Goal: Task Accomplishment & Management: Manage account settings

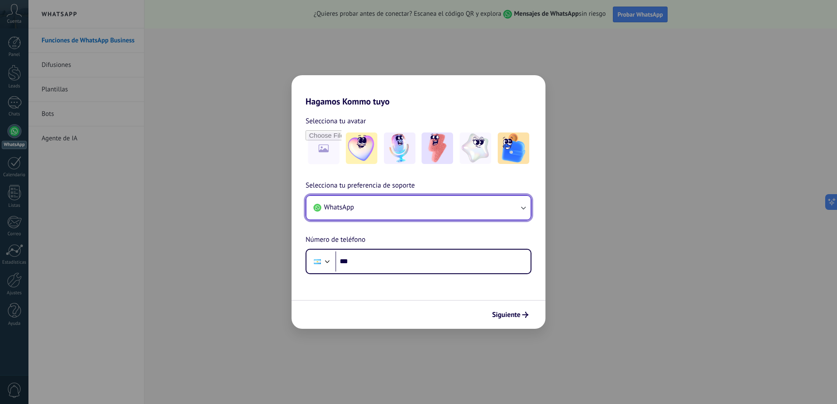
click at [417, 204] on button "WhatsApp" at bounding box center [418, 208] width 224 height 24
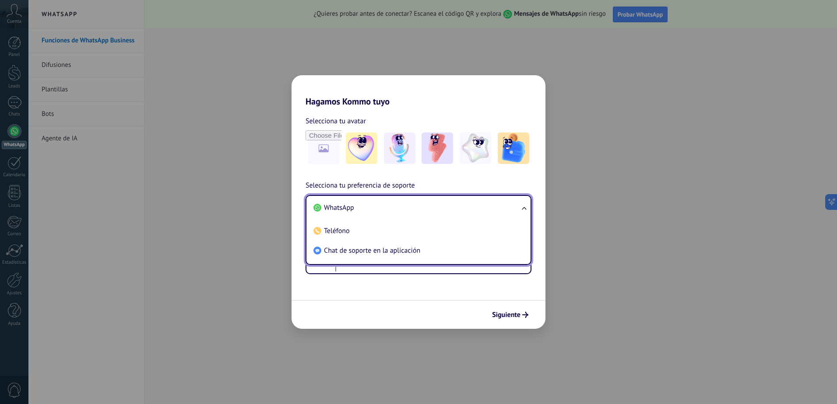
click at [417, 203] on li "WhatsApp" at bounding box center [417, 208] width 214 height 20
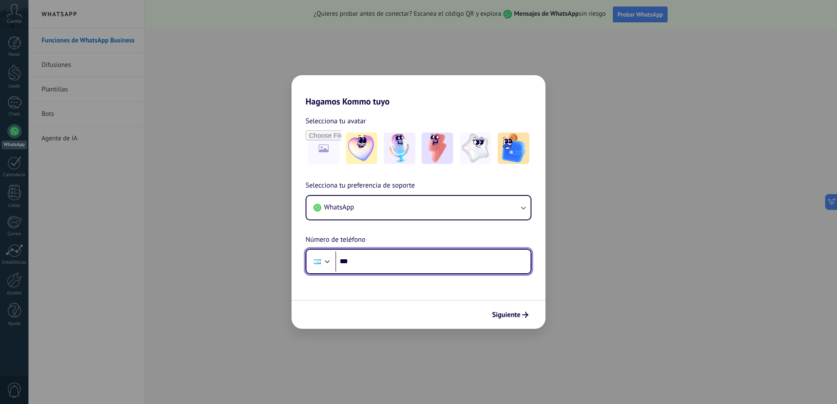
click at [395, 262] on input "***" at bounding box center [432, 262] width 195 height 20
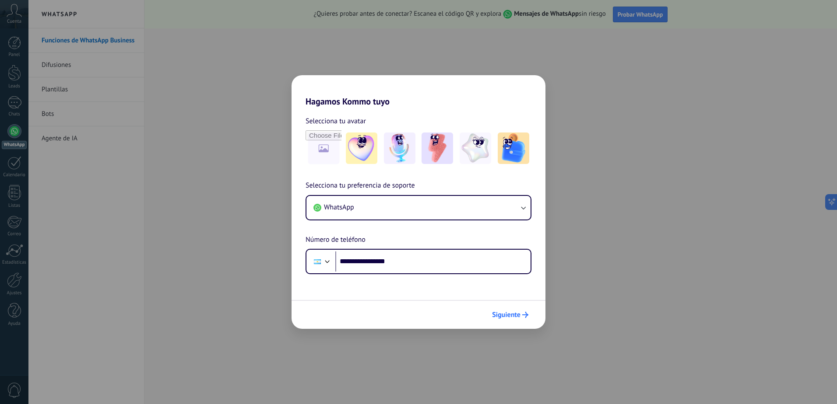
click at [506, 314] on span "Siguiente" at bounding box center [506, 315] width 28 height 6
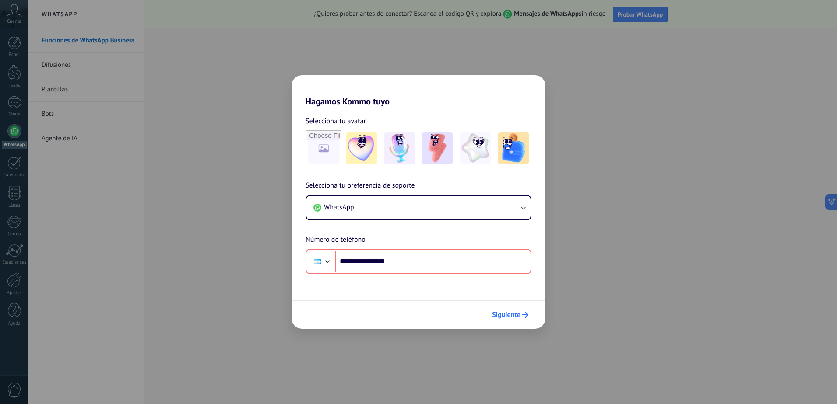
click at [496, 317] on span "Siguiente" at bounding box center [506, 315] width 28 height 6
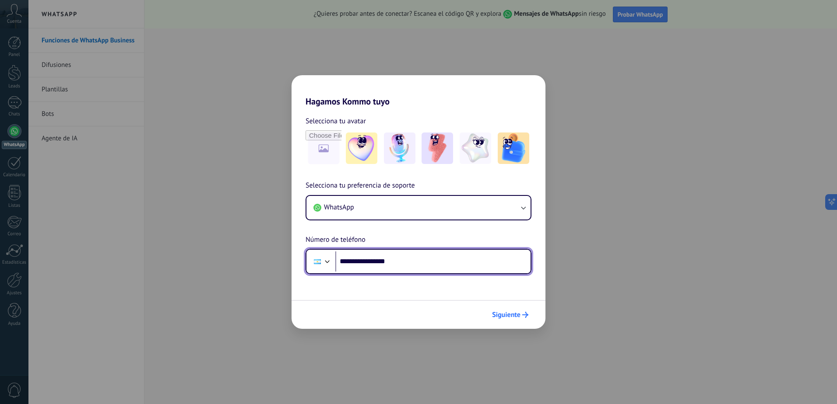
type input "**********"
click at [511, 316] on span "Siguiente" at bounding box center [506, 315] width 28 height 6
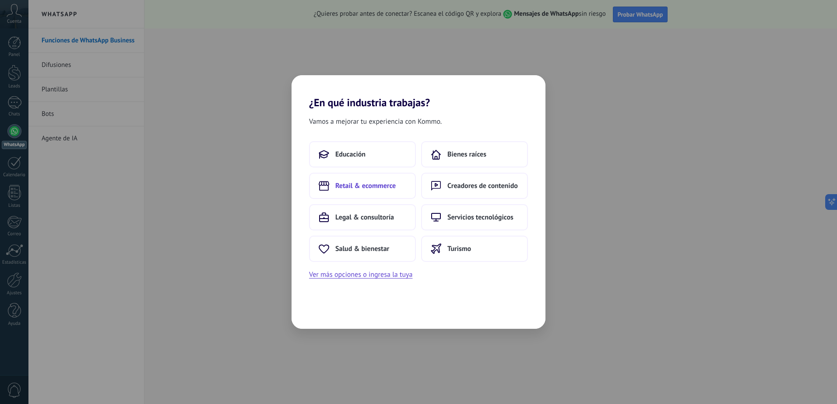
click at [372, 187] on span "Retail & ecommerce" at bounding box center [365, 186] width 60 height 9
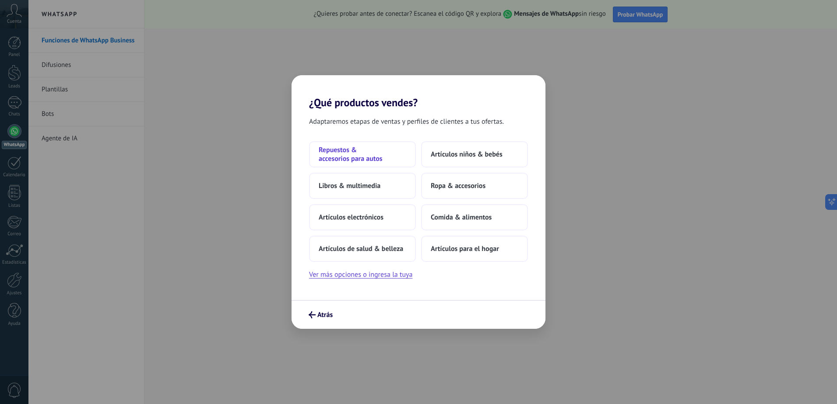
click at [362, 154] on span "Repuestos & accesorios para autos" at bounding box center [363, 155] width 88 height 18
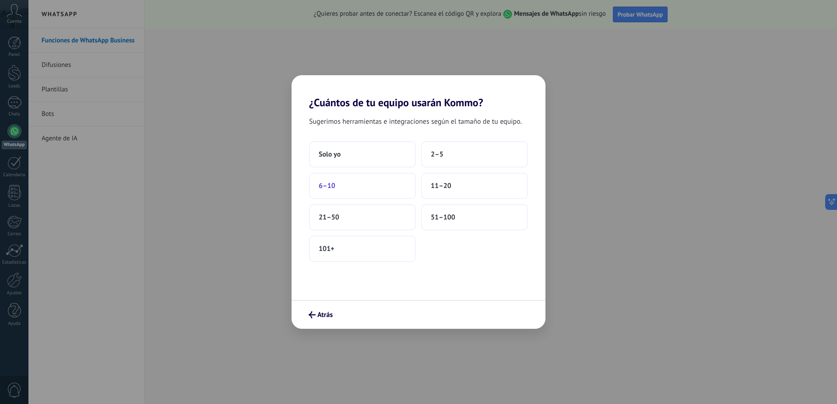
click at [322, 191] on button "6–10" at bounding box center [362, 186] width 107 height 26
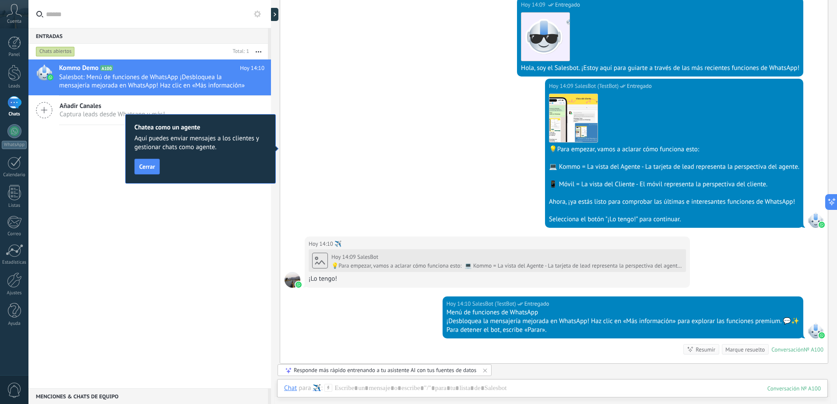
scroll to position [175, 0]
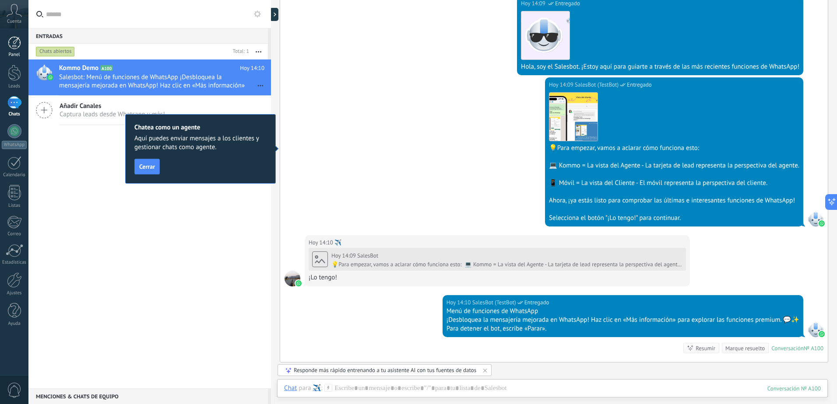
click at [17, 45] on div at bounding box center [14, 42] width 13 height 13
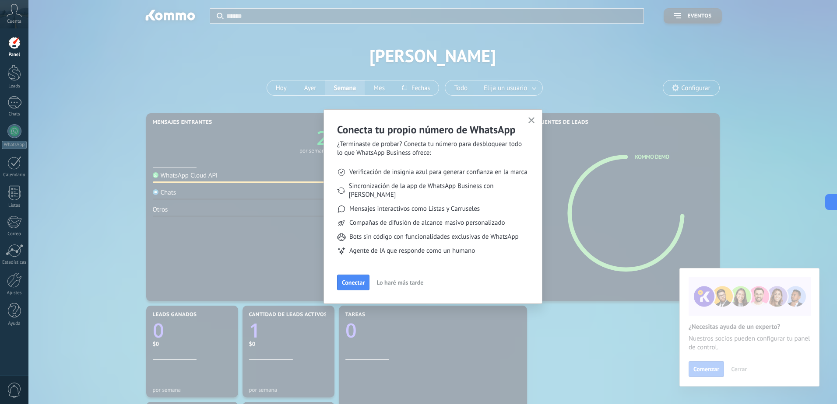
click at [531, 120] on use "button" at bounding box center [531, 120] width 7 height 7
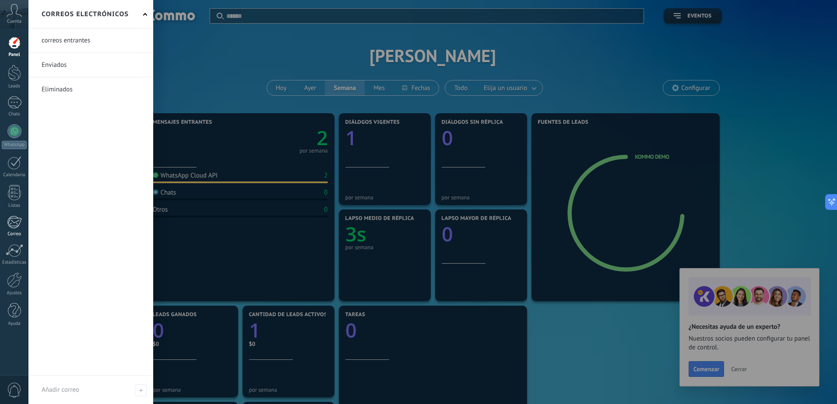
click at [11, 223] on div at bounding box center [14, 222] width 14 height 13
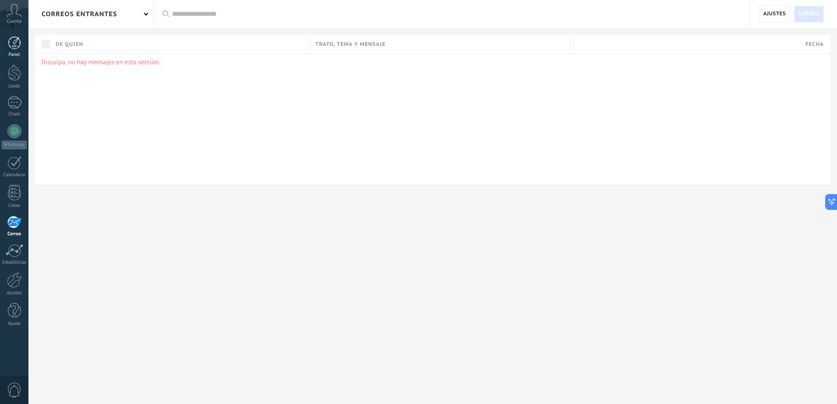
click at [15, 46] on div at bounding box center [14, 42] width 13 height 13
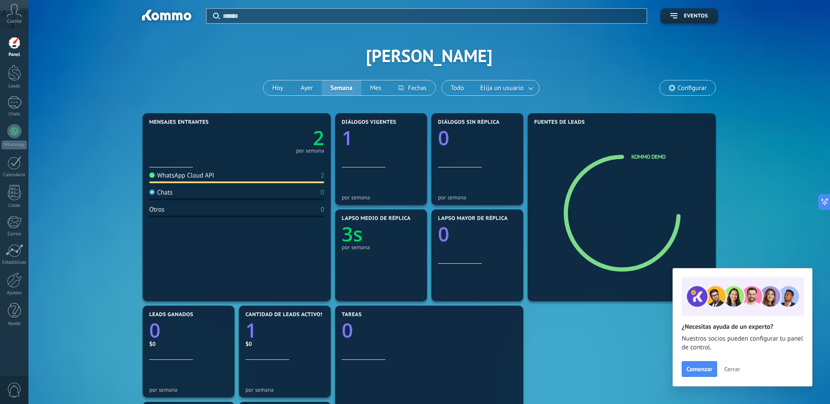
click at [6, 11] on div "Cuenta" at bounding box center [14, 14] width 28 height 28
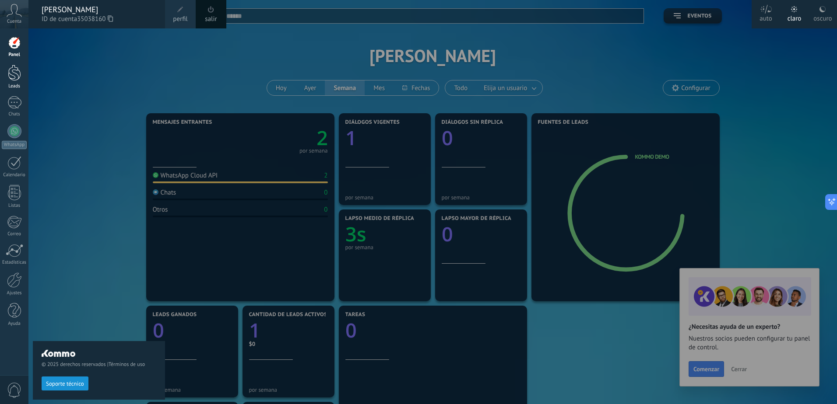
click at [14, 83] on link "Leads" at bounding box center [14, 77] width 28 height 25
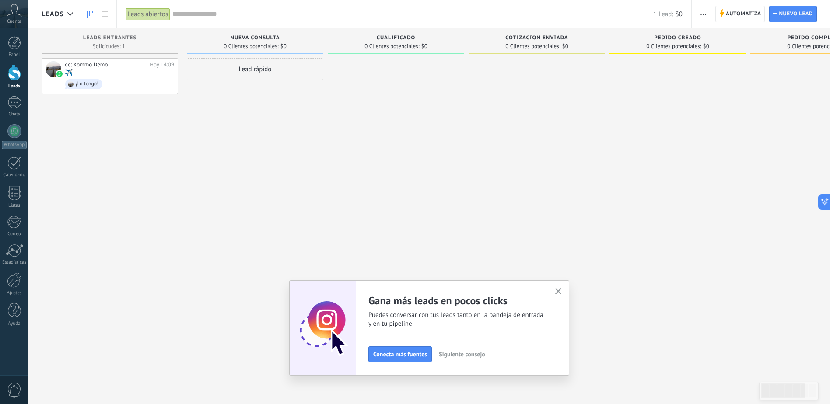
click at [564, 288] on button "button" at bounding box center [558, 292] width 11 height 12
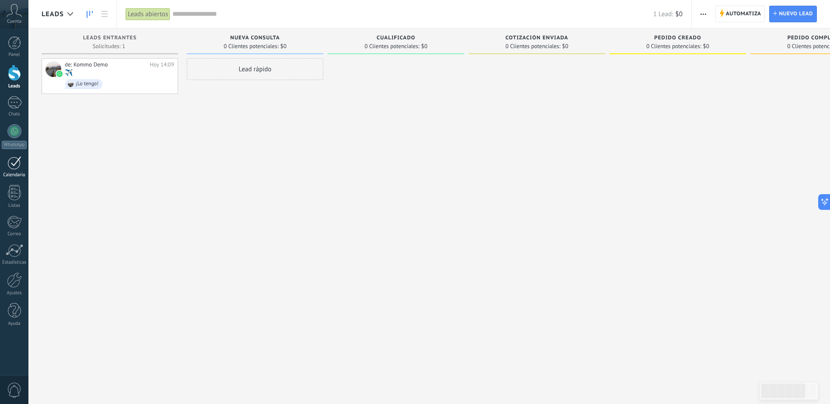
click at [6, 169] on link "Calendario" at bounding box center [14, 167] width 28 height 22
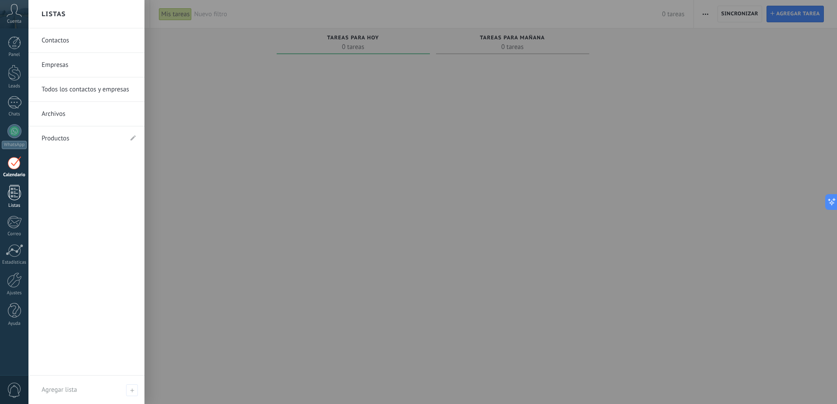
click at [13, 202] on link "Listas" at bounding box center [14, 197] width 28 height 24
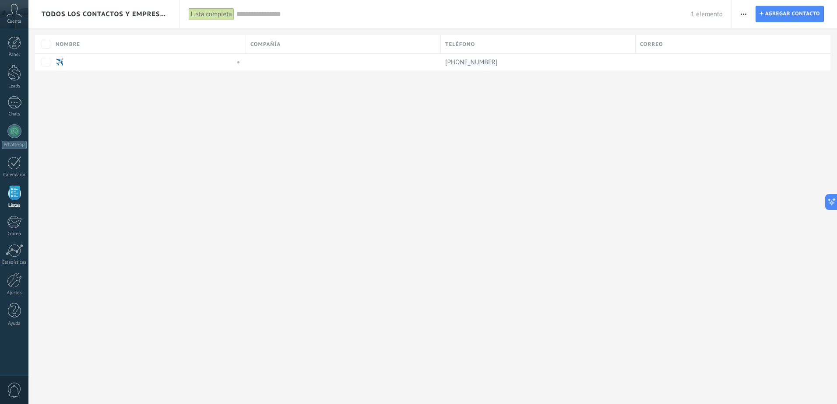
click at [19, 13] on icon at bounding box center [14, 10] width 15 height 13
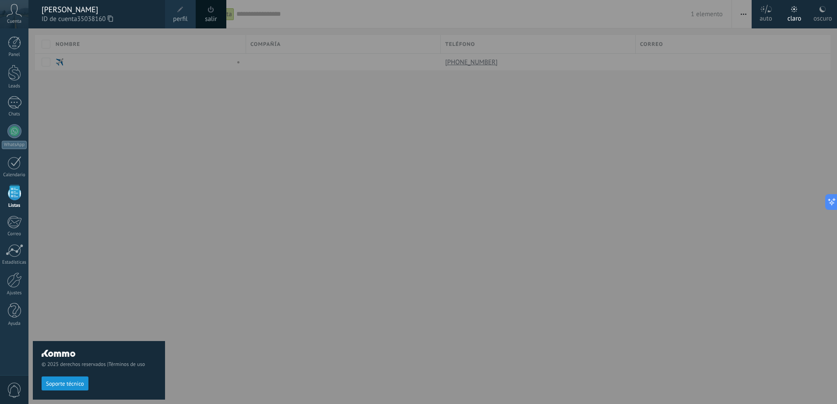
click at [207, 160] on div at bounding box center [446, 202] width 837 height 404
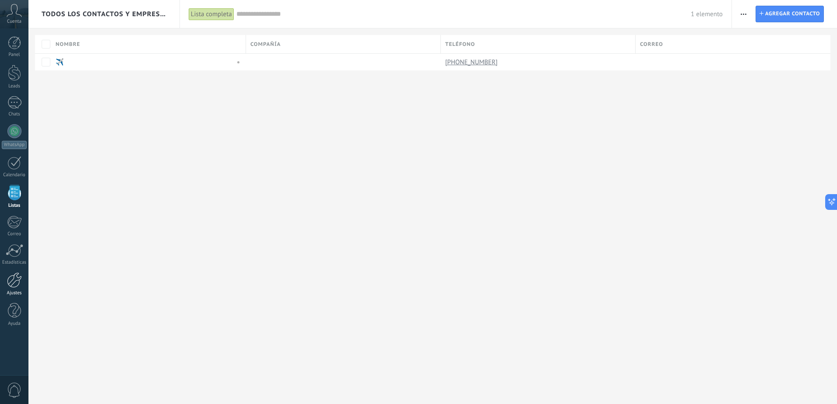
click at [11, 284] on div at bounding box center [14, 280] width 15 height 15
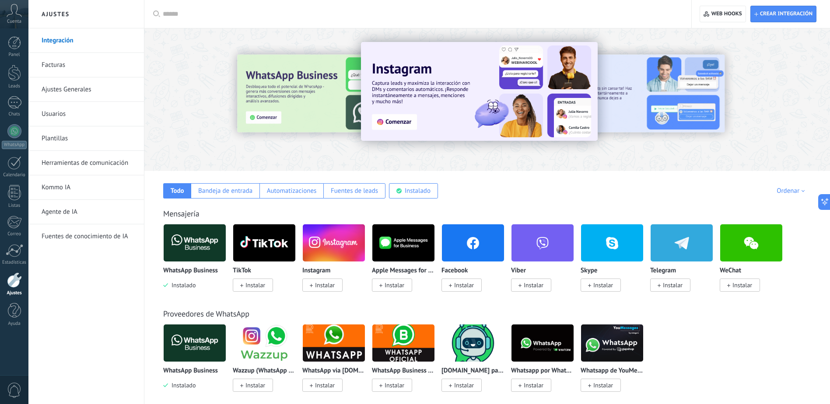
click at [50, 116] on link "Usuarios" at bounding box center [89, 114] width 94 height 25
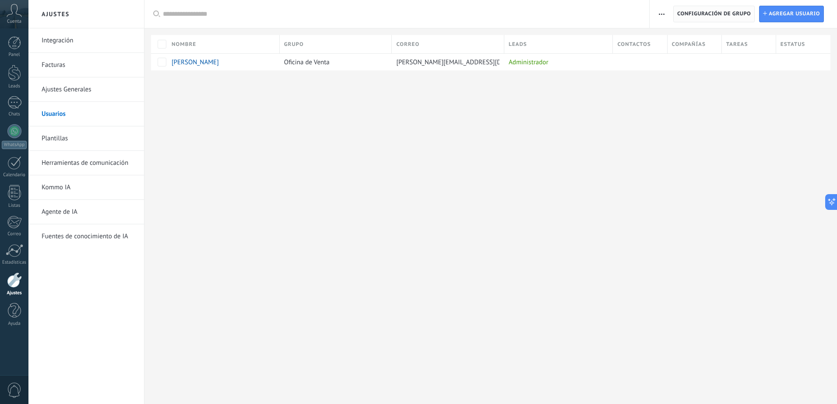
click at [716, 14] on span "Configuración de grupo" at bounding box center [714, 14] width 74 height 16
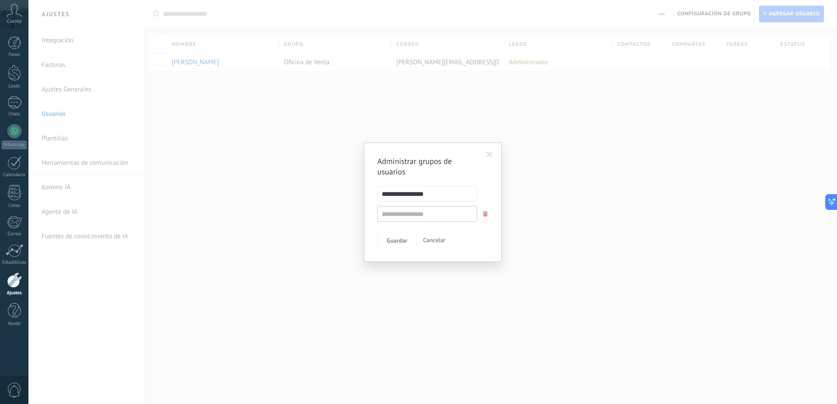
click at [492, 152] on span at bounding box center [490, 155] width 6 height 6
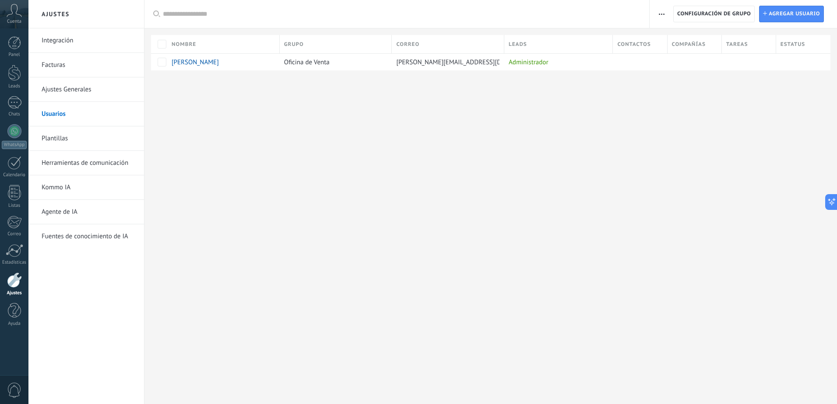
click at [62, 61] on link "Facturas" at bounding box center [89, 65] width 94 height 25
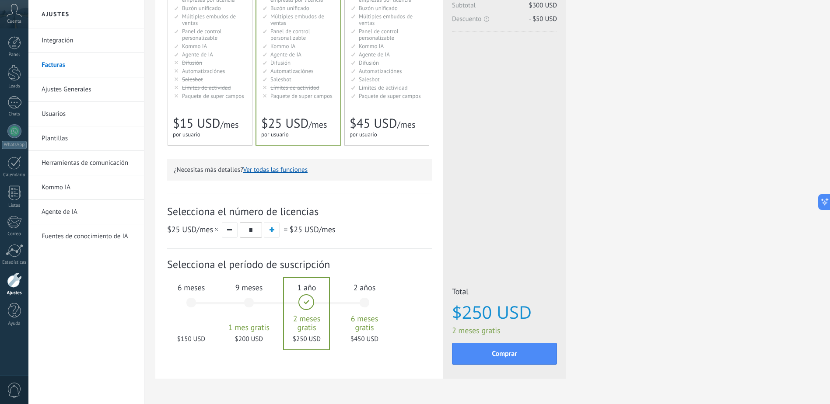
scroll to position [131, 0]
click at [251, 230] on input "*" at bounding box center [251, 230] width 22 height 16
click at [71, 189] on link "Kommo IA" at bounding box center [89, 187] width 94 height 25
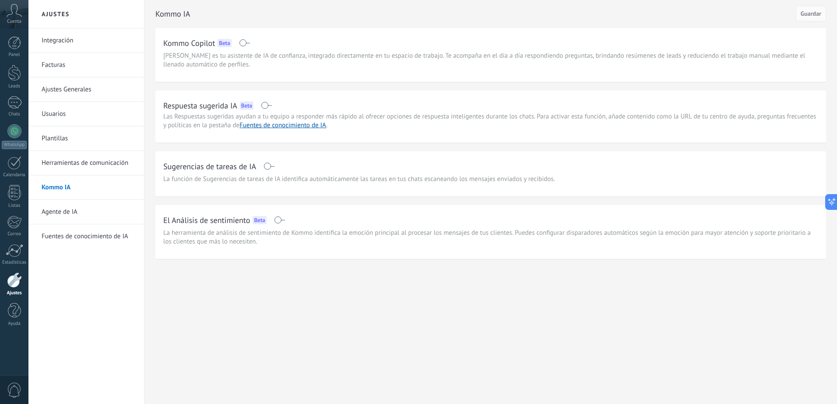
click at [67, 212] on link "Agente de IA" at bounding box center [89, 212] width 94 height 25
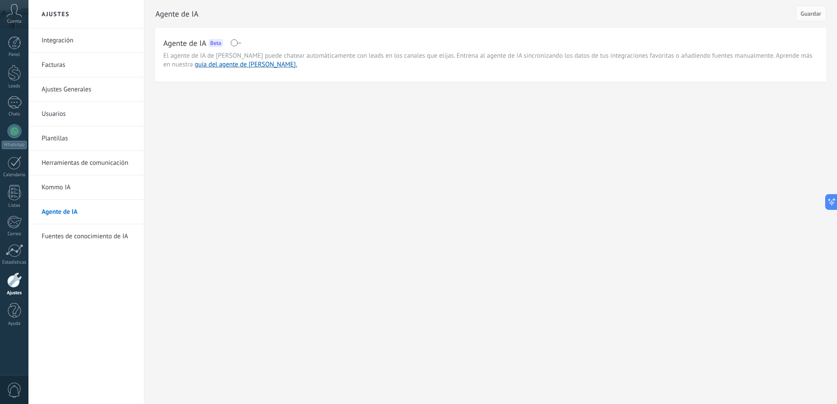
click at [97, 233] on link "Fuentes de conocimiento de IA" at bounding box center [89, 236] width 94 height 25
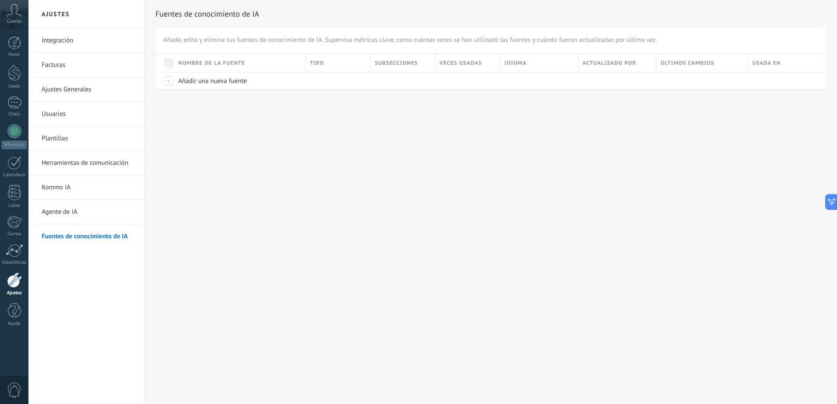
click at [56, 67] on link "Facturas" at bounding box center [89, 65] width 94 height 25
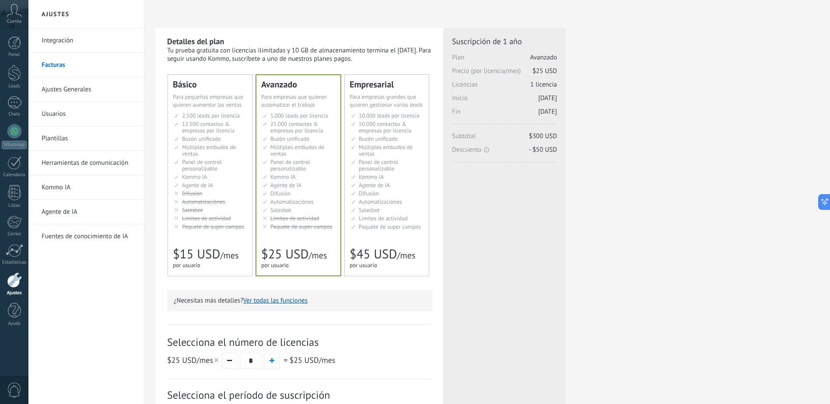
click at [255, 363] on input "*" at bounding box center [251, 361] width 22 height 16
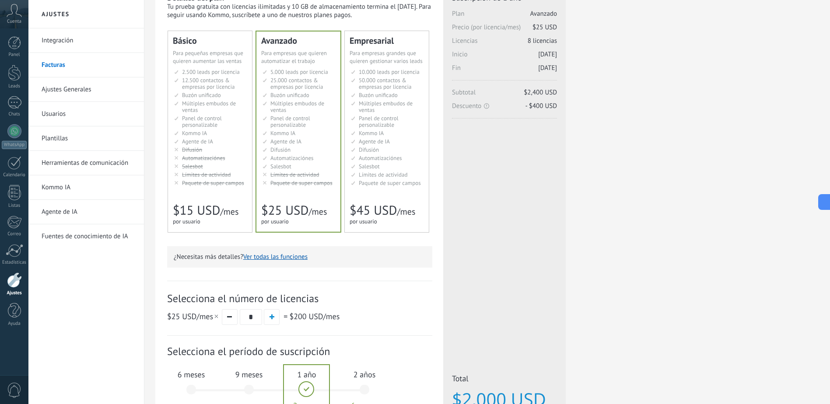
scroll to position [88, 0]
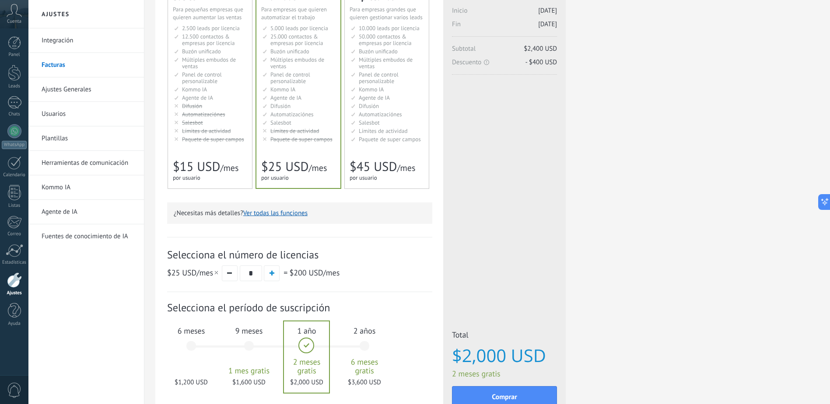
type input "*"
click at [365, 370] on span "6 meses gratis" at bounding box center [364, 367] width 47 height 18
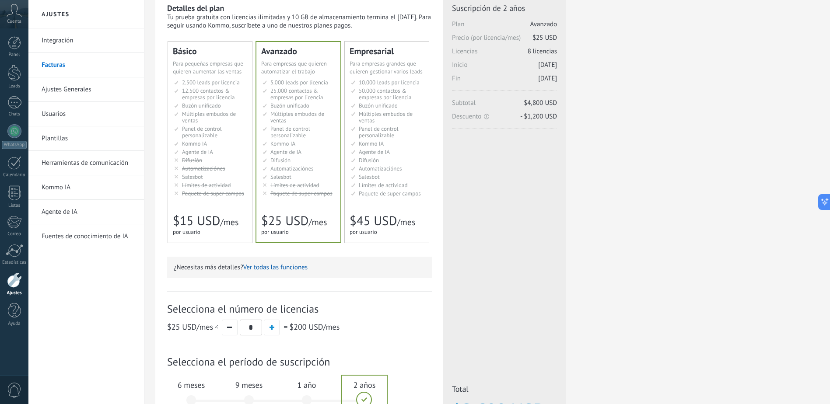
scroll to position [25, 0]
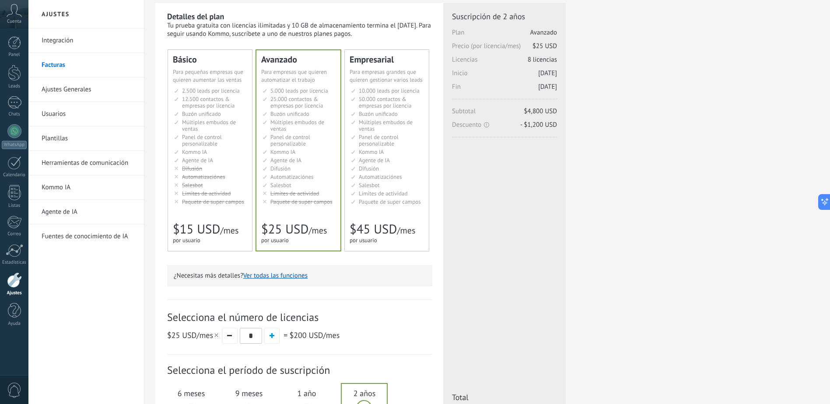
click at [286, 276] on button "Ver todas las funciones" at bounding box center [275, 276] width 64 height 8
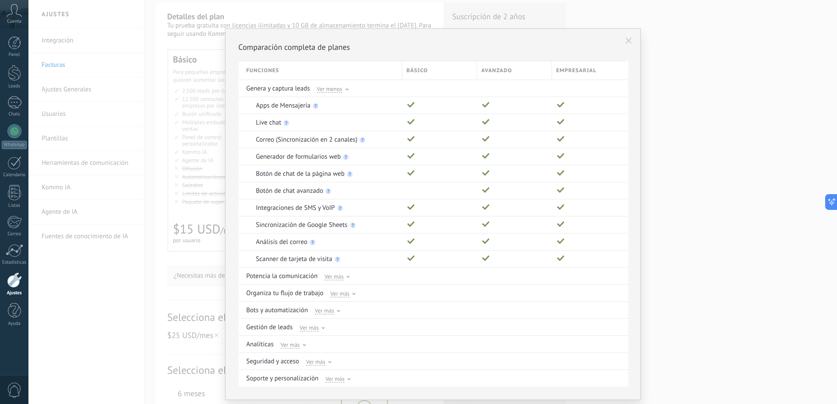
click at [91, 325] on div "Comparación completa de planes Funciones Básico Avanzado Empresarial Genera y c…" at bounding box center [432, 202] width 808 height 404
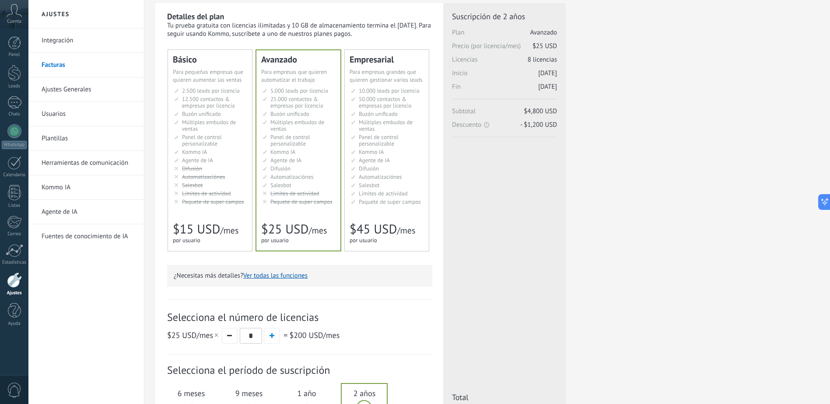
click at [59, 139] on link "Plantillas" at bounding box center [89, 138] width 94 height 25
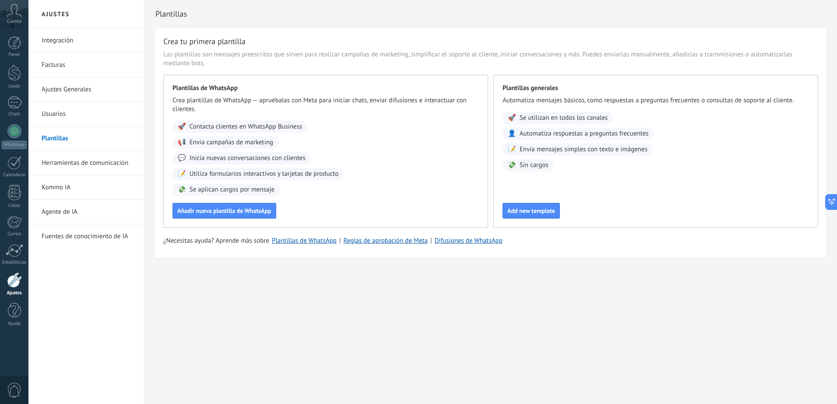
click at [75, 169] on link "Herramientas de comunicación" at bounding box center [89, 163] width 94 height 25
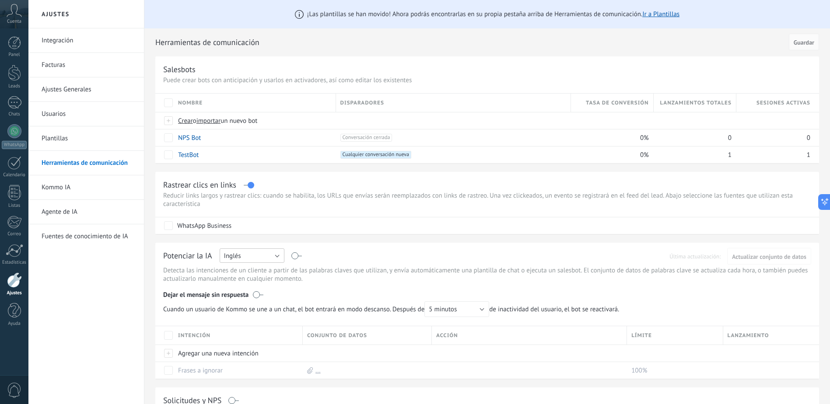
click at [239, 254] on span "Inglés" at bounding box center [232, 256] width 17 height 8
click at [239, 254] on span "Rusa" at bounding box center [247, 257] width 67 height 8
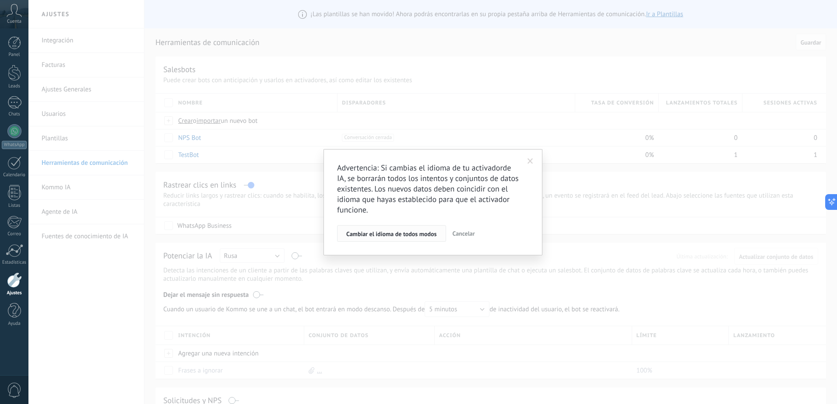
click at [404, 239] on button "Cambiar el idioma de todos modos" at bounding box center [391, 233] width 109 height 17
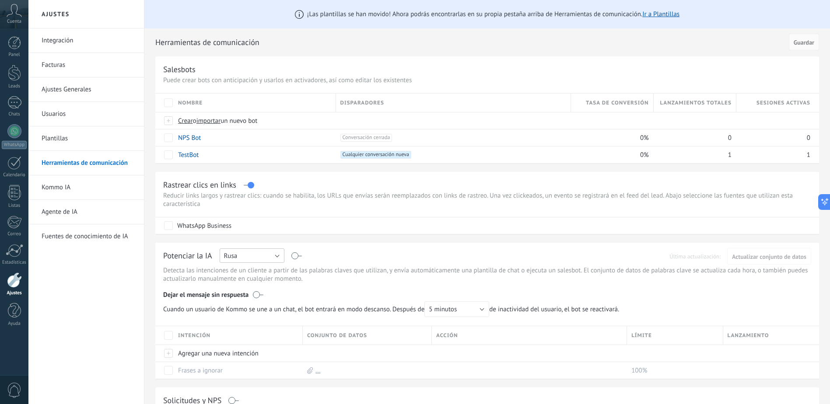
click at [247, 256] on button "Rusa" at bounding box center [252, 256] width 65 height 14
click at [245, 291] on li "Español" at bounding box center [249, 286] width 70 height 15
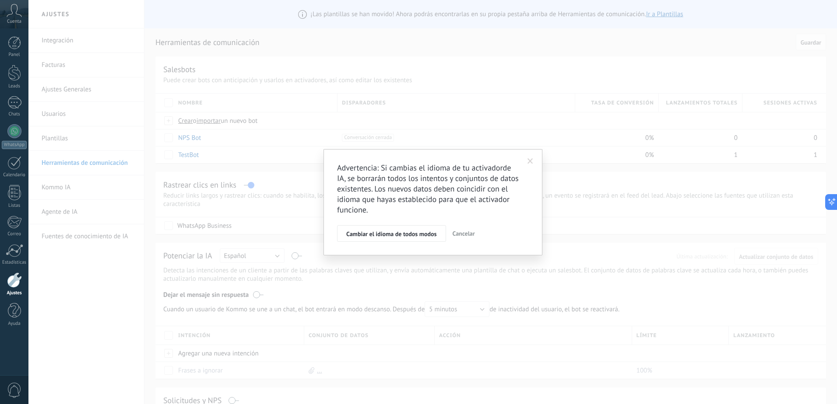
click at [398, 242] on button "Cambiar el idioma de todos modos" at bounding box center [391, 233] width 109 height 17
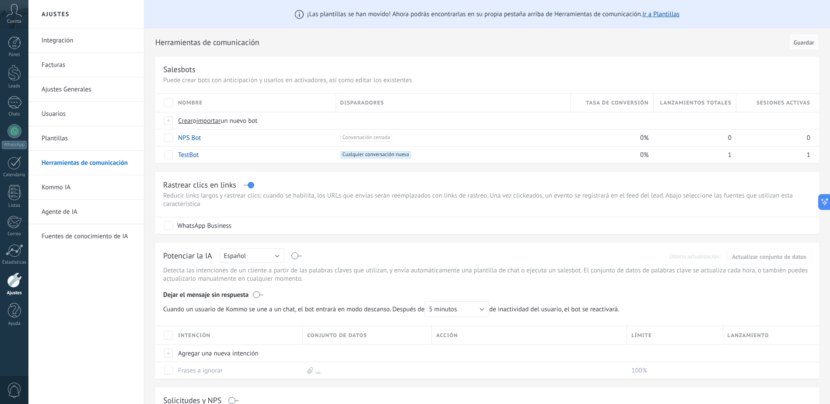
click at [69, 48] on link "Integración" at bounding box center [89, 40] width 94 height 25
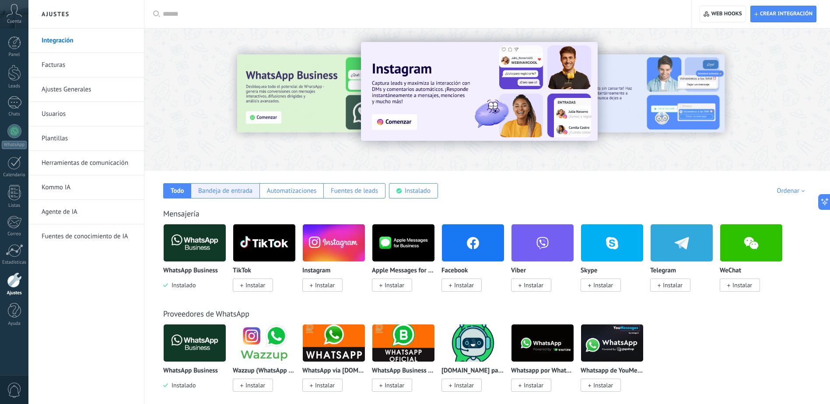
click at [233, 185] on div "Bandeja de entrada" at bounding box center [225, 190] width 69 height 15
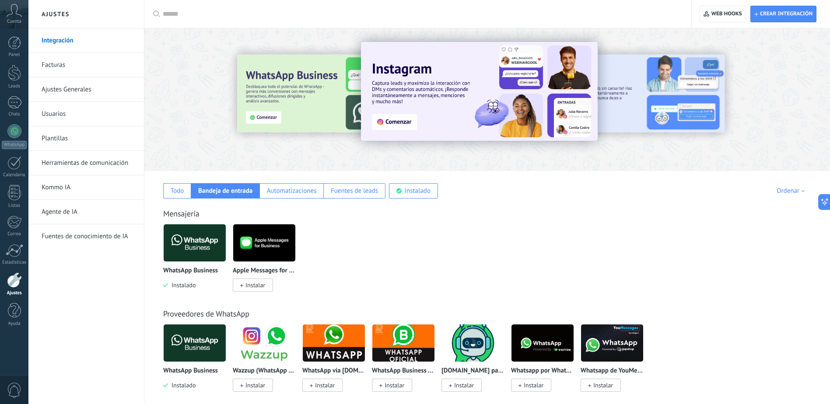
click at [163, 189] on div "Todo Bandeja de entrada Automatizaciones Fuentes de leads Instalado Mis contrib…" at bounding box center [487, 185] width 668 height 28
click at [177, 189] on div "Todo" at bounding box center [178, 191] width 14 height 8
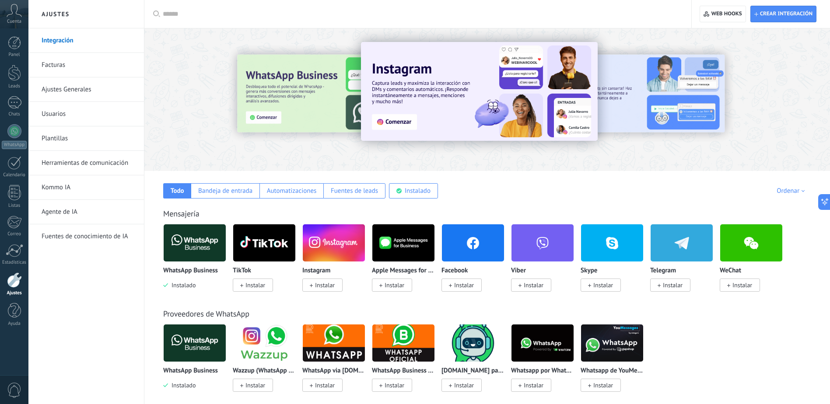
click at [13, 14] on icon at bounding box center [14, 10] width 15 height 13
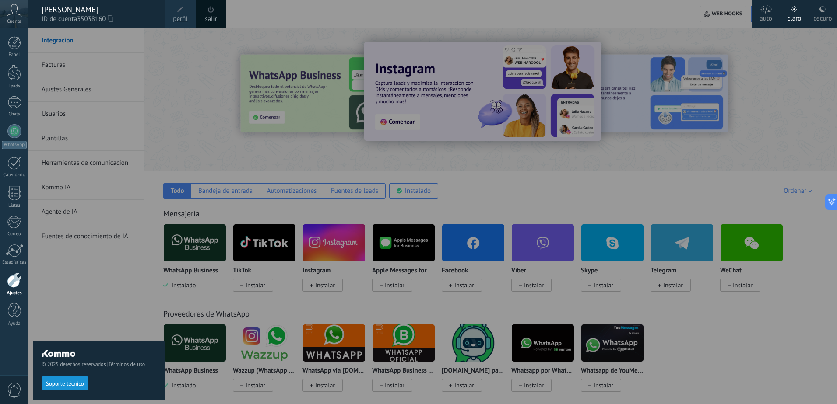
click at [87, 12] on div "[PERSON_NAME]" at bounding box center [99, 10] width 115 height 10
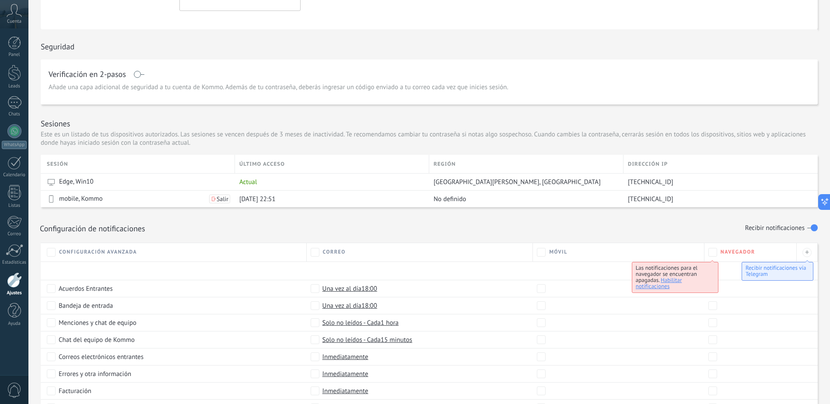
scroll to position [219, 0]
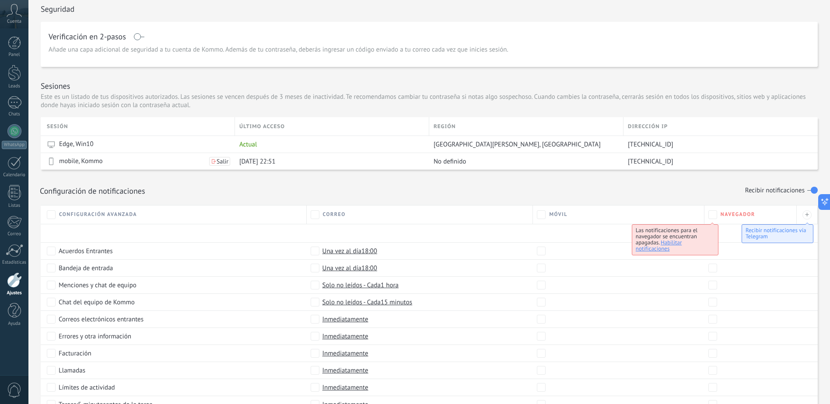
click at [340, 266] on span "Una vez al día 18:00" at bounding box center [350, 268] width 55 height 9
click at [350, 270] on span "Inmediatamente" at bounding box center [346, 268] width 46 height 8
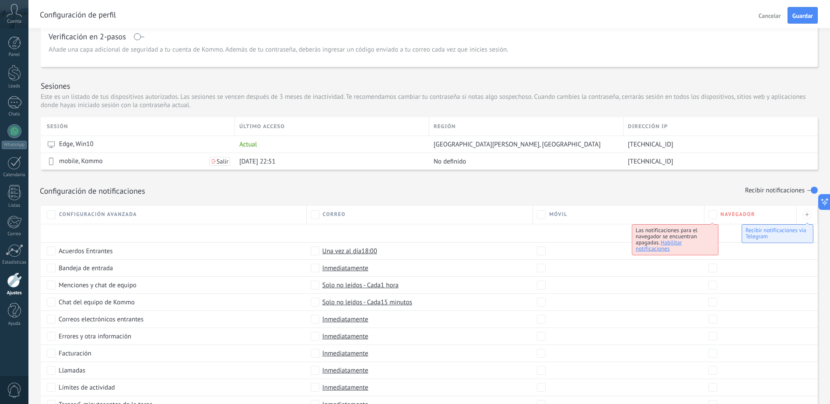
click at [341, 251] on span "Una vez al día 18:00" at bounding box center [350, 251] width 55 height 9
click at [342, 253] on span "Inmediatamente" at bounding box center [346, 251] width 46 height 8
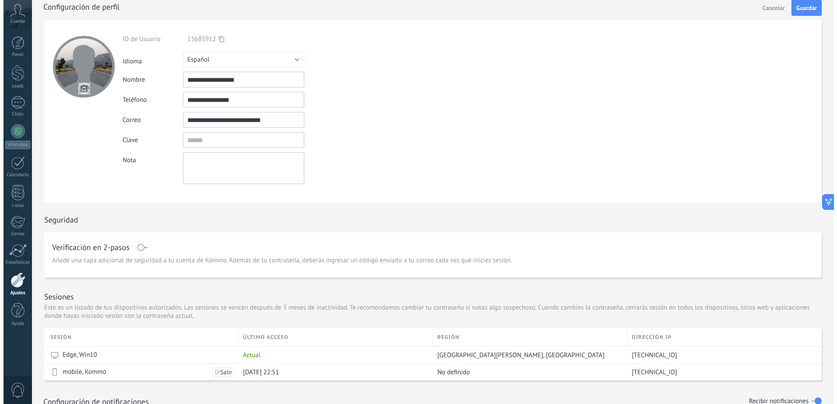
scroll to position [0, 0]
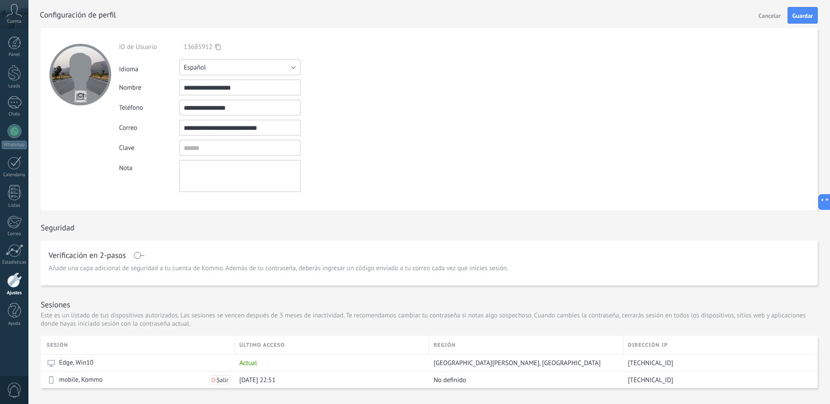
click at [240, 74] on button "Español" at bounding box center [239, 68] width 121 height 16
click at [470, 174] on form "**********" at bounding box center [429, 119] width 777 height 182
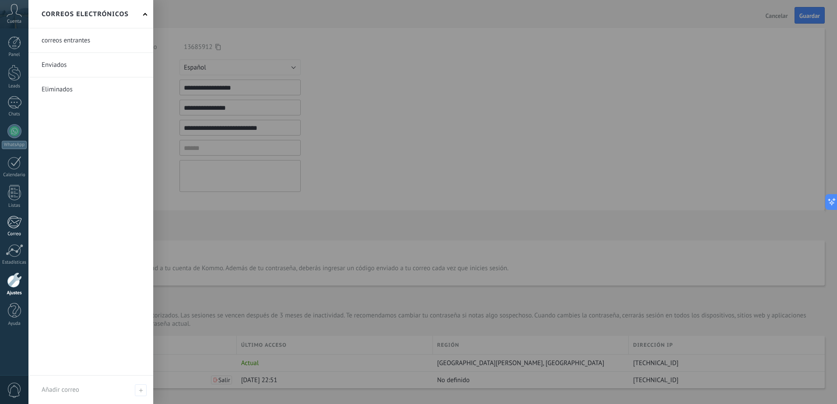
click at [14, 231] on div "Correo" at bounding box center [14, 234] width 25 height 6
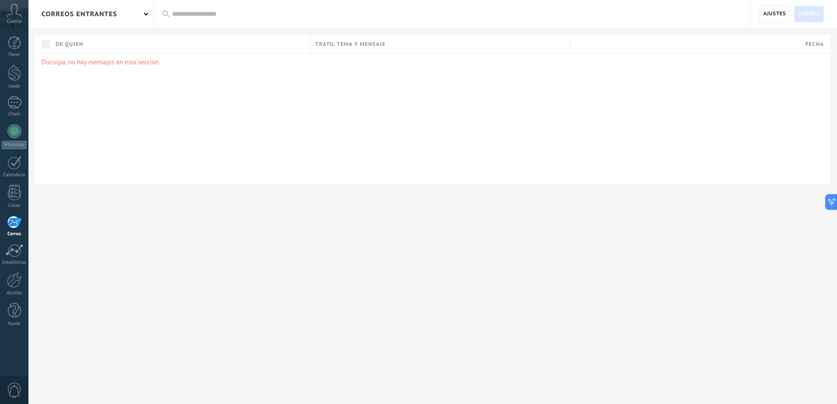
click at [816, 18] on span "Correo" at bounding box center [809, 14] width 22 height 16
click at [767, 13] on span "Ajustes" at bounding box center [774, 14] width 23 height 16
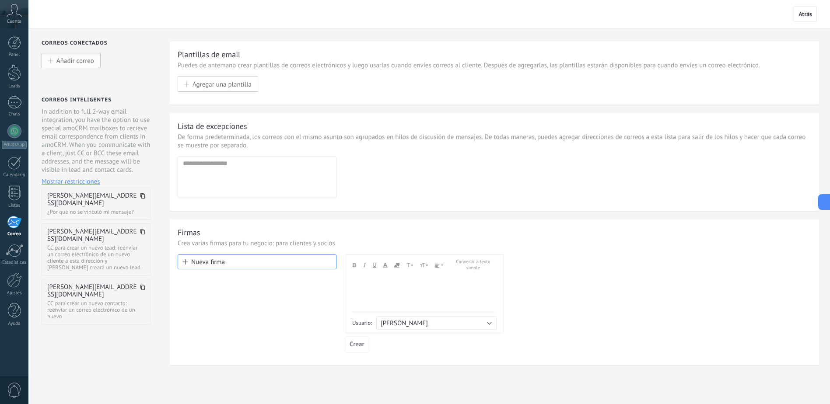
click at [75, 64] on span "Añadir correo" at bounding box center [75, 60] width 38 height 7
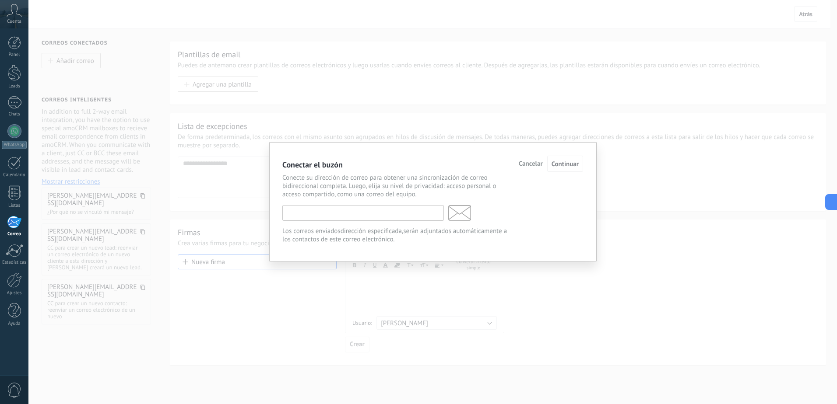
click at [389, 210] on input "text" at bounding box center [362, 213] width 161 height 16
type input "**********"
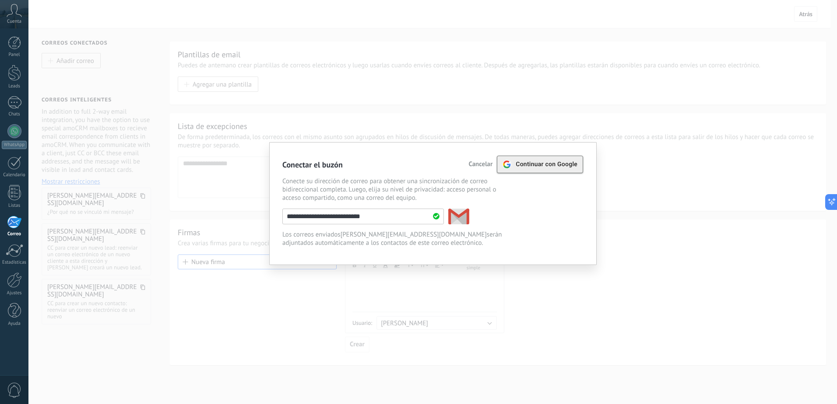
click at [531, 165] on span "Continuar con Google" at bounding box center [547, 164] width 62 height 7
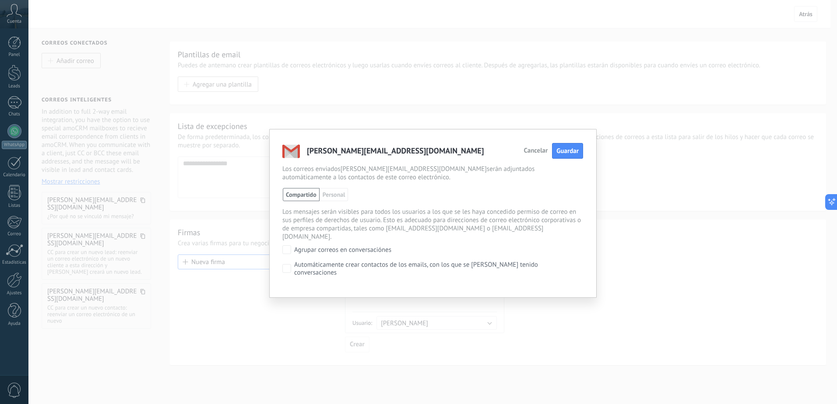
click at [336, 201] on div "Compartido Personal [PERSON_NAME] Compartido con el administrador Los mensajes …" at bounding box center [432, 214] width 301 height 53
click at [333, 197] on span "Personal" at bounding box center [333, 194] width 29 height 13
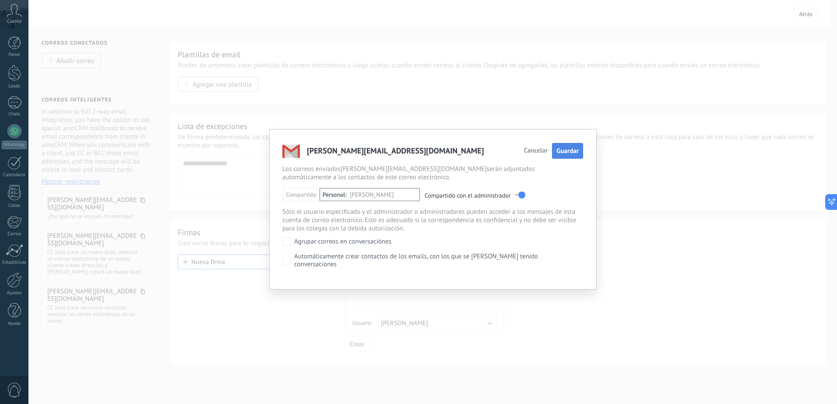
click at [565, 154] on span "Guardar" at bounding box center [567, 151] width 22 height 8
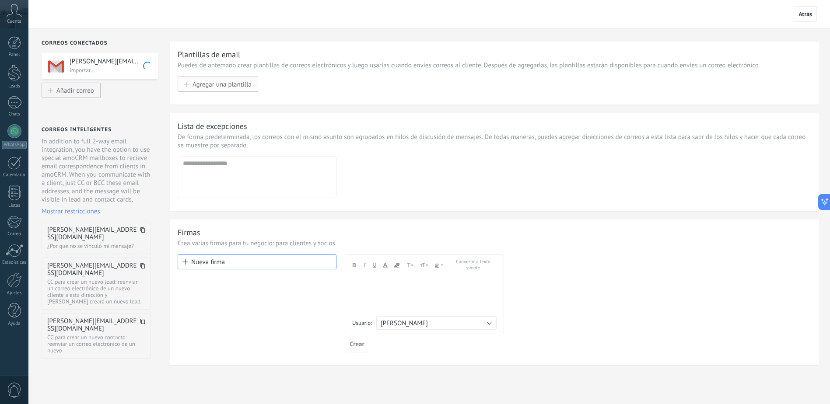
click at [196, 82] on span "Agregar una plantilla" at bounding box center [222, 84] width 59 height 7
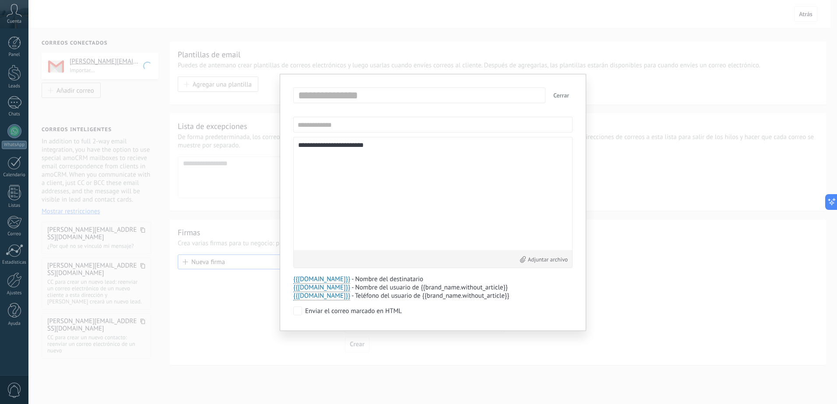
click at [563, 98] on button "Cerrar" at bounding box center [561, 96] width 23 height 16
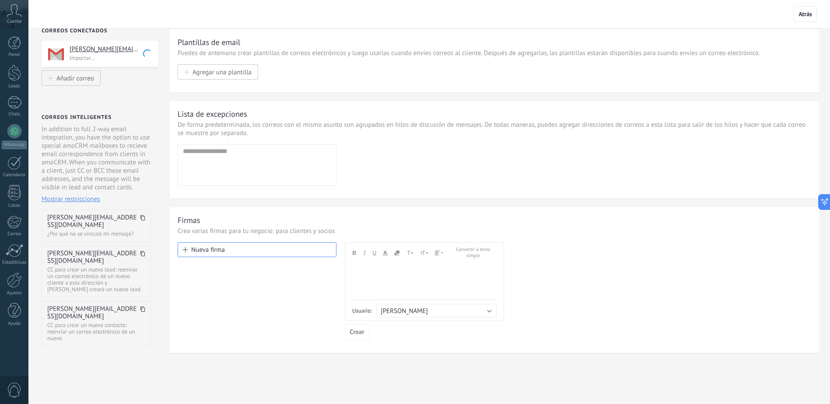
scroll to position [18, 0]
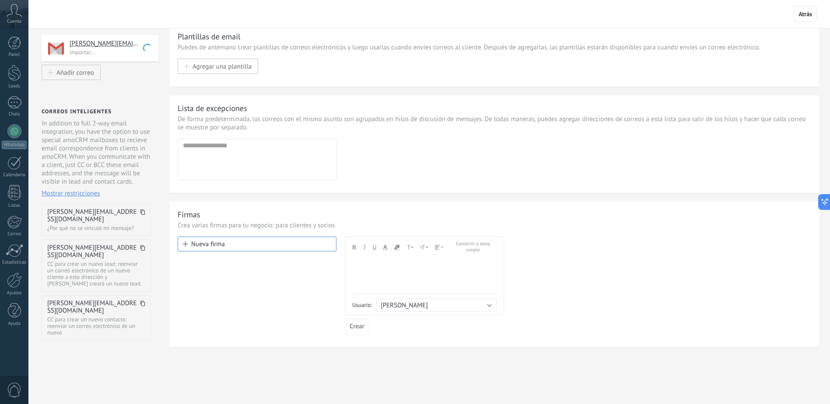
click at [382, 280] on div at bounding box center [424, 276] width 144 height 36
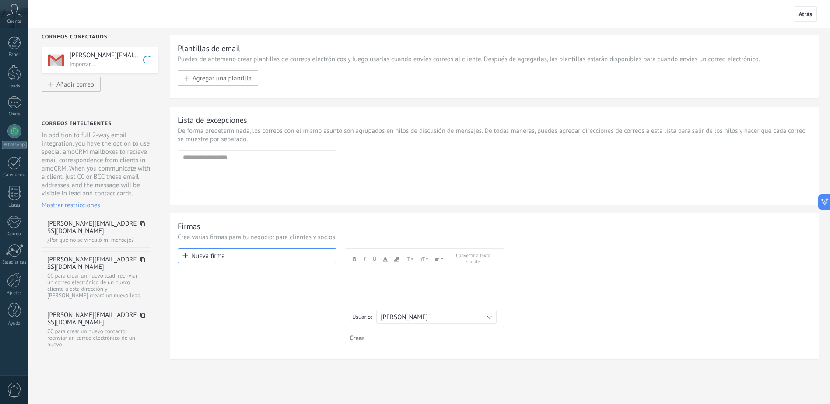
scroll to position [0, 0]
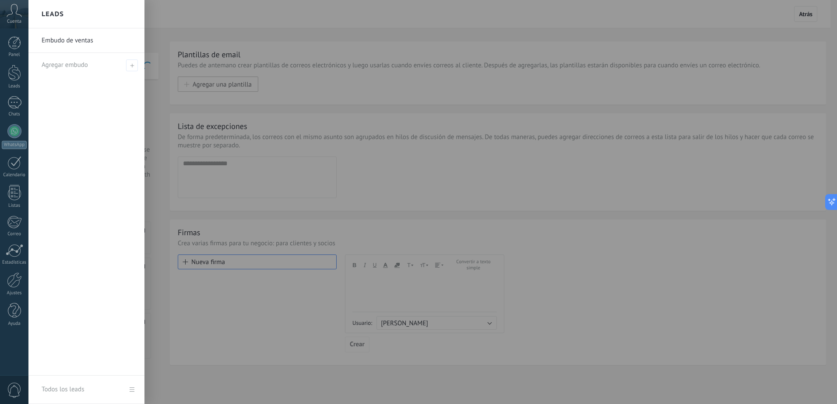
click at [70, 42] on link "Embudo de ventas" at bounding box center [89, 40] width 94 height 25
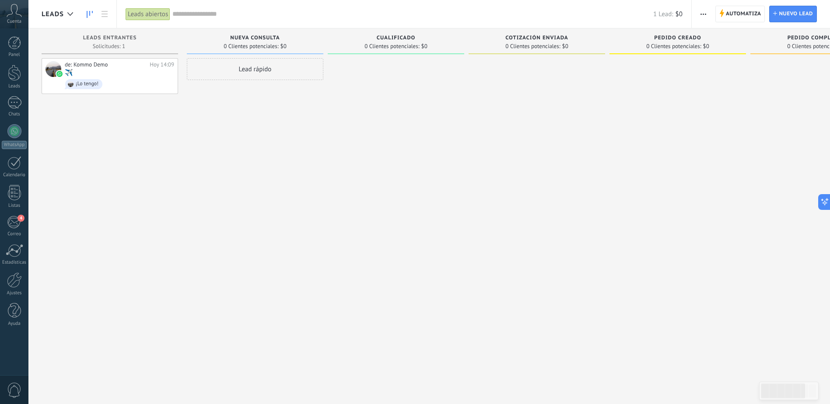
click at [253, 68] on div "Lead rápido" at bounding box center [255, 69] width 137 height 22
click at [240, 185] on span "Cancelar" at bounding box center [238, 186] width 22 height 8
click at [421, 45] on span "$0" at bounding box center [424, 46] width 6 height 5
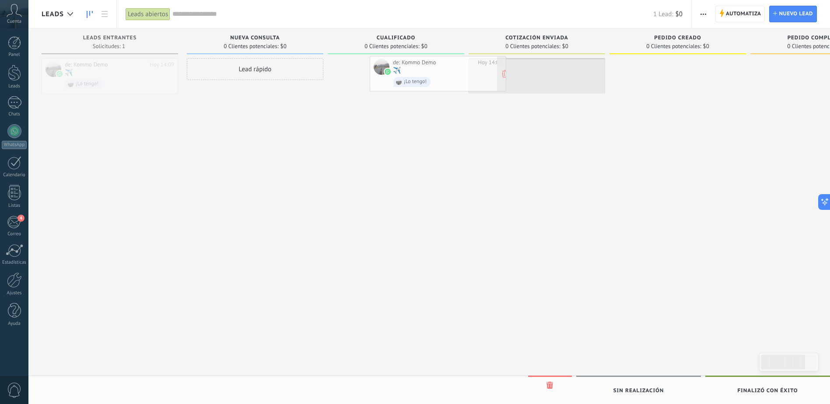
drag, startPoint x: 148, startPoint y: 75, endPoint x: 478, endPoint y: 73, distance: 330.0
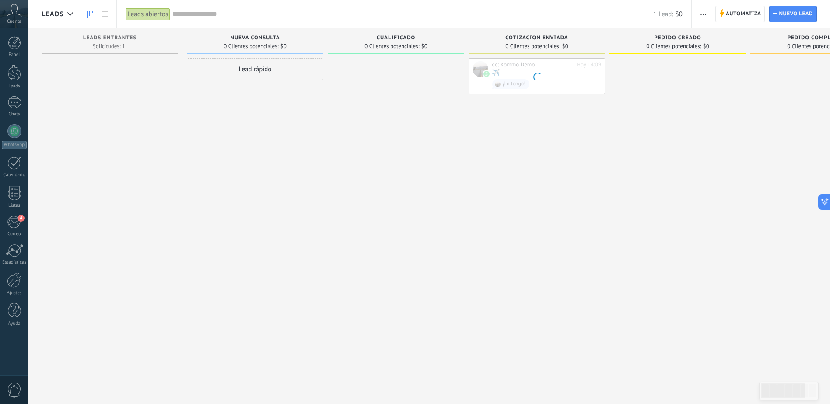
click at [467, 75] on div "Leads Entrantes Solicitudes: 1 0 0 0 1 0 0 0 1 Nueva consulta 0 Clientes potenc…" at bounding box center [541, 188] width 999 height 320
click at [737, 15] on span "Automatiza" at bounding box center [743, 14] width 35 height 16
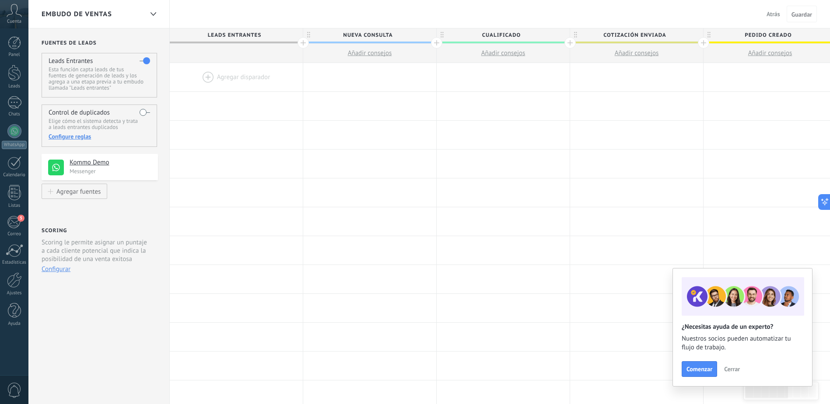
click at [729, 372] on span "Cerrar" at bounding box center [732, 369] width 16 height 6
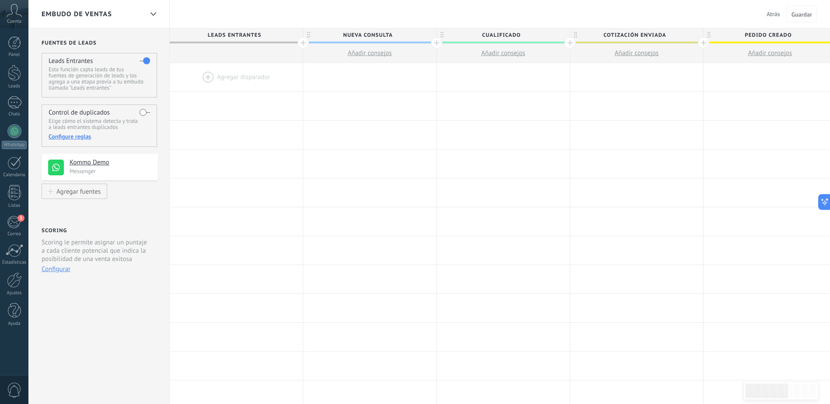
click at [144, 112] on label at bounding box center [145, 112] width 11 height 14
click at [21, 21] on span "Cuenta" at bounding box center [14, 22] width 14 height 6
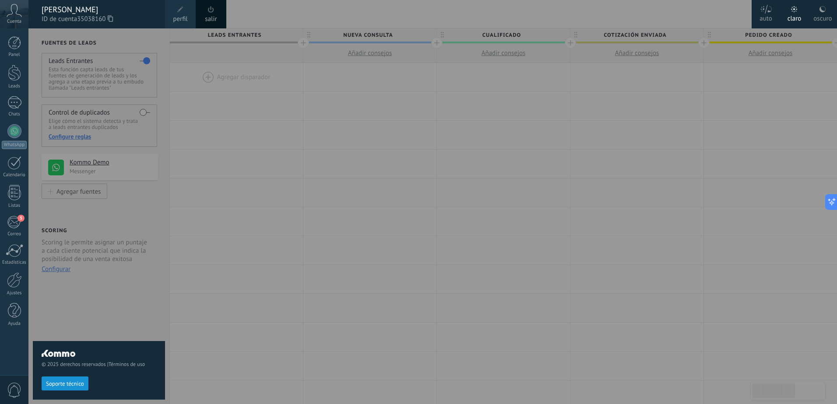
click at [134, 317] on div "© 2025 derechos reservados | Términos de uso Soporte técnico" at bounding box center [99, 216] width 132 height 376
click at [10, 25] on div "Cuenta" at bounding box center [14, 14] width 28 height 28
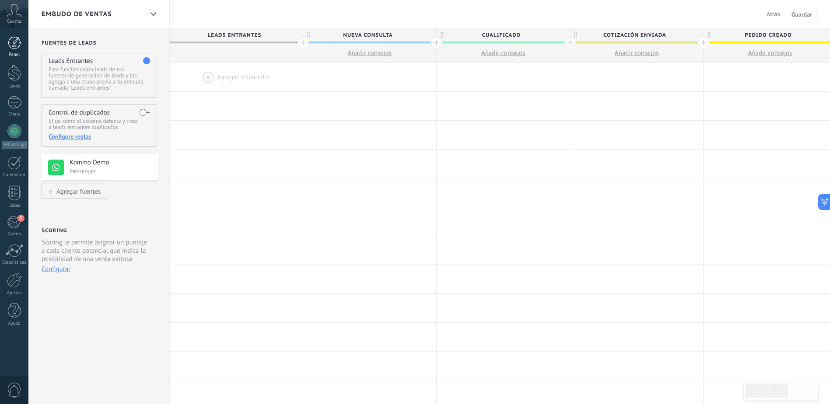
click at [10, 49] on div at bounding box center [14, 42] width 13 height 13
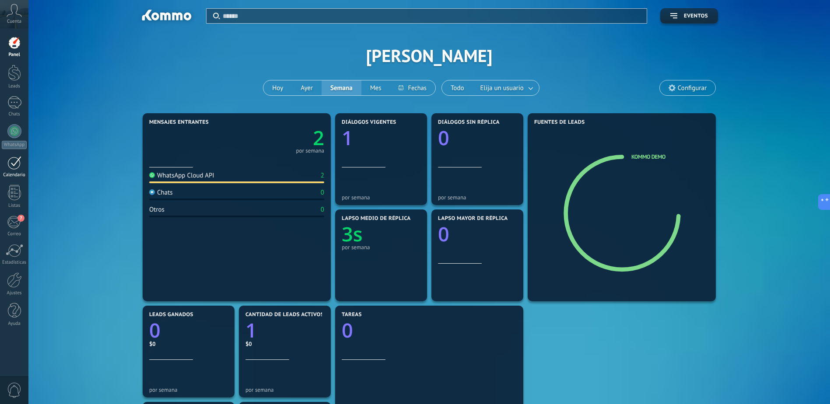
click at [13, 170] on link "Calendario" at bounding box center [14, 167] width 28 height 22
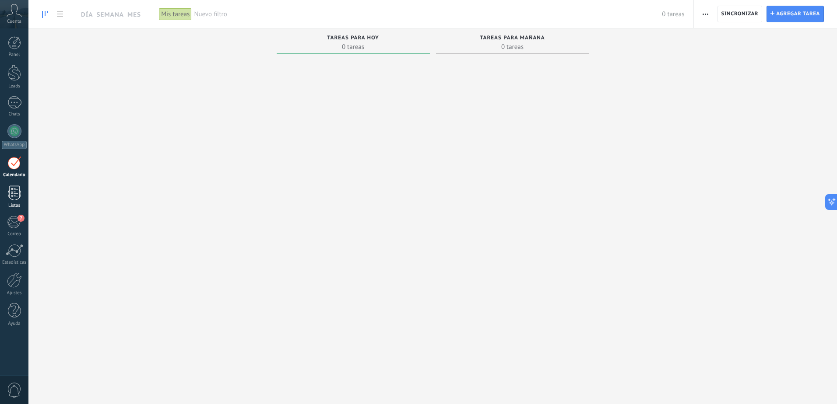
click at [18, 203] on div "Listas" at bounding box center [14, 206] width 25 height 6
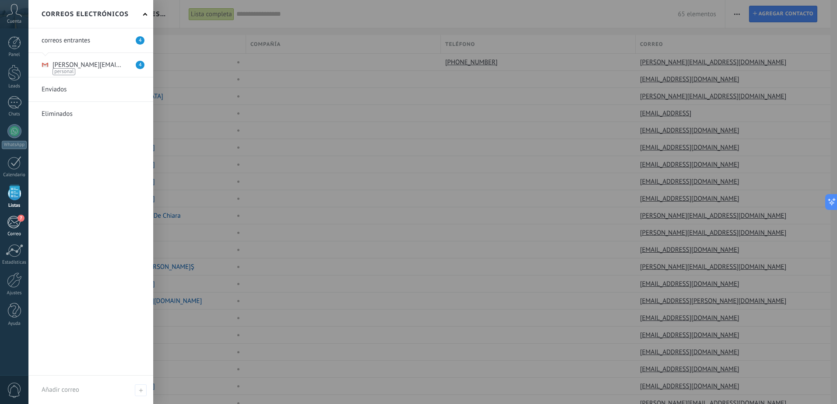
click at [13, 224] on div "7" at bounding box center [14, 222] width 14 height 13
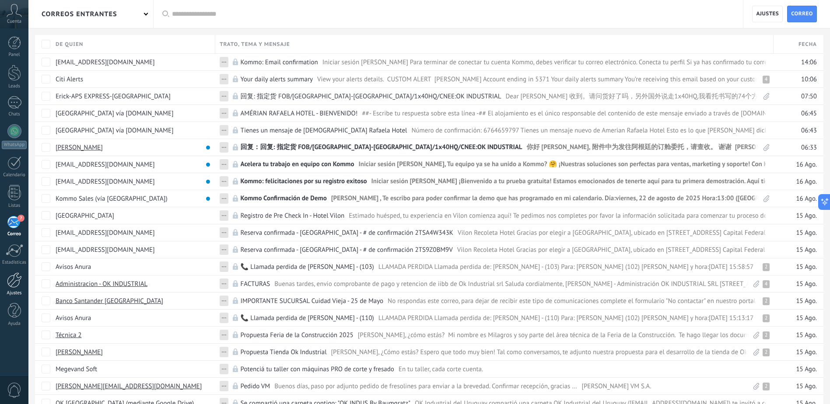
click at [12, 283] on div at bounding box center [14, 280] width 15 height 15
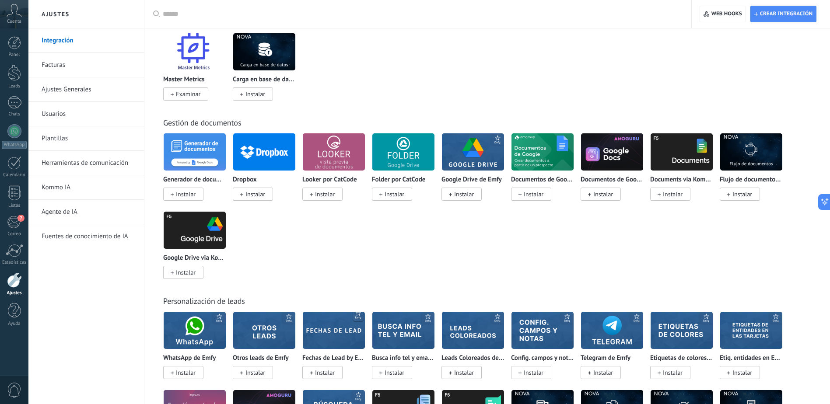
scroll to position [2013, 0]
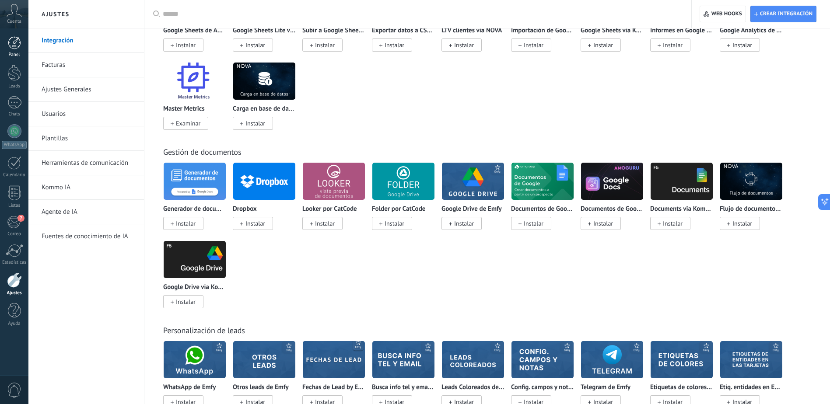
click at [15, 45] on div at bounding box center [14, 42] width 13 height 13
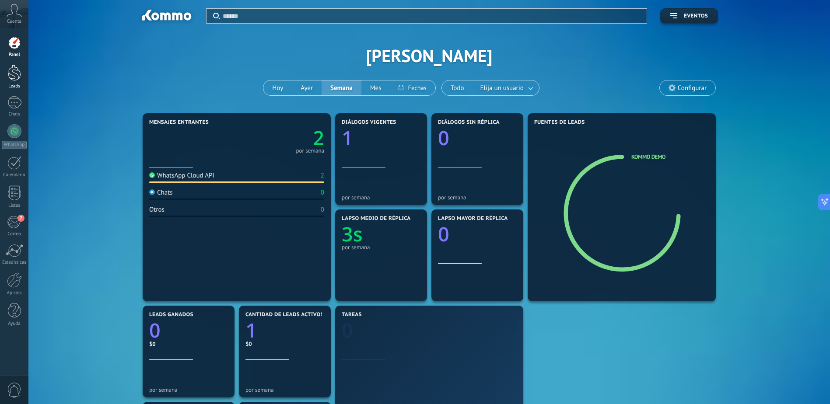
click at [10, 82] on link "Leads" at bounding box center [14, 77] width 28 height 25
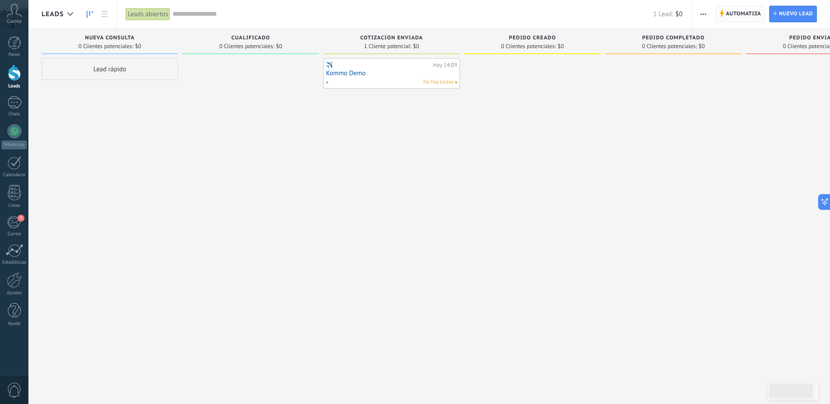
click at [733, 11] on span "Automatiza" at bounding box center [743, 14] width 35 height 16
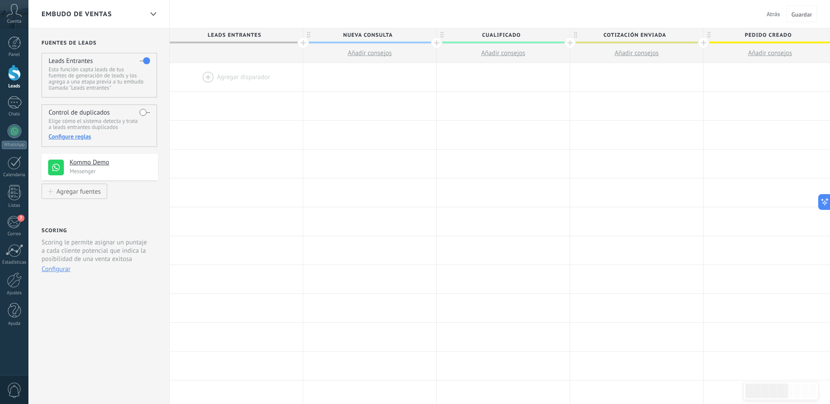
click at [215, 85] on div at bounding box center [236, 77] width 133 height 28
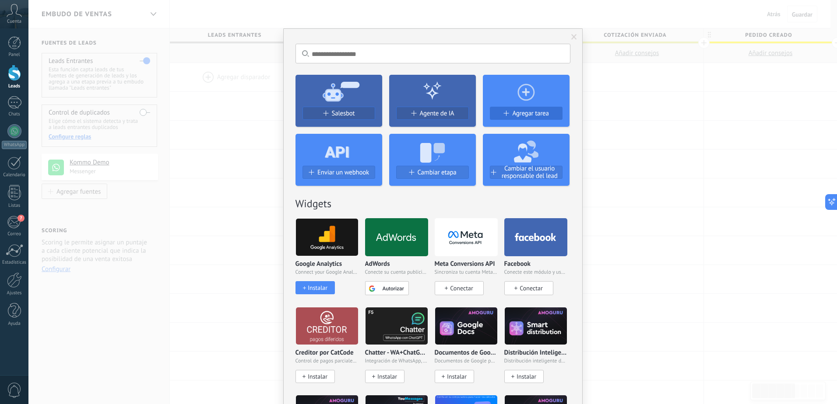
click at [510, 109] on button "Agregar tarea" at bounding box center [526, 113] width 73 height 13
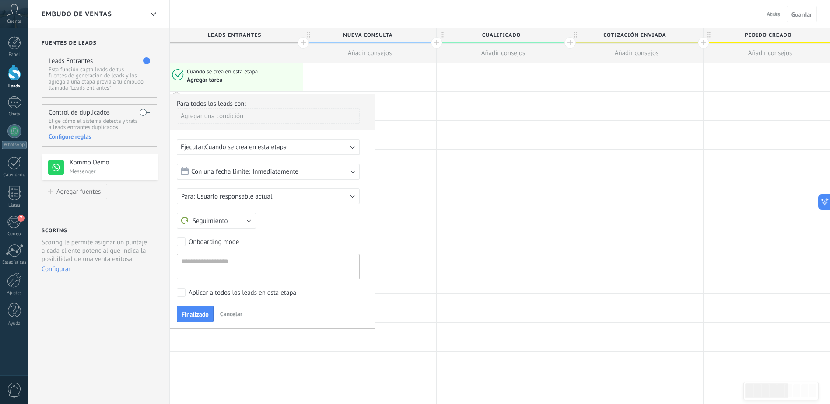
click at [284, 148] on span "Cuando se crea en esta etapa" at bounding box center [246, 147] width 82 height 8
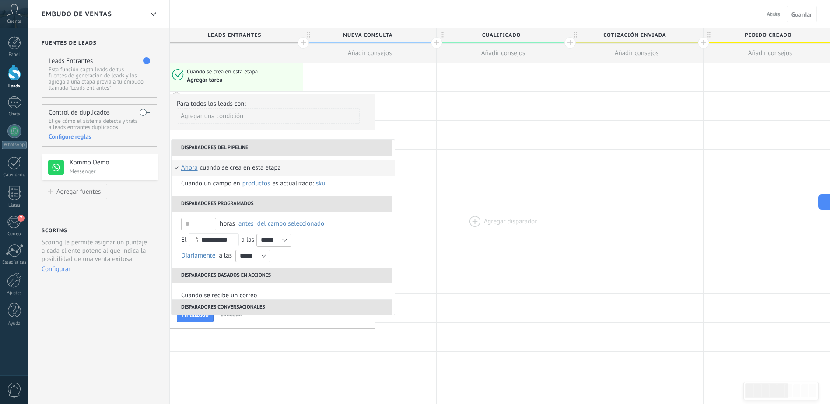
click at [466, 218] on div at bounding box center [503, 221] width 133 height 28
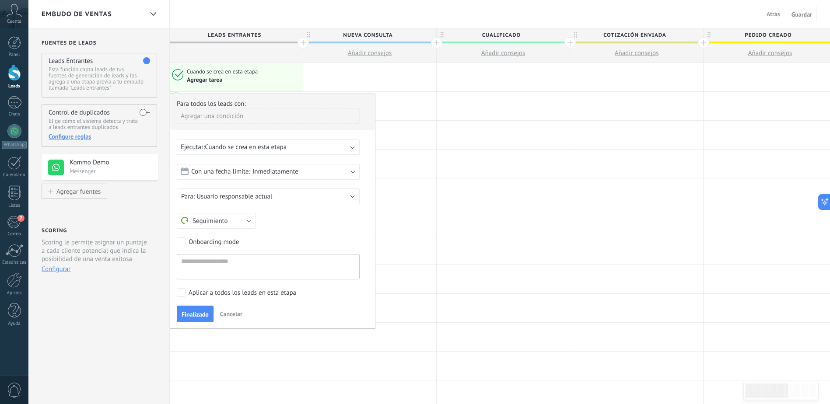
click at [236, 119] on div "Agregar una condición" at bounding box center [268, 116] width 183 height 15
click at [320, 229] on div at bounding box center [272, 211] width 205 height 234
click at [277, 152] on div "Ejecutar: Cuando se crea en esta etapa" at bounding box center [268, 148] width 183 height 16
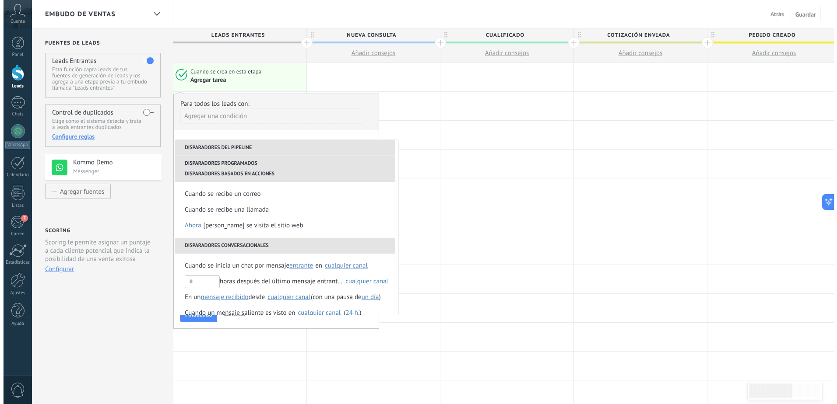
scroll to position [116, 0]
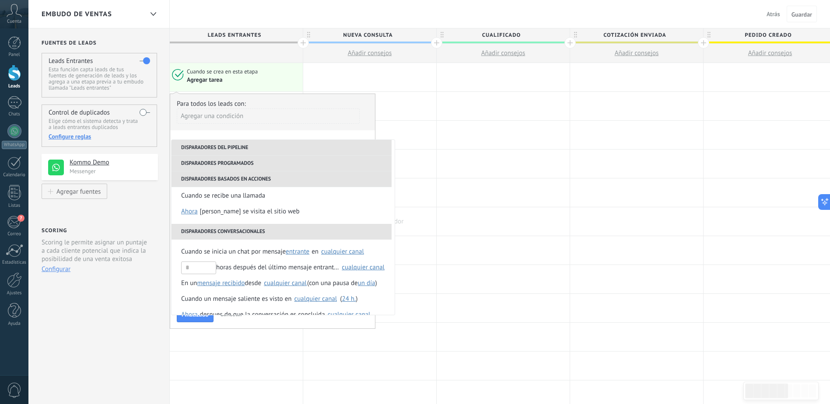
click at [419, 223] on div at bounding box center [369, 221] width 133 height 28
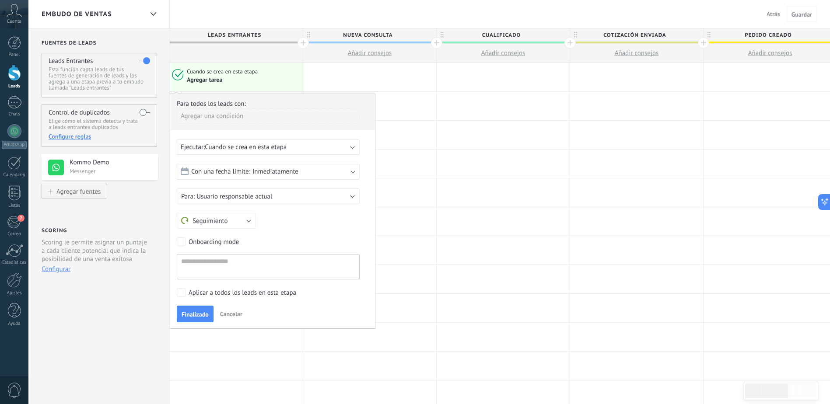
click at [225, 319] on button "Cancelar" at bounding box center [231, 314] width 29 height 13
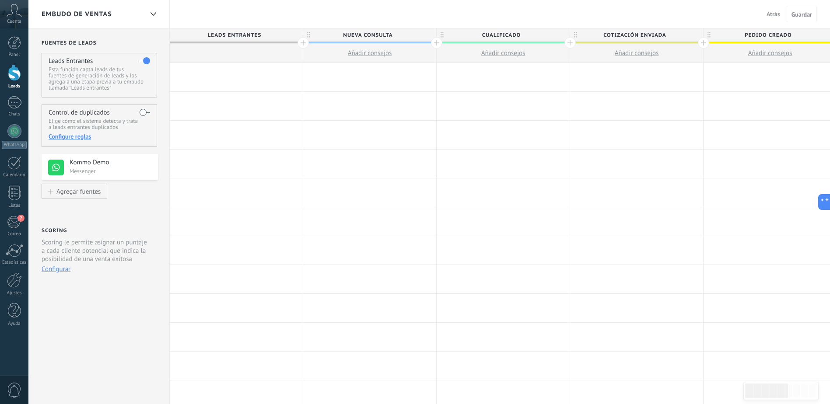
click at [378, 52] on span "Añadir consejos" at bounding box center [370, 53] width 44 height 8
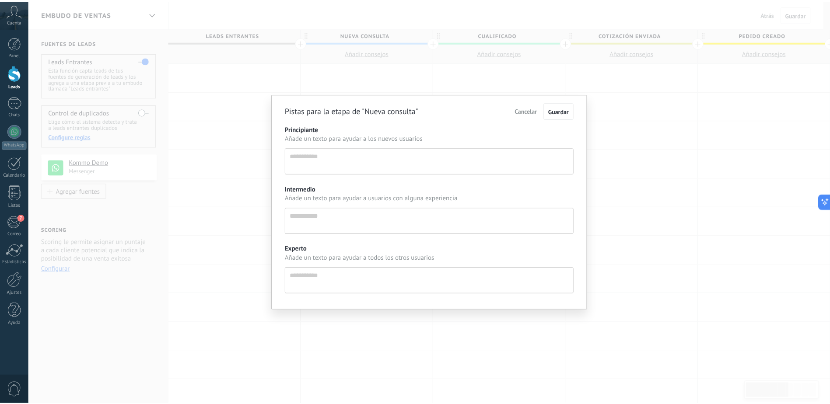
scroll to position [8, 0]
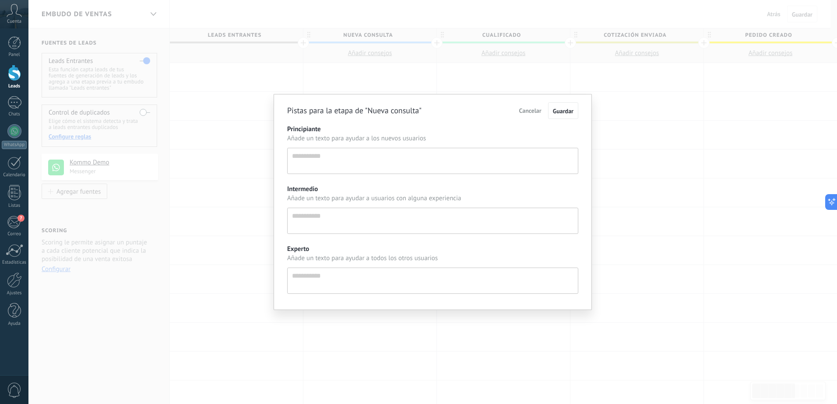
click at [530, 108] on span "Cancelar" at bounding box center [530, 111] width 22 height 8
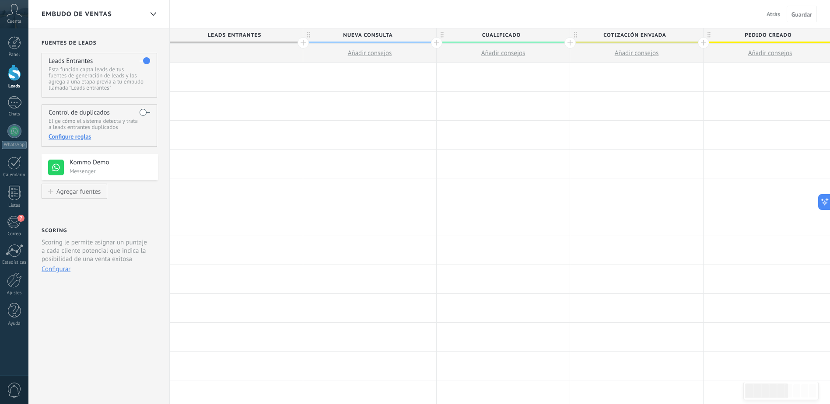
click at [243, 75] on div at bounding box center [236, 77] width 133 height 28
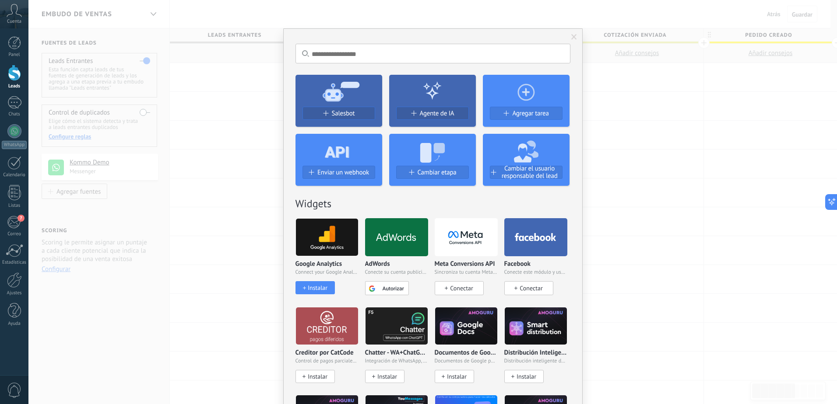
click at [249, 204] on div "No hay resultados Salesbot Agente de IA Agregar tarea Enviar un webhook Cambiar…" at bounding box center [432, 202] width 808 height 404
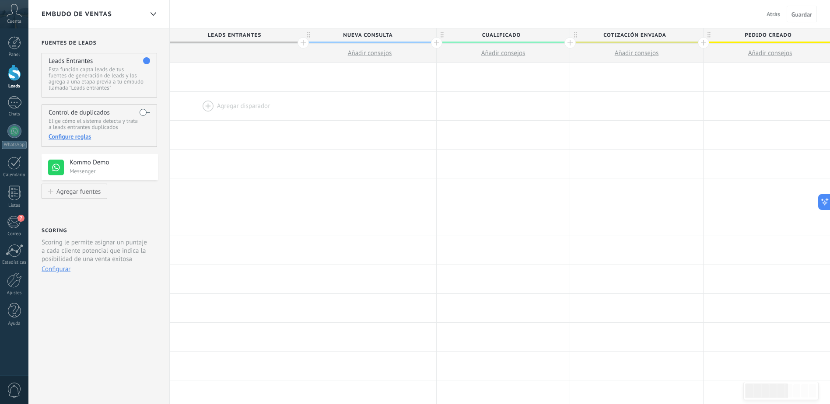
click at [240, 107] on div at bounding box center [236, 106] width 133 height 28
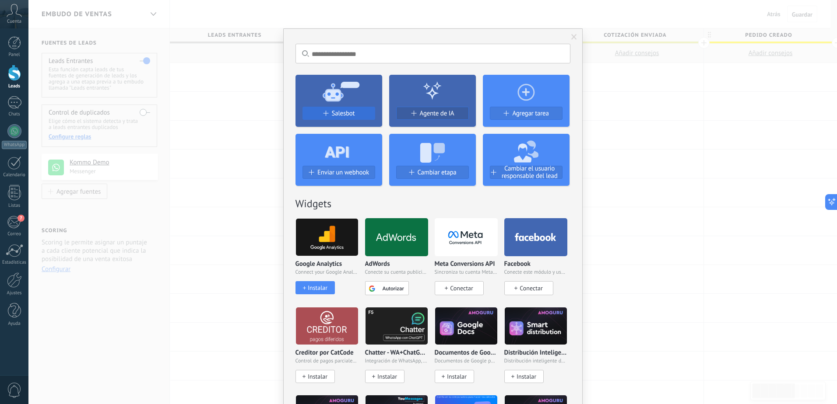
click at [330, 116] on div "Salesbot" at bounding box center [339, 113] width 72 height 7
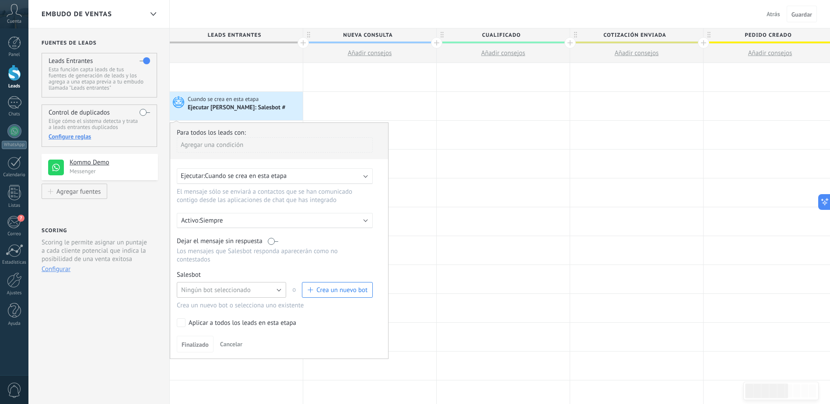
click at [223, 290] on span "Ningún bot seleccionado" at bounding box center [216, 290] width 70 height 8
click at [223, 290] on span "Ningún bot seleccionado" at bounding box center [228, 290] width 112 height 8
click at [223, 290] on span "Ningún bot seleccionado" at bounding box center [216, 290] width 70 height 8
click at [212, 305] on span "TestBot" at bounding box center [228, 305] width 112 height 8
click at [241, 343] on span "Cancelar" at bounding box center [231, 344] width 22 height 8
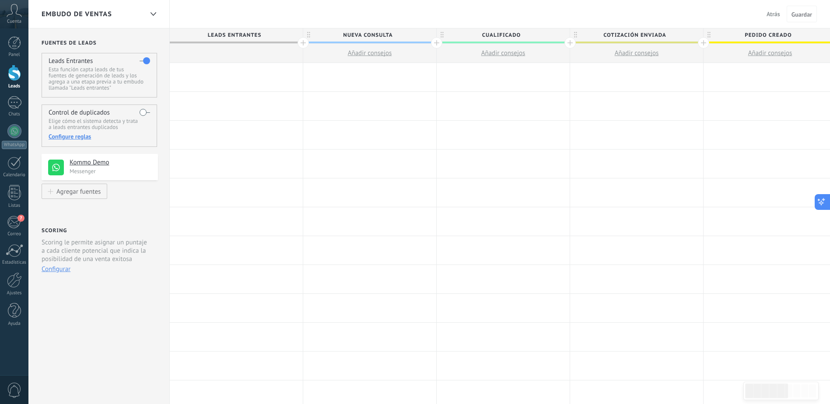
click at [826, 203] on button at bounding box center [823, 202] width 16 height 16
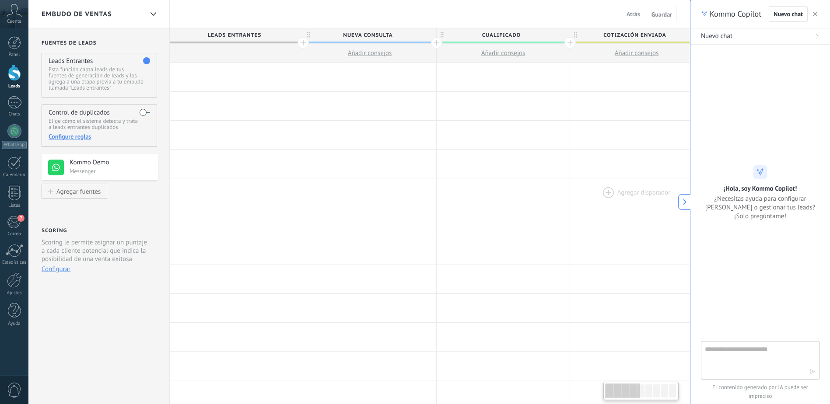
click at [617, 179] on div at bounding box center [636, 193] width 133 height 28
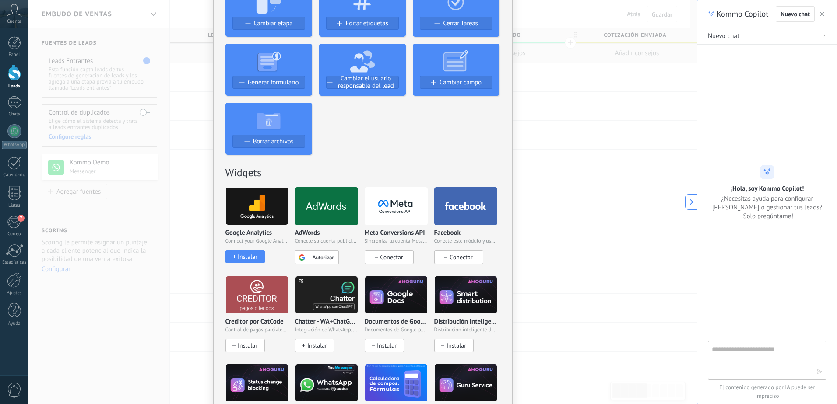
scroll to position [88, 0]
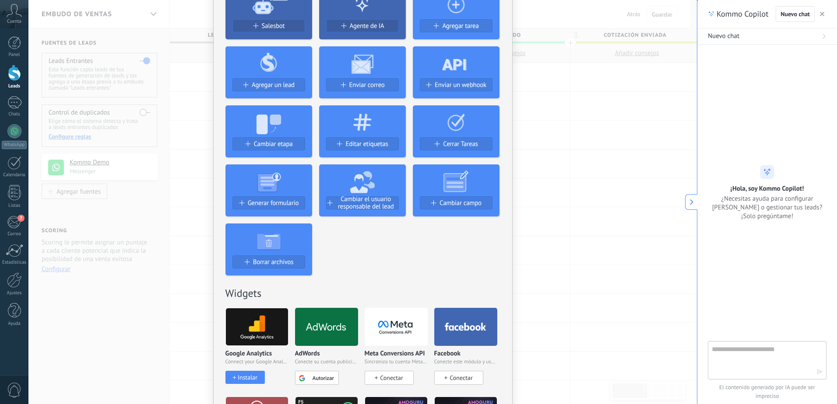
click at [594, 126] on div "No hay resultados Salesbot Agente de IA Agregar tarea Agregar un lead Enviar co…" at bounding box center [362, 202] width 668 height 404
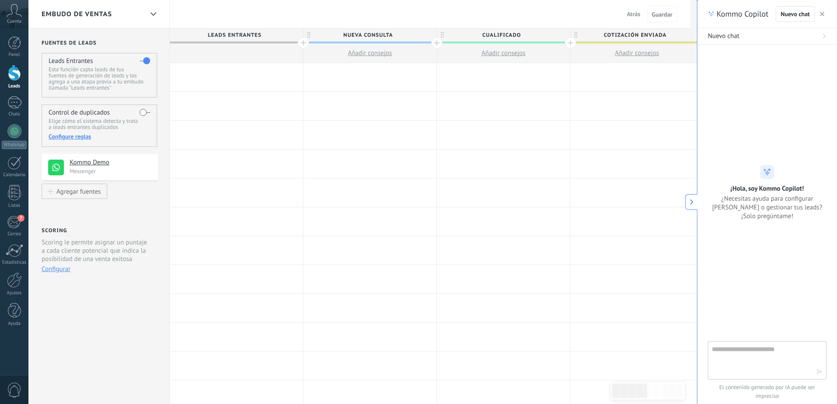
scroll to position [0, 0]
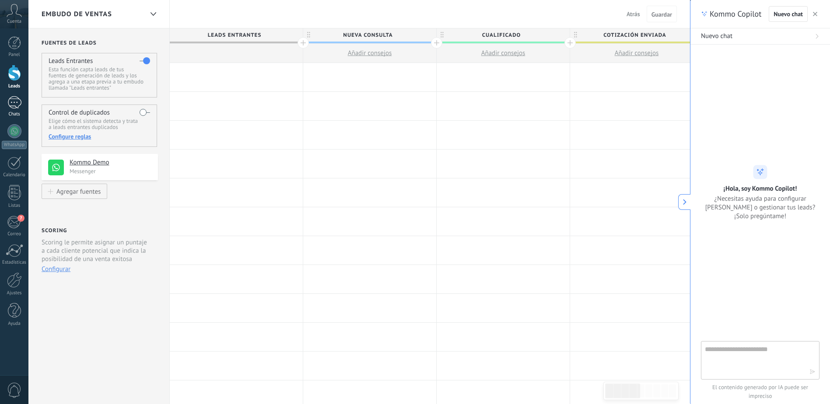
click at [9, 105] on div at bounding box center [14, 102] width 14 height 13
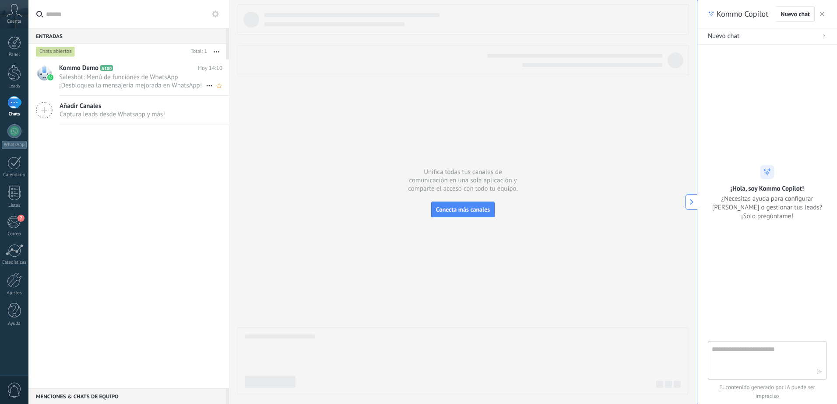
click at [111, 87] on span "Salesbot: Menú de funciones de WhatsApp ¡Desbloquea la mensajería mejorada en W…" at bounding box center [132, 81] width 147 height 17
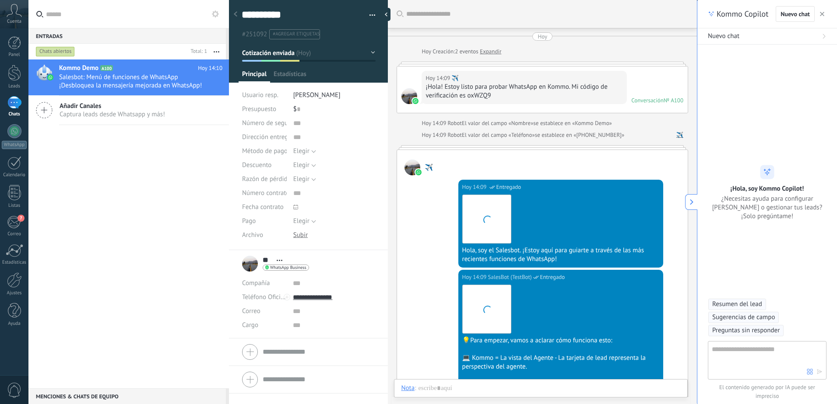
scroll to position [350, 0]
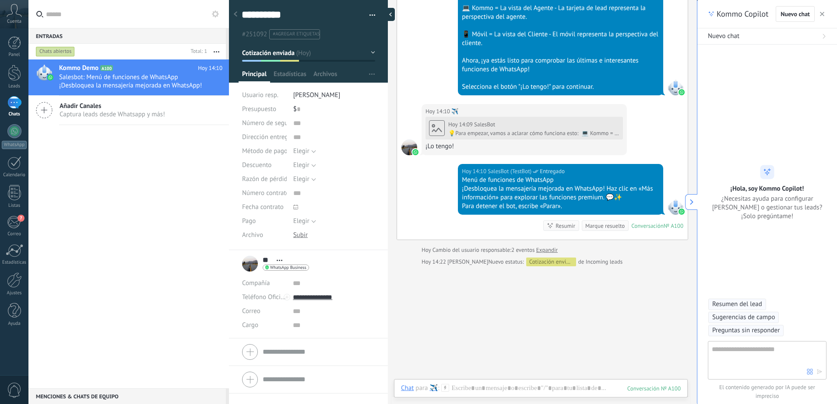
click at [386, 12] on div at bounding box center [388, 14] width 13 height 13
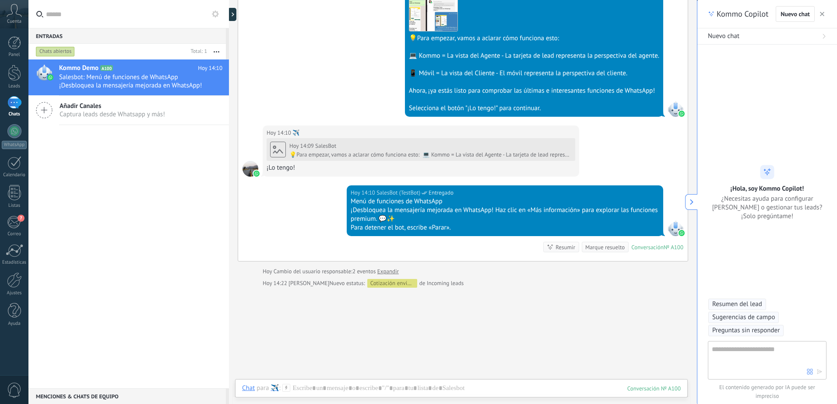
scroll to position [321, 0]
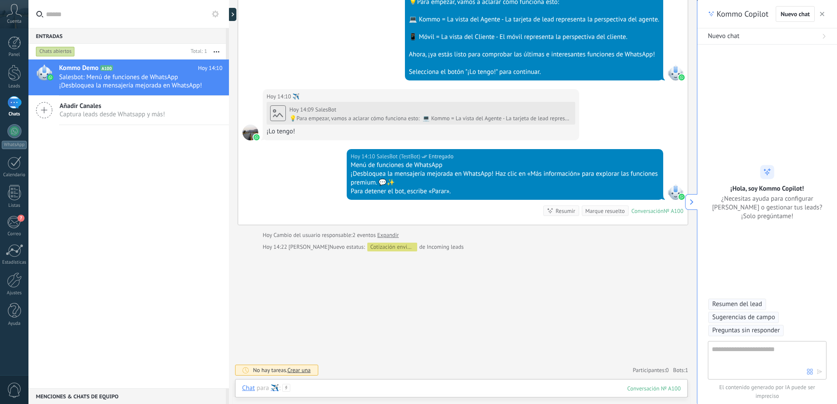
click at [356, 388] on div at bounding box center [461, 397] width 438 height 26
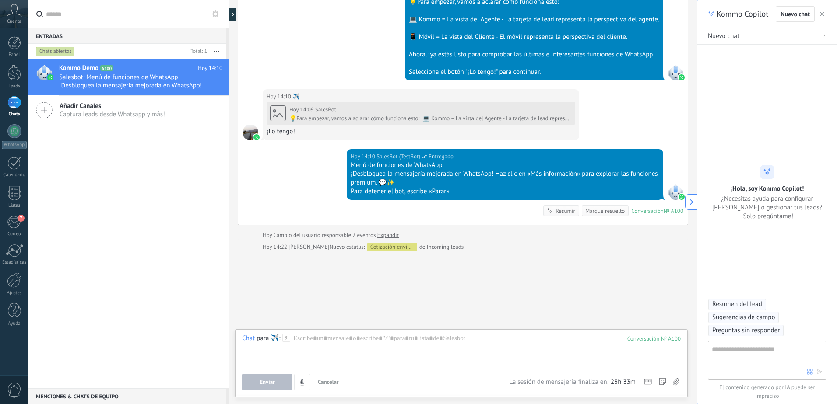
click at [323, 288] on div "Buscar Carga más Hoy Hoy Creación: 2 eventos Expandir Hoy 14:09 ✈️ ¡Hola! Estoy…" at bounding box center [463, 42] width 468 height 726
click at [360, 356] on div at bounding box center [461, 350] width 438 height 33
click at [584, 319] on div "Buscar Carga más Hoy Hoy Creación: 2 eventos Expandir Hoy 14:09 ✈️ ¡Hola! Estoy…" at bounding box center [463, 42] width 468 height 726
click at [824, 18] on button "button" at bounding box center [821, 14] width 9 height 11
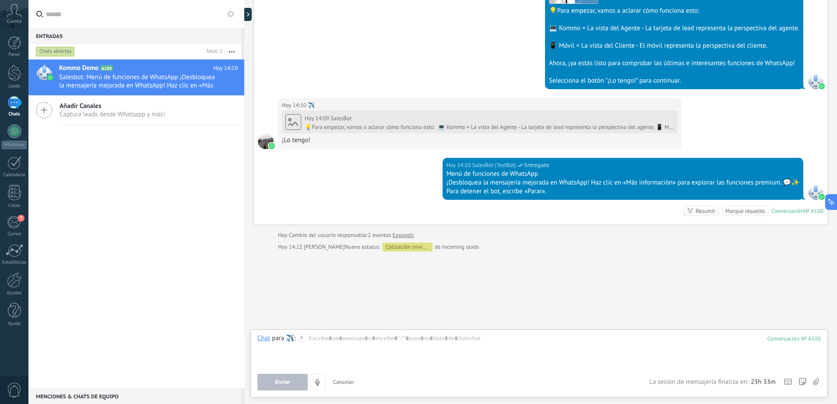
scroll to position [312, 0]
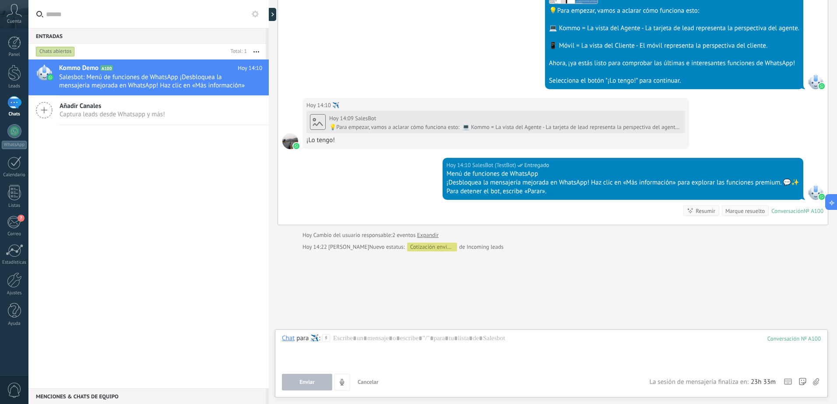
type textarea "**********"
click at [456, 350] on div at bounding box center [552, 350] width 537 height 33
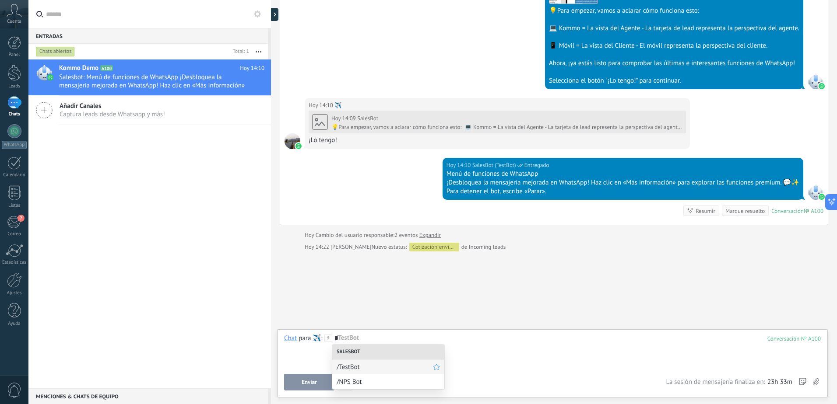
click at [366, 367] on span "/TestBot" at bounding box center [385, 367] width 96 height 8
click at [315, 381] on span "Ejecutar" at bounding box center [309, 382] width 20 height 6
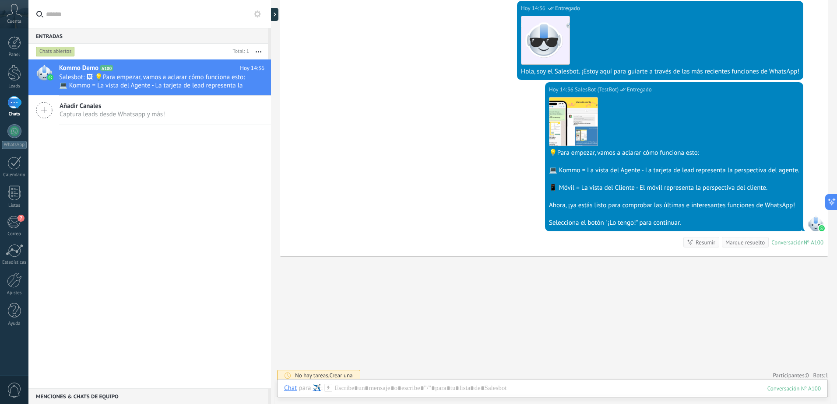
scroll to position [609, 0]
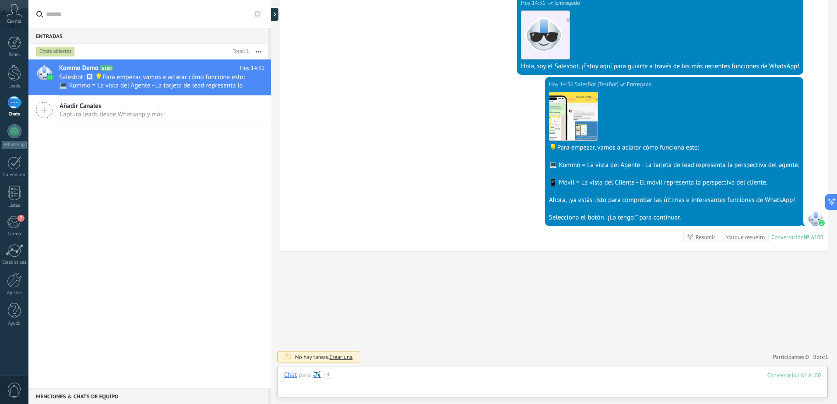
click at [386, 385] on div at bounding box center [552, 384] width 537 height 26
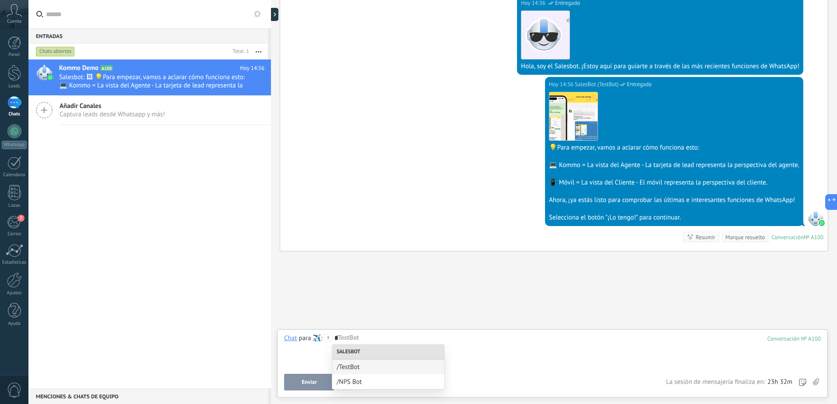
click at [539, 356] on div "*" at bounding box center [552, 350] width 537 height 33
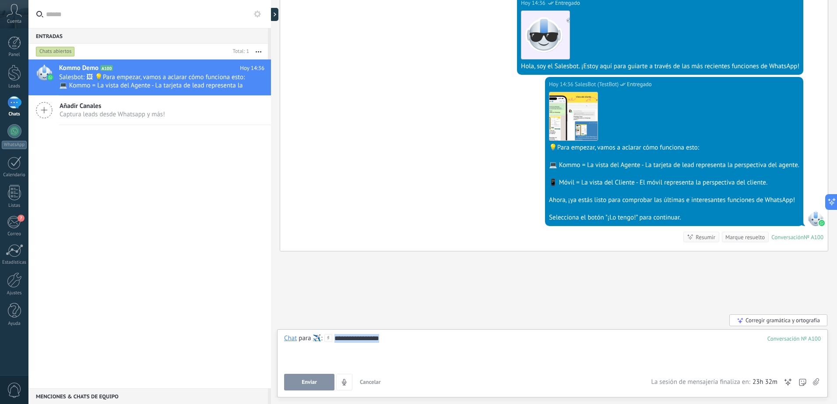
drag, startPoint x: 387, startPoint y: 341, endPoint x: 334, endPoint y: 346, distance: 52.7
click at [334, 346] on div "**********" at bounding box center [552, 350] width 537 height 33
click at [439, 336] on div "**********" at bounding box center [552, 350] width 537 height 33
click at [396, 342] on div "**********" at bounding box center [552, 350] width 537 height 33
click at [351, 347] on div "**********" at bounding box center [552, 350] width 537 height 33
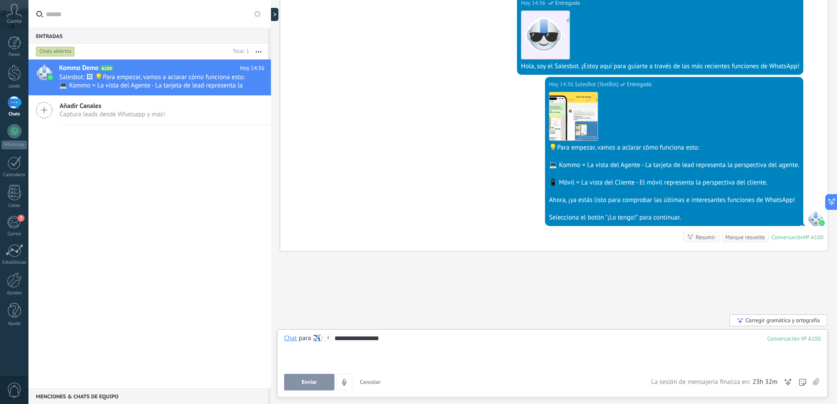
click at [405, 343] on div "**********" at bounding box center [552, 350] width 537 height 33
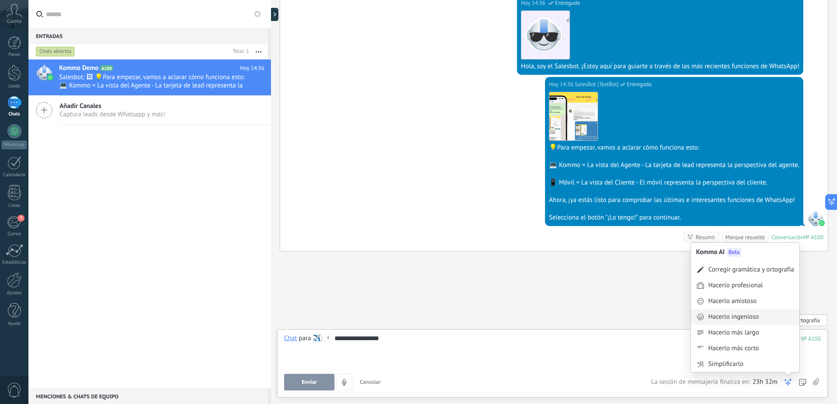
click at [749, 318] on div "Hacerlo ingenioso" at bounding box center [733, 317] width 51 height 9
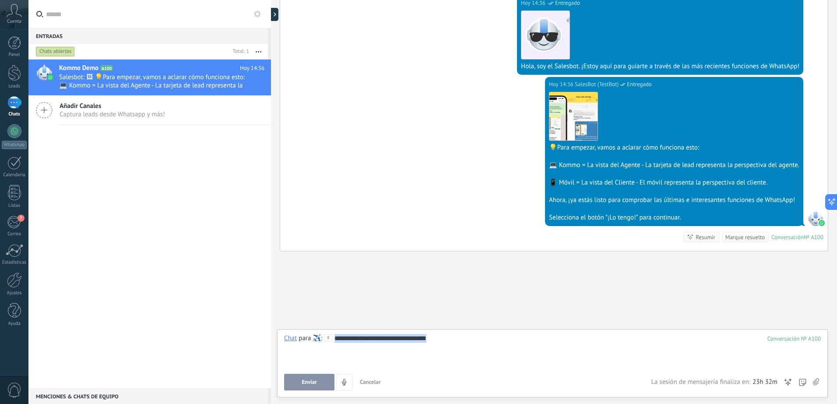
drag, startPoint x: 458, startPoint y: 336, endPoint x: 327, endPoint y: 338, distance: 131.3
click at [327, 338] on div "**********" at bounding box center [552, 350] width 537 height 33
click at [610, 346] on div at bounding box center [552, 350] width 537 height 33
click at [396, 346] on div at bounding box center [552, 350] width 537 height 33
click at [10, 278] on div at bounding box center [14, 280] width 15 height 15
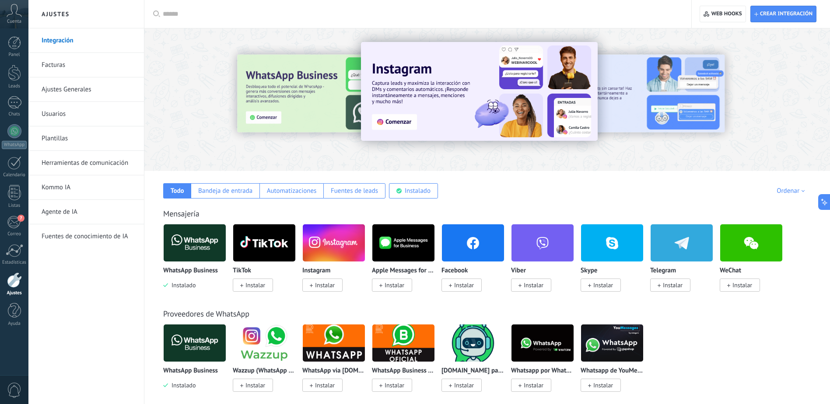
click at [783, 343] on div "WhatsApp Business Instalado Wazzup (WhatsApp & Instagram) Instalar WhatsApp via…" at bounding box center [491, 363] width 657 height 78
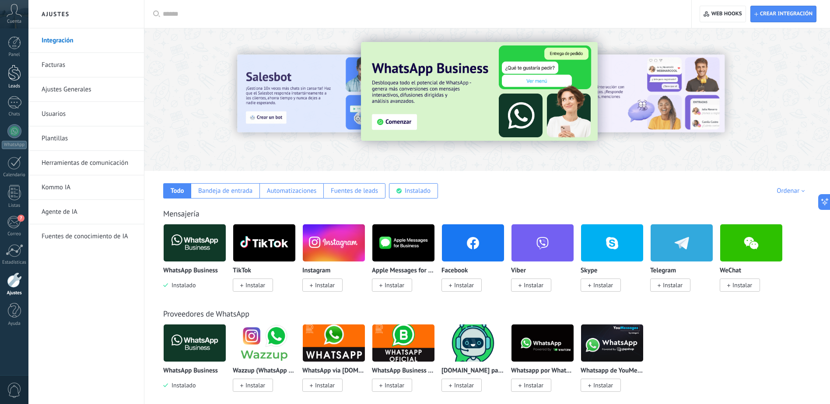
click at [20, 70] on div at bounding box center [14, 73] width 13 height 16
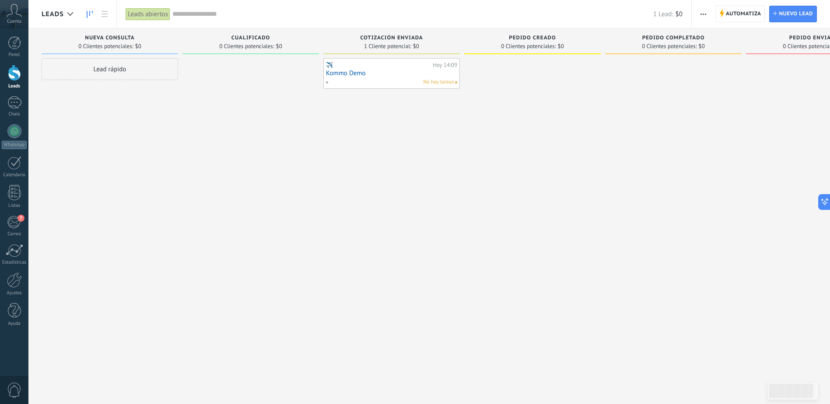
click at [702, 15] on span "button" at bounding box center [704, 14] width 6 height 17
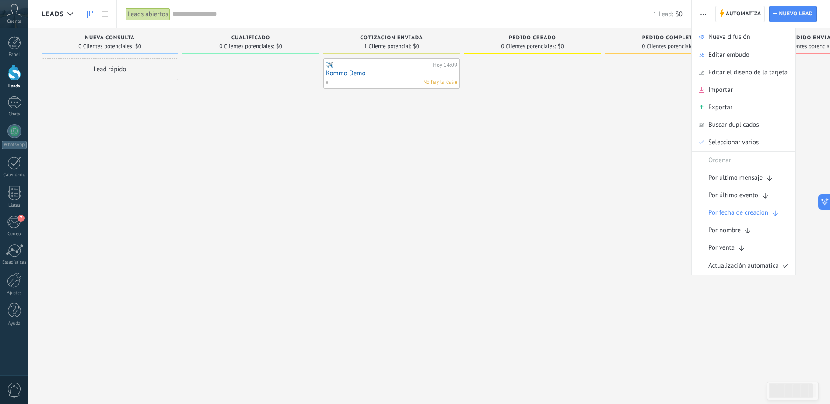
click at [583, 289] on div at bounding box center [532, 203] width 137 height 290
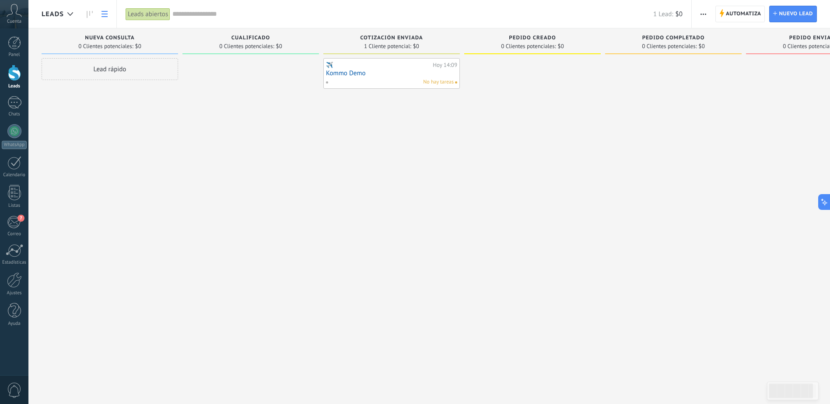
click at [109, 11] on link at bounding box center [104, 14] width 15 height 17
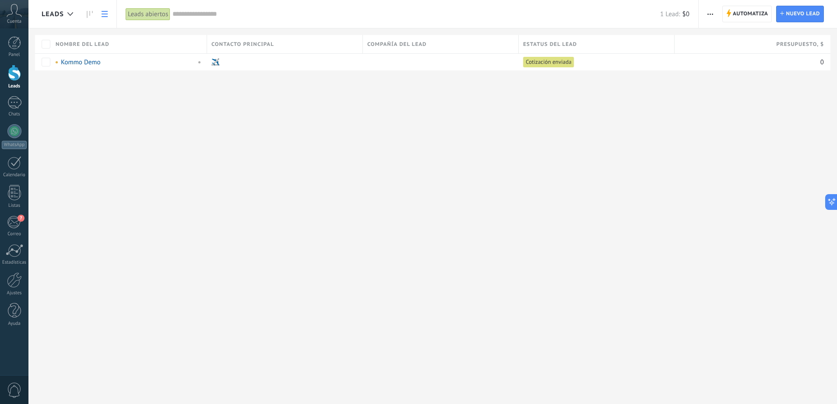
click at [106, 16] on icon at bounding box center [105, 14] width 6 height 6
click at [91, 14] on icon at bounding box center [90, 14] width 6 height 7
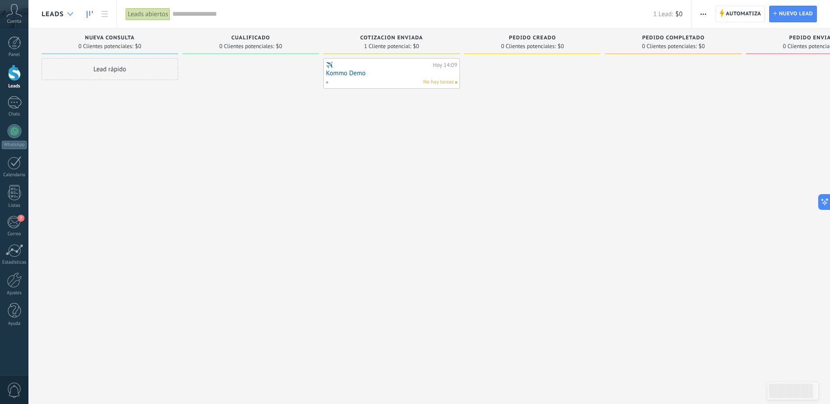
click at [71, 14] on icon at bounding box center [70, 14] width 6 height 4
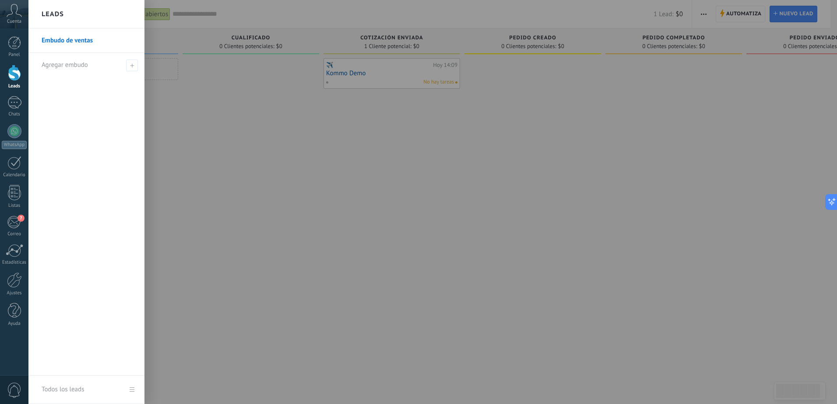
click at [142, 65] on li "Agregar embudo" at bounding box center [86, 65] width 116 height 24
click at [132, 66] on use at bounding box center [132, 65] width 4 height 4
type input "**********"
click at [132, 62] on span at bounding box center [133, 65] width 8 height 6
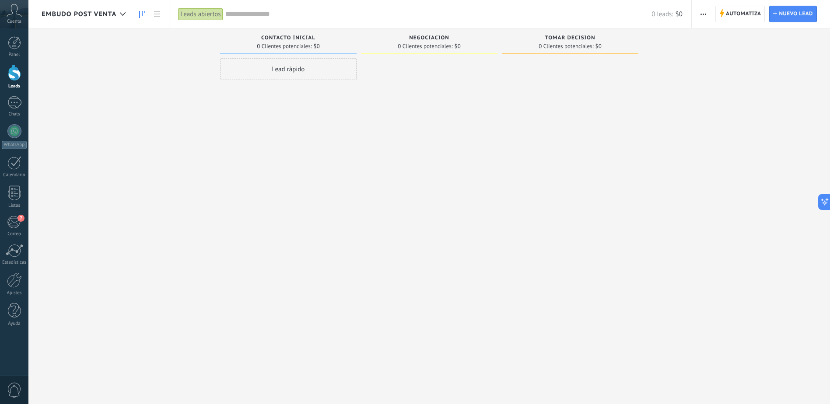
click at [701, 12] on span "button" at bounding box center [704, 14] width 6 height 17
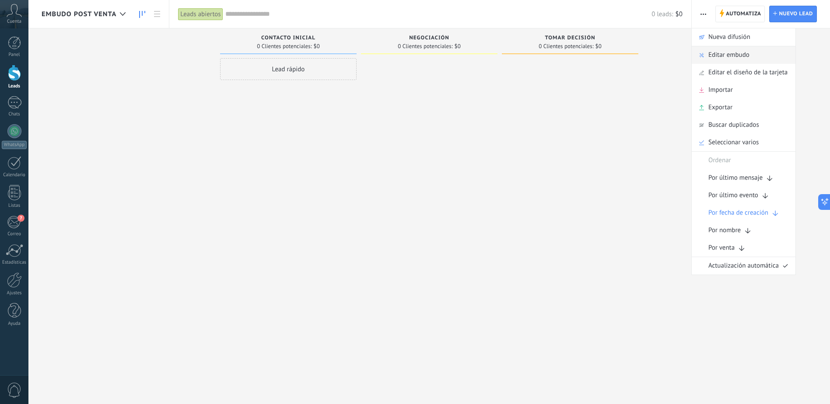
click at [723, 60] on span "Editar embudo" at bounding box center [728, 55] width 41 height 18
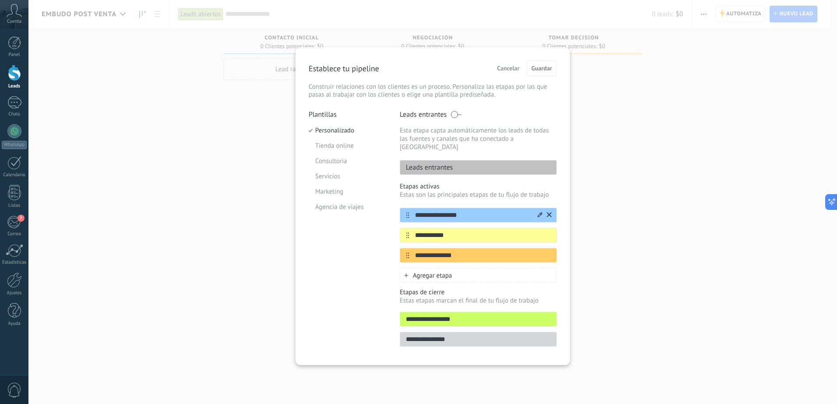
click at [468, 211] on input "**********" at bounding box center [472, 215] width 127 height 9
click at [460, 231] on input "**********" at bounding box center [472, 235] width 127 height 9
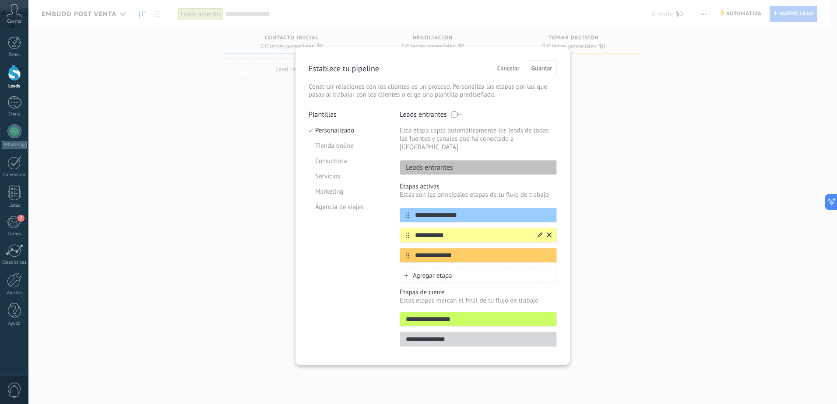
click at [460, 231] on input "**********" at bounding box center [472, 235] width 127 height 9
type input "**********"
click at [469, 251] on input "**********" at bounding box center [472, 255] width 127 height 9
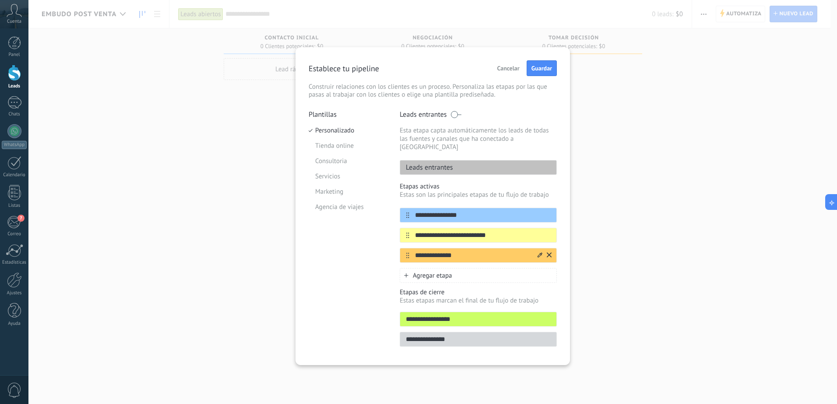
click at [469, 251] on input "**********" at bounding box center [472, 255] width 127 height 9
type input "**********"
click at [443, 272] on span "Agregar etapa" at bounding box center [432, 276] width 39 height 8
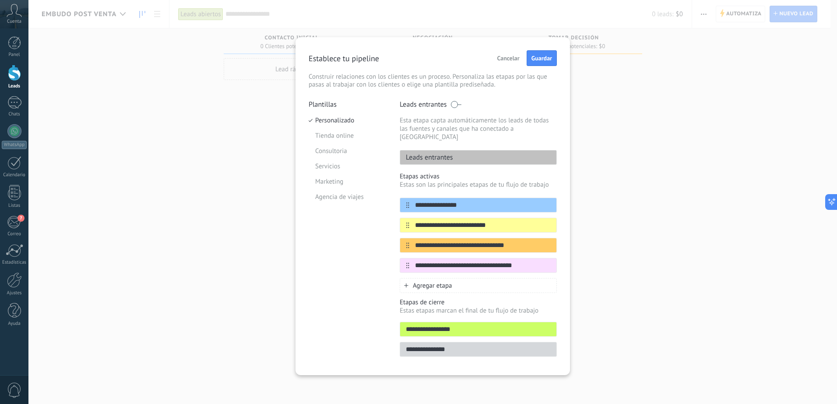
type input "**********"
click at [431, 282] on span "Agregar etapa" at bounding box center [432, 286] width 39 height 8
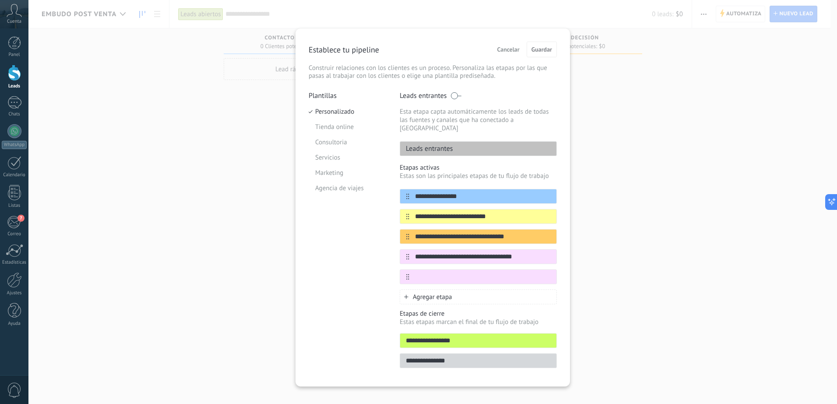
click at [463, 357] on input "**********" at bounding box center [478, 361] width 156 height 9
click at [323, 156] on li "Servicios" at bounding box center [348, 157] width 78 height 15
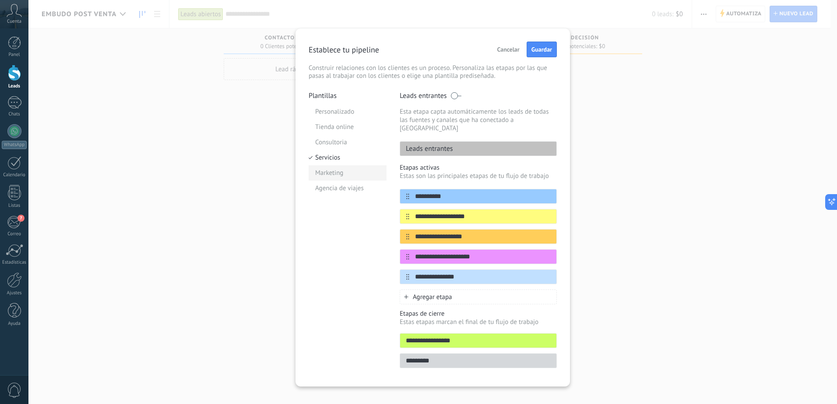
click at [321, 174] on li "Marketing" at bounding box center [348, 172] width 78 height 15
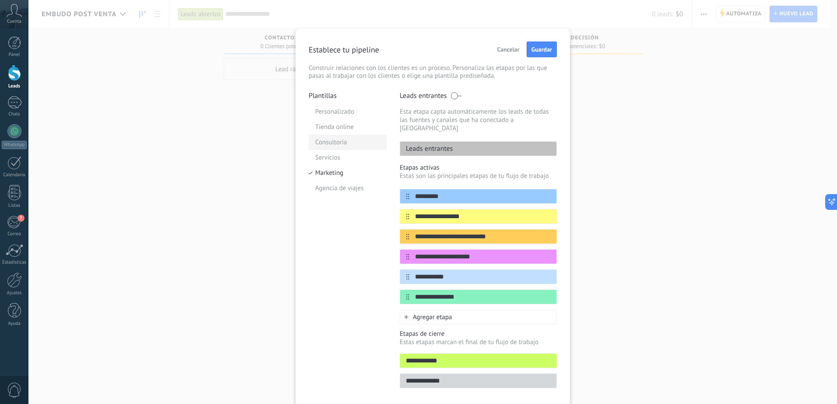
click at [340, 140] on li "Consultoria" at bounding box center [348, 142] width 78 height 15
click at [332, 159] on li "Servicios" at bounding box center [348, 157] width 78 height 15
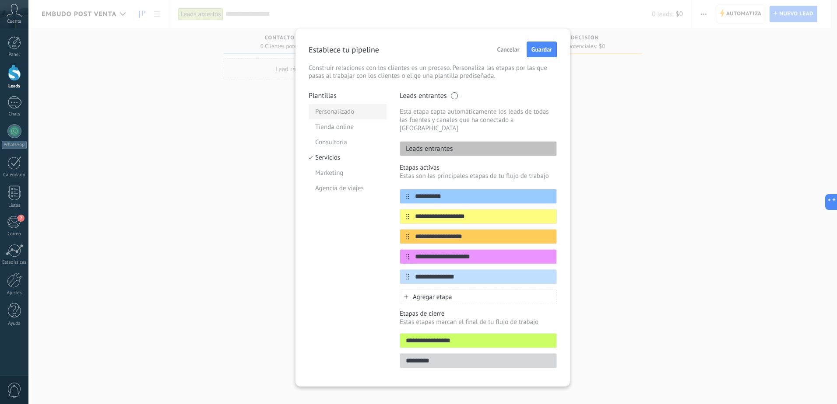
click at [330, 116] on li "Personalizado" at bounding box center [348, 111] width 78 height 15
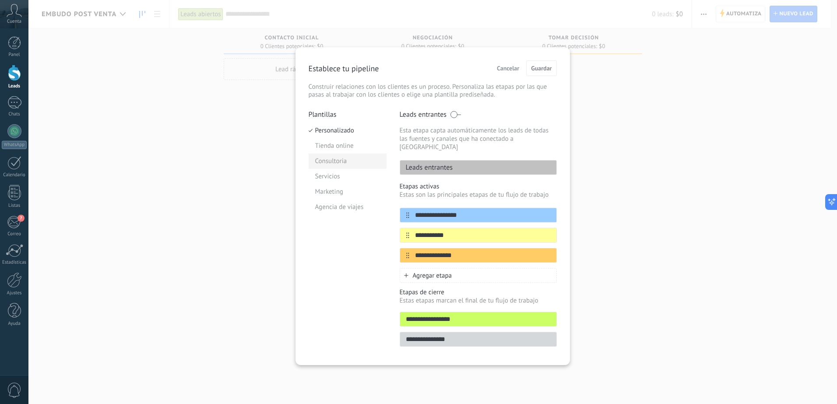
click at [343, 160] on li "Consultoria" at bounding box center [348, 161] width 78 height 15
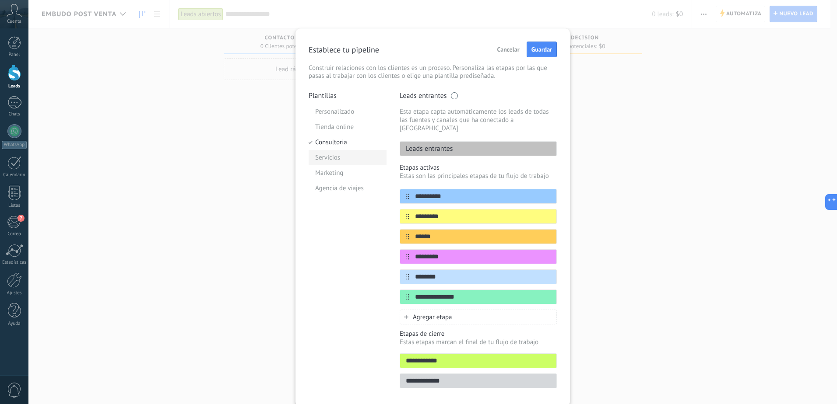
click at [310, 157] on li "Servicios" at bounding box center [348, 157] width 78 height 15
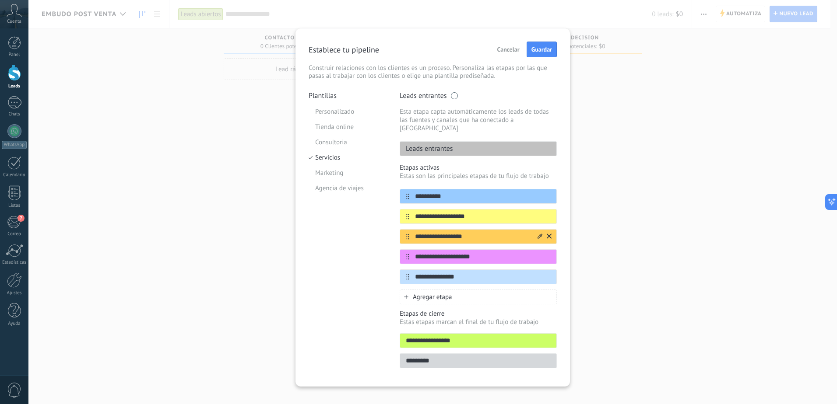
click at [450, 232] on input "**********" at bounding box center [472, 236] width 127 height 9
type input "*"
type input "**********"
click at [483, 253] on input "**********" at bounding box center [472, 257] width 127 height 9
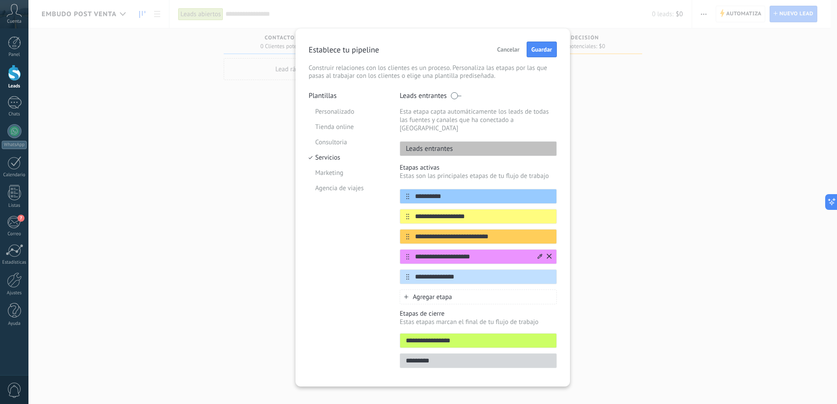
click at [483, 253] on input "**********" at bounding box center [472, 257] width 127 height 9
type input "**********"
click at [549, 274] on icon at bounding box center [549, 276] width 5 height 5
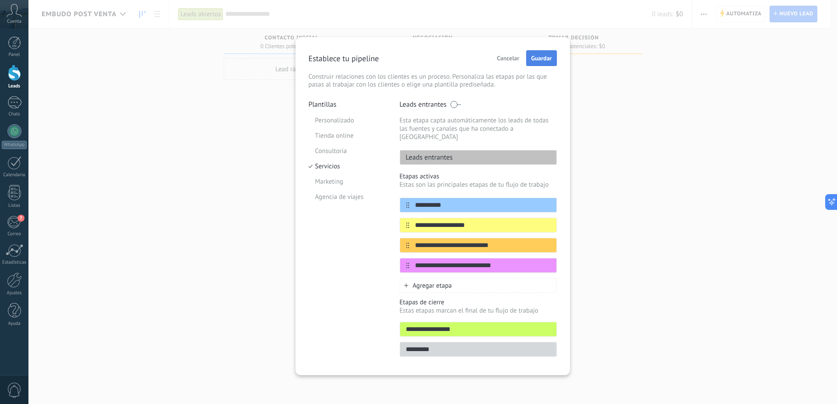
click at [547, 57] on span "Guardar" at bounding box center [541, 58] width 21 height 6
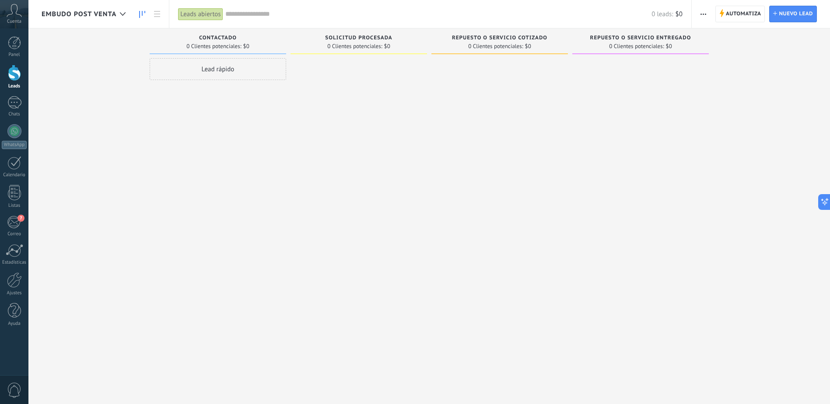
click at [148, 11] on link at bounding box center [142, 14] width 15 height 17
click at [139, 14] on link at bounding box center [142, 14] width 15 height 17
click at [122, 12] on div at bounding box center [123, 14] width 14 height 17
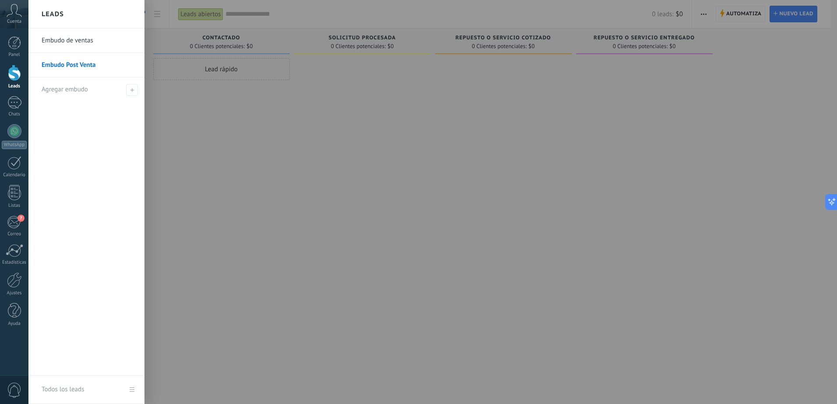
click at [65, 42] on link "Embudo de ventas" at bounding box center [89, 40] width 94 height 25
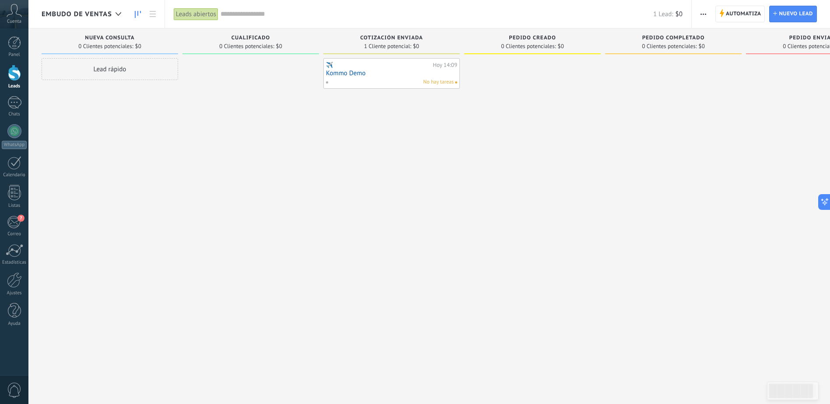
click at [407, 72] on link "Kommo Demo" at bounding box center [391, 73] width 131 height 7
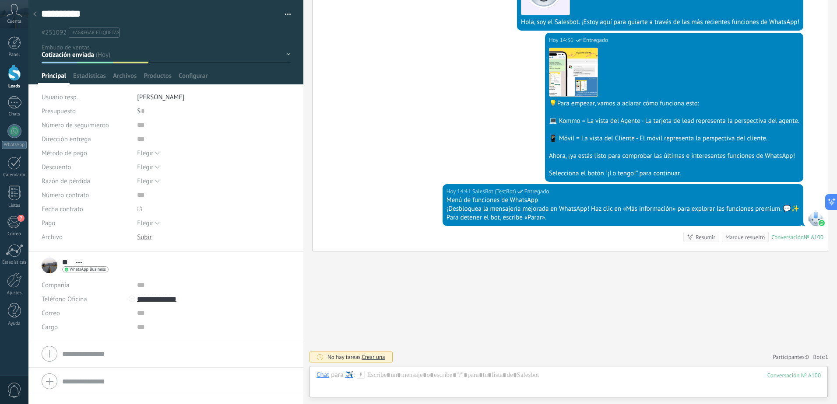
scroll to position [670, 0]
click at [285, 17] on button "button" at bounding box center [284, 14] width 13 height 13
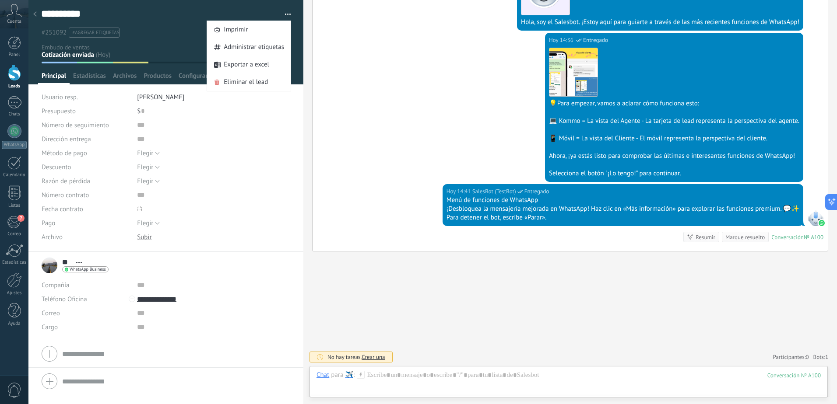
click at [234, 165] on div "Elegir 5% 10% 15% Elegir" at bounding box center [214, 167] width 154 height 14
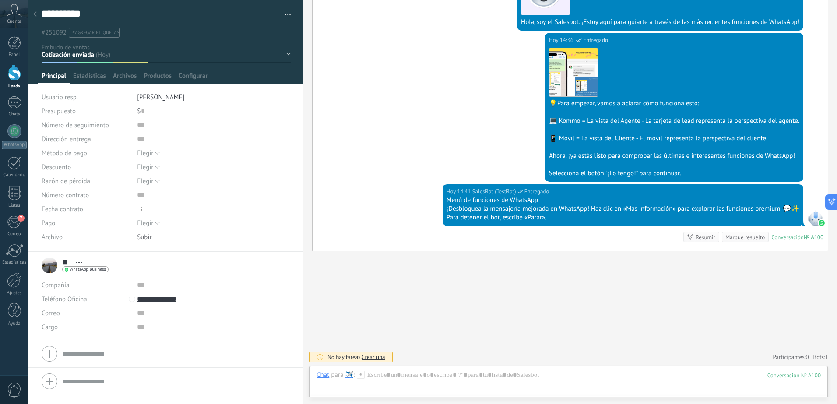
click at [0, 0] on div "Nueva consulta Cualificado Cotización enviada Pedido creado Pedido completado P…" at bounding box center [0, 0] width 0 height 0
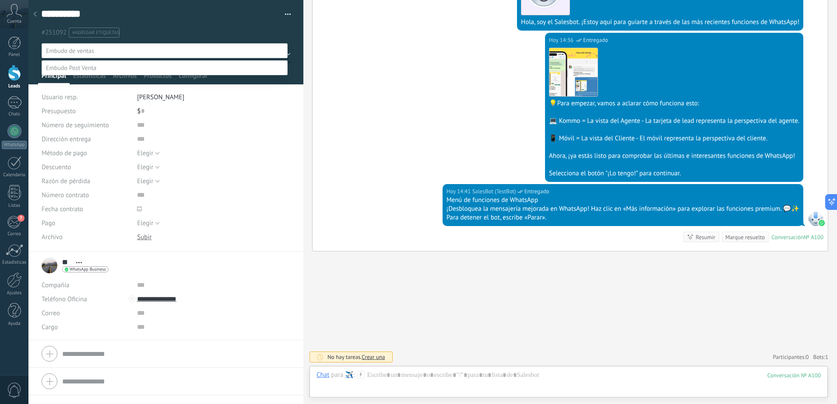
click at [346, 228] on div at bounding box center [432, 202] width 808 height 404
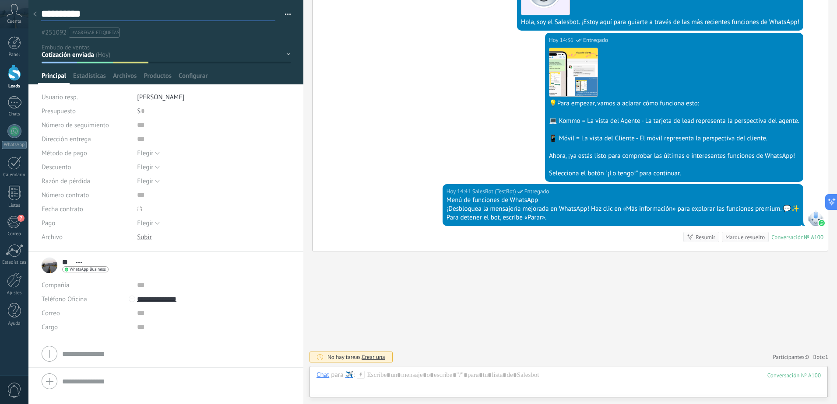
click at [81, 15] on textarea "**********" at bounding box center [158, 14] width 234 height 14
click at [16, 132] on div at bounding box center [14, 131] width 14 height 14
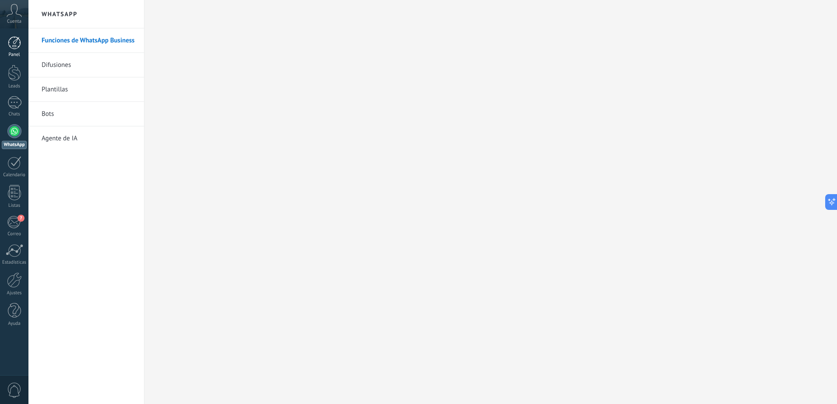
click at [17, 54] on div "Panel" at bounding box center [14, 55] width 25 height 6
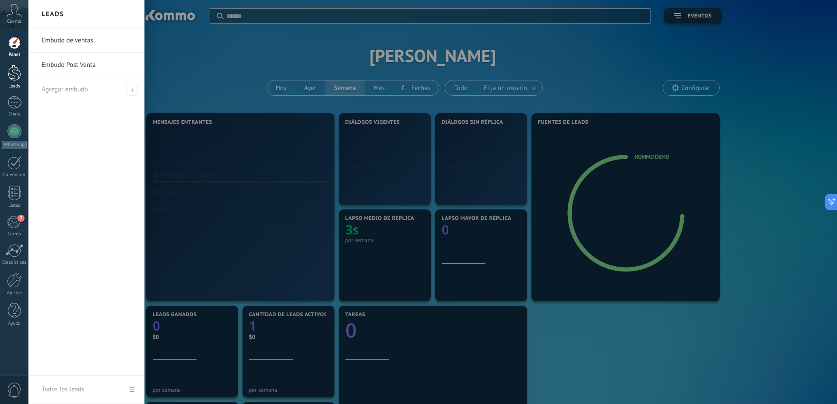
click at [16, 70] on div at bounding box center [14, 73] width 13 height 16
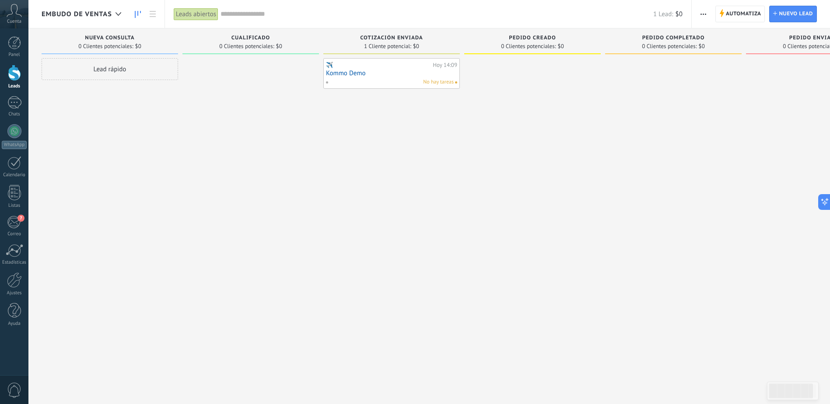
drag, startPoint x: 394, startPoint y: 76, endPoint x: 386, endPoint y: 78, distance: 8.6
click at [386, 78] on div "No hay tareas" at bounding box center [390, 82] width 128 height 8
click at [400, 72] on link "Kommo Demo" at bounding box center [391, 73] width 131 height 7
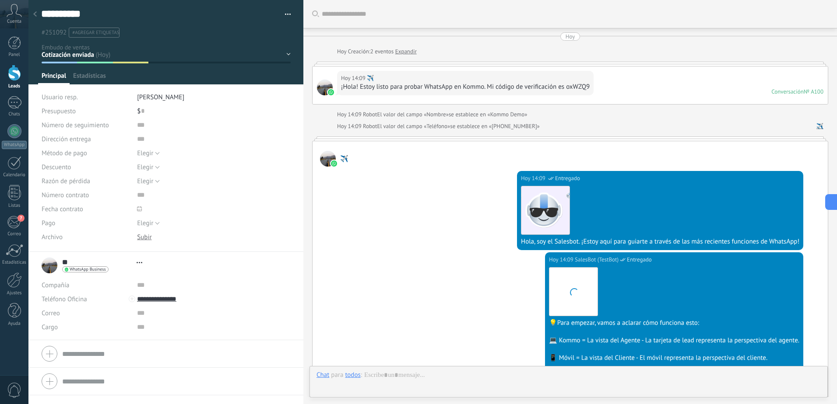
type textarea "**********"
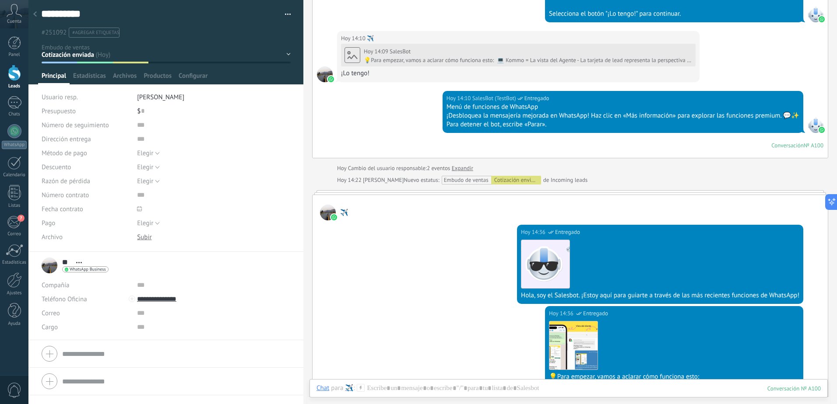
scroll to position [364, 0]
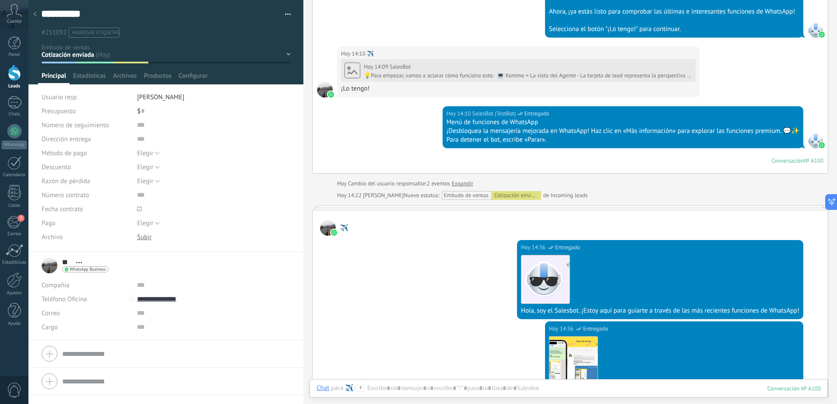
click at [468, 200] on div "Embudo de ventas Cotización enviada" at bounding box center [492, 195] width 97 height 9
click at [518, 200] on div "Cotización enviada" at bounding box center [516, 195] width 50 height 9
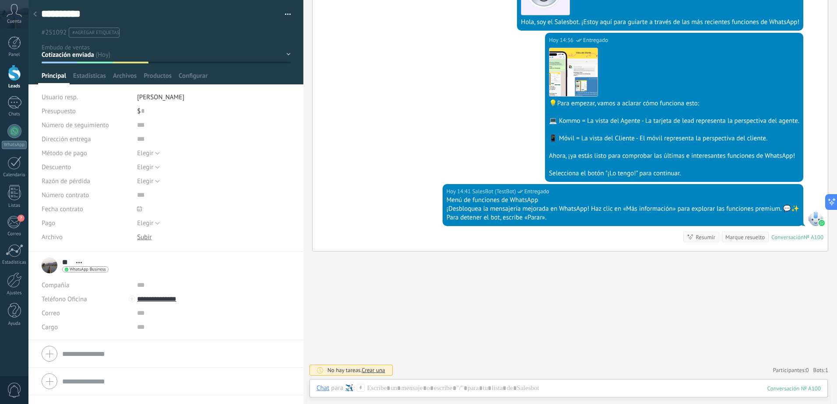
scroll to position [670, 0]
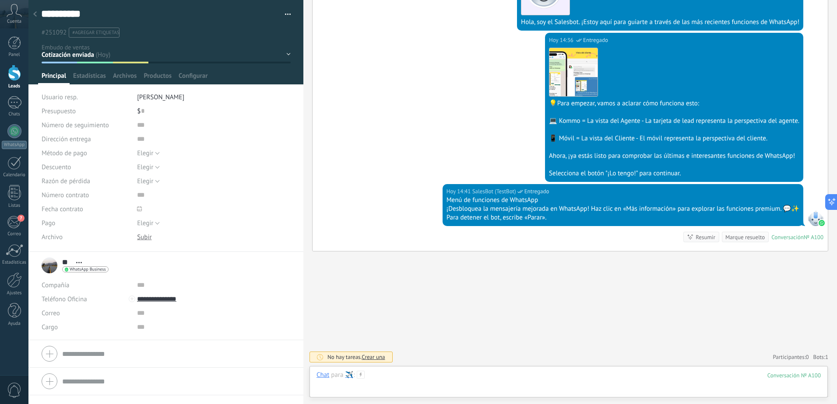
click at [402, 389] on div at bounding box center [568, 384] width 504 height 26
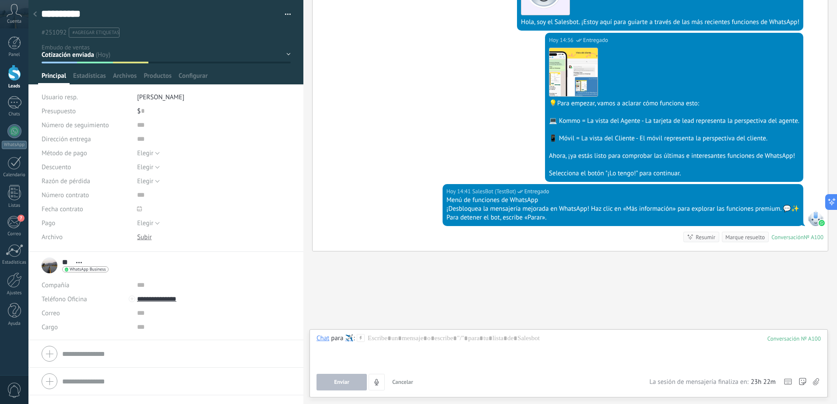
click at [351, 340] on div "✈️" at bounding box center [349, 338] width 8 height 8
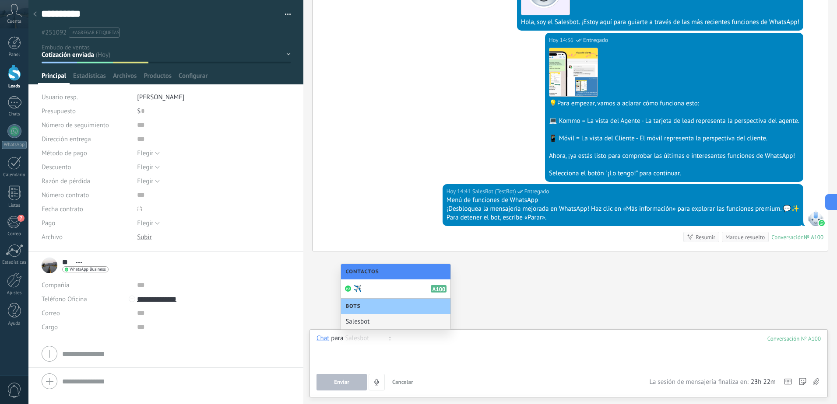
click at [449, 364] on div at bounding box center [568, 350] width 504 height 33
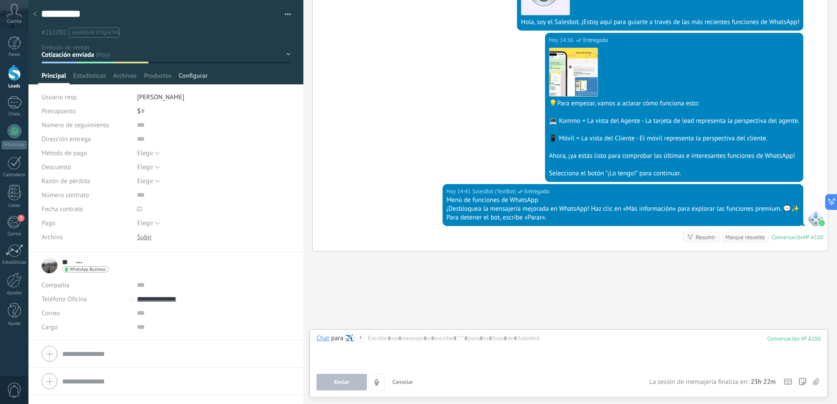
click at [184, 75] on span "Configurar" at bounding box center [193, 78] width 29 height 13
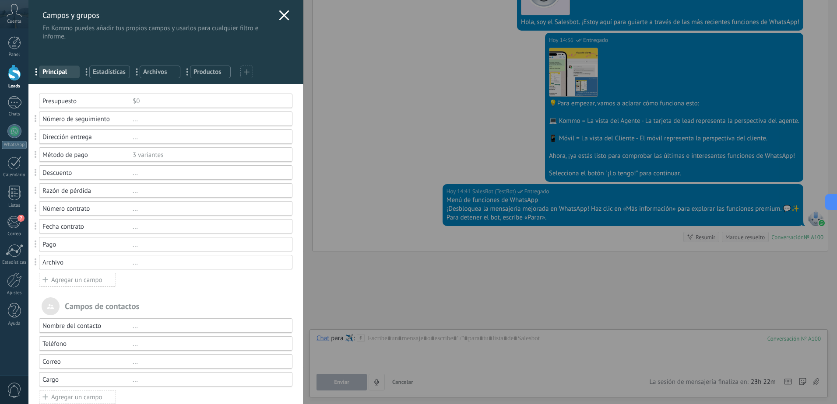
scroll to position [0, 0]
click at [283, 16] on icon at bounding box center [284, 16] width 11 height 11
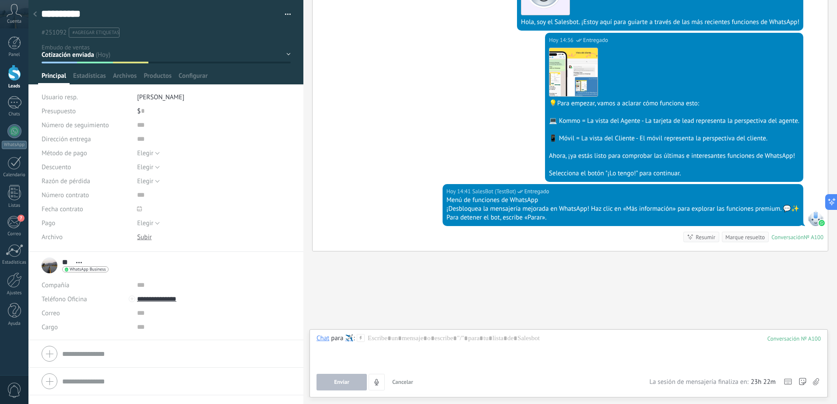
click at [52, 29] on span "#251092" at bounding box center [54, 32] width 25 height 8
click at [0, 0] on div "Nueva consulta Cualificado Cotización enviada Pedido creado Pedido completado P…" at bounding box center [0, 0] width 0 height 0
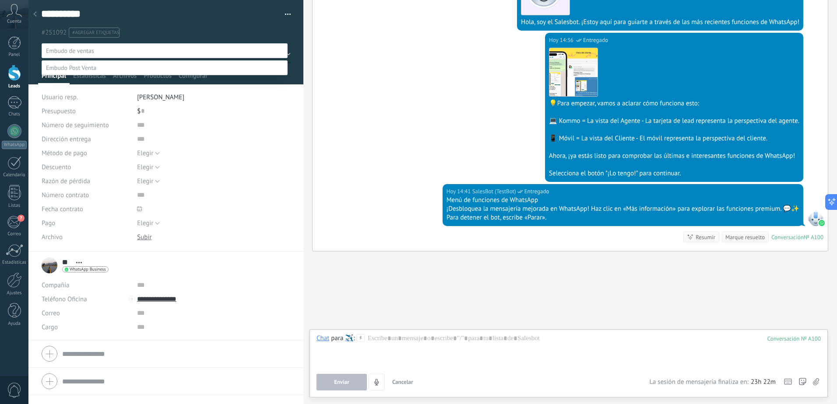
click at [95, 72] on span at bounding box center [71, 68] width 50 height 8
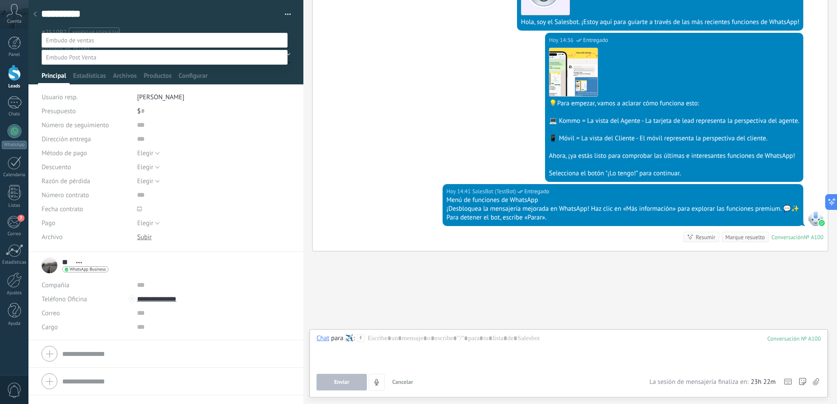
click at [0, 0] on label "Contactado" at bounding box center [0, 0] width 0 height 0
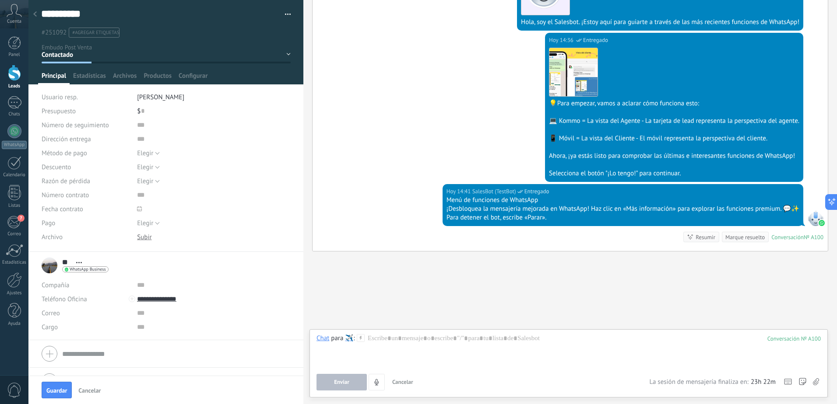
scroll to position [0, 0]
click at [50, 393] on span "Guardar" at bounding box center [56, 391] width 21 height 6
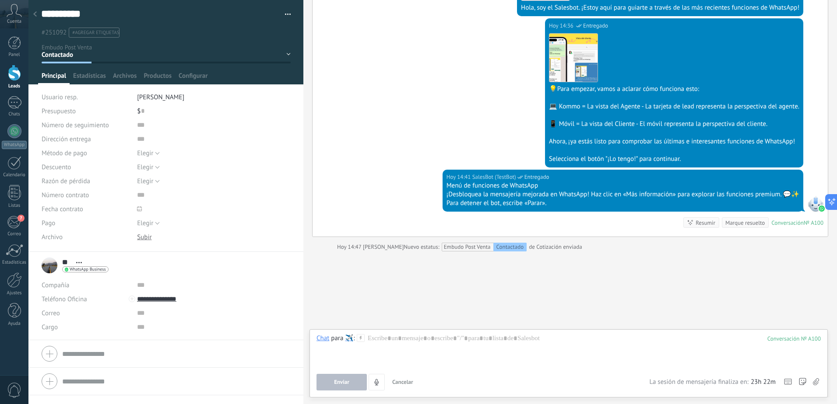
click at [519, 247] on div "Contactado" at bounding box center [510, 247] width 34 height 9
click at [0, 0] on div "Contactado Solicitud procesada Repuesto o Servicio Cotizado Repuesto o Servicio…" at bounding box center [0, 0] width 0 height 0
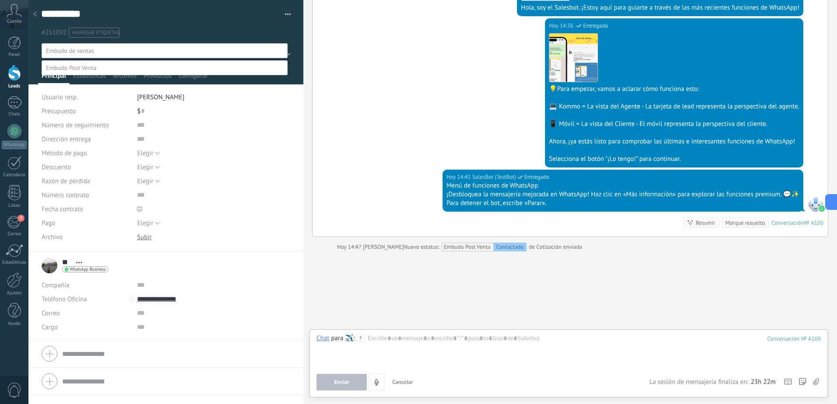
scroll to position [17, 0]
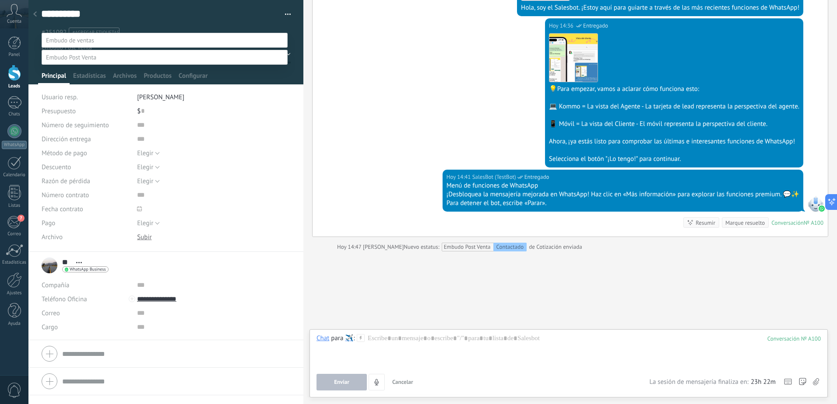
click at [0, 0] on label "Solicitud procesada" at bounding box center [0, 0] width 0 height 0
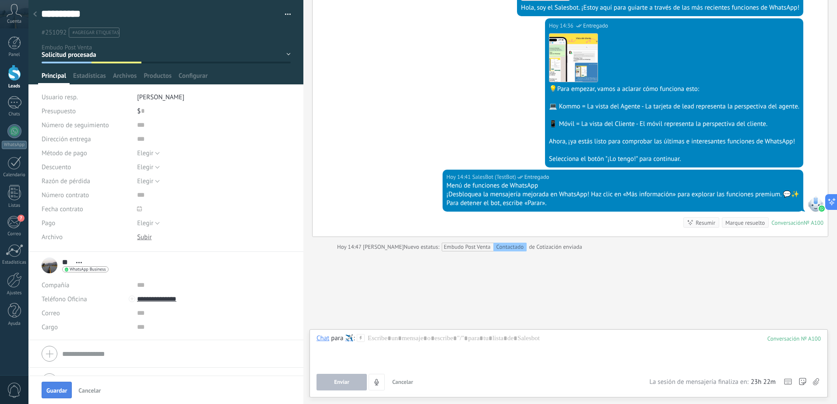
click at [60, 393] on span "Guardar" at bounding box center [56, 391] width 21 height 6
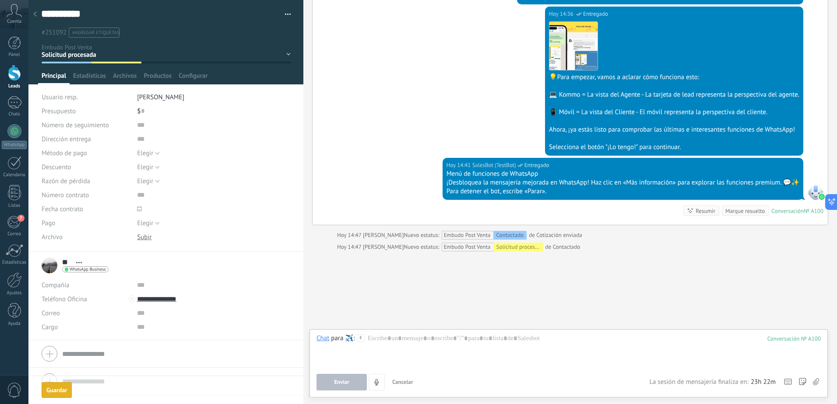
scroll to position [697, 0]
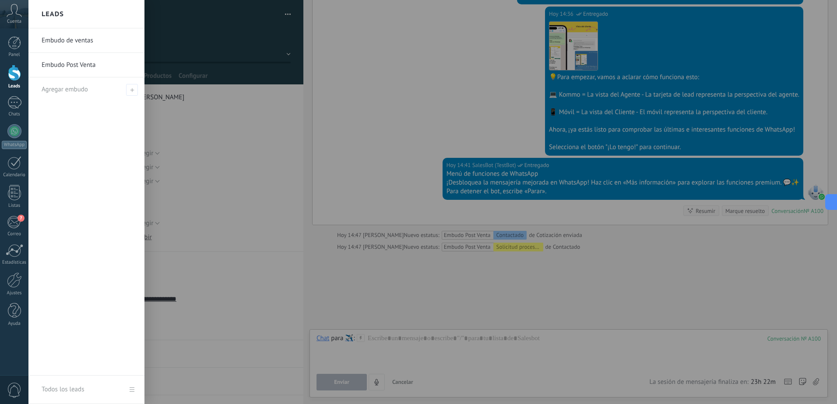
click at [18, 77] on div at bounding box center [14, 73] width 13 height 16
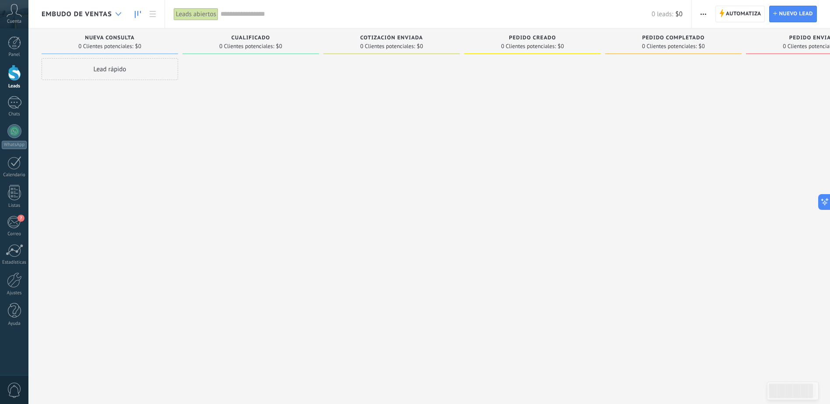
click at [121, 14] on div at bounding box center [118, 14] width 14 height 17
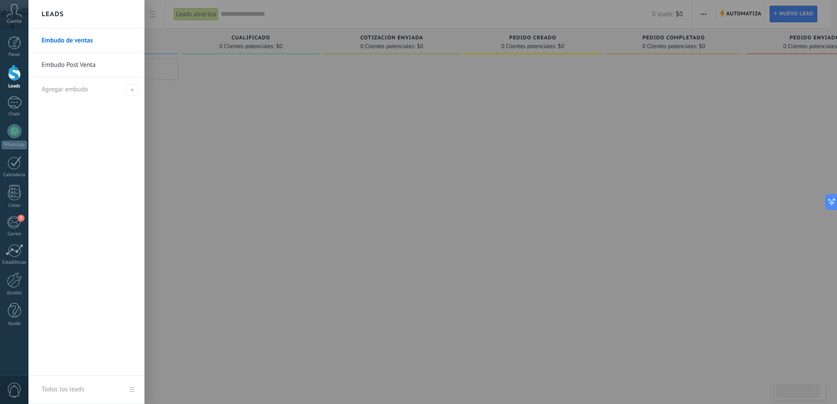
click at [95, 66] on link "Embudo Post Venta" at bounding box center [89, 65] width 94 height 25
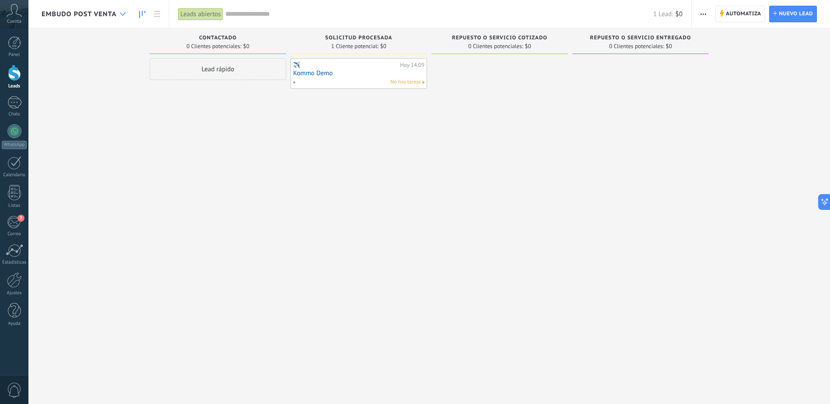
click at [124, 13] on icon at bounding box center [123, 14] width 6 height 4
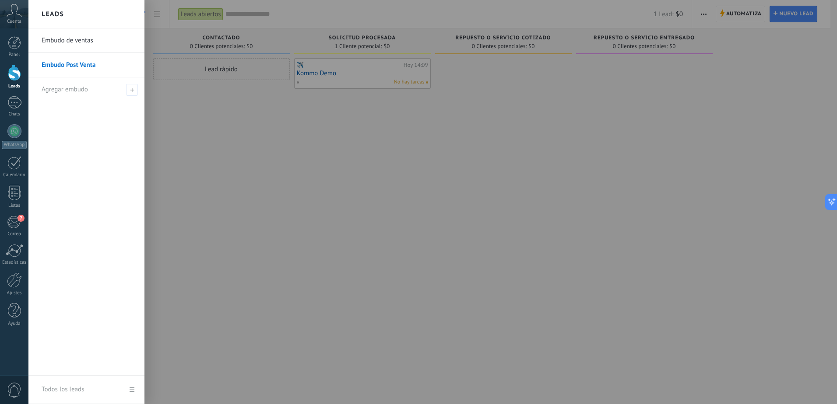
click at [74, 62] on link "Embudo Post Venta" at bounding box center [89, 65] width 94 height 25
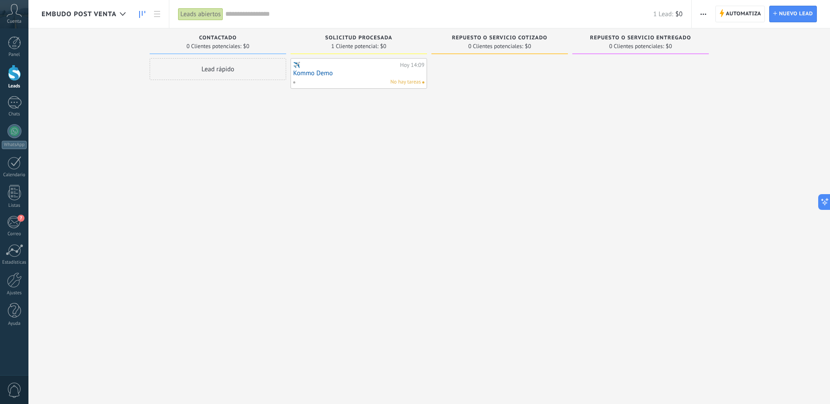
click at [705, 14] on icon "button" at bounding box center [704, 14] width 6 height 1
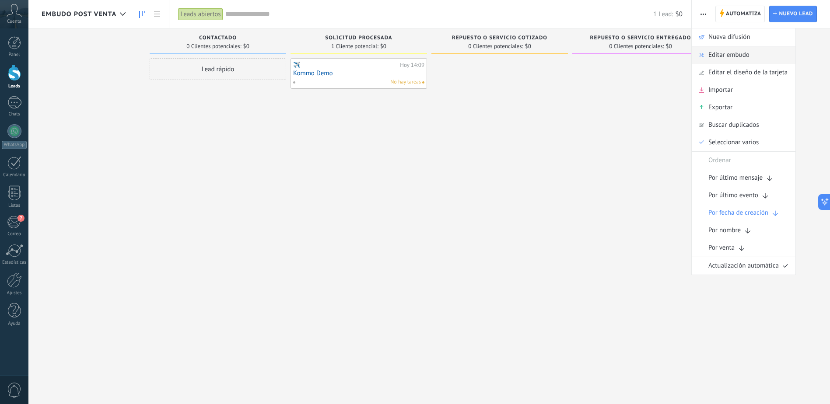
click at [729, 56] on span "Editar embudo" at bounding box center [728, 55] width 41 height 18
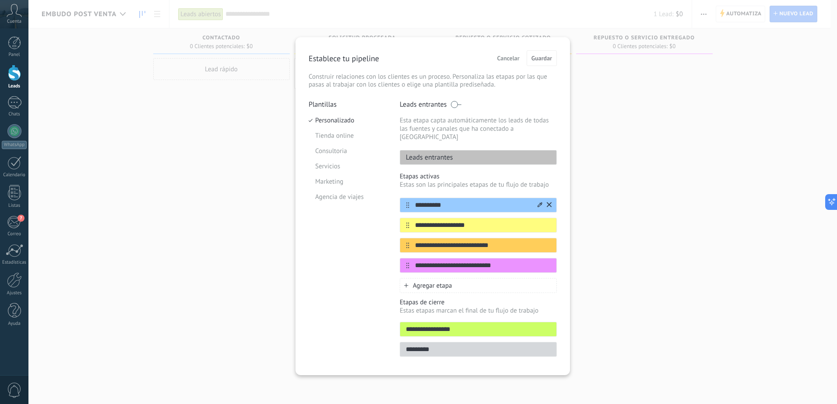
click at [457, 198] on div "**********" at bounding box center [478, 205] width 157 height 15
click at [454, 201] on input "**********" at bounding box center [472, 205] width 127 height 9
type input "**********"
click at [482, 221] on input "**********" at bounding box center [472, 225] width 127 height 9
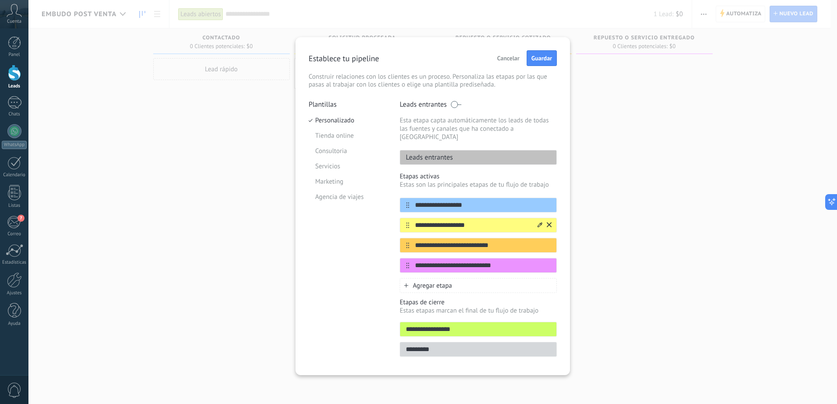
click at [482, 221] on input "**********" at bounding box center [472, 225] width 127 height 9
click at [396, 296] on div "**********" at bounding box center [433, 231] width 248 height 262
click at [537, 59] on span "Guardar" at bounding box center [541, 58] width 21 height 6
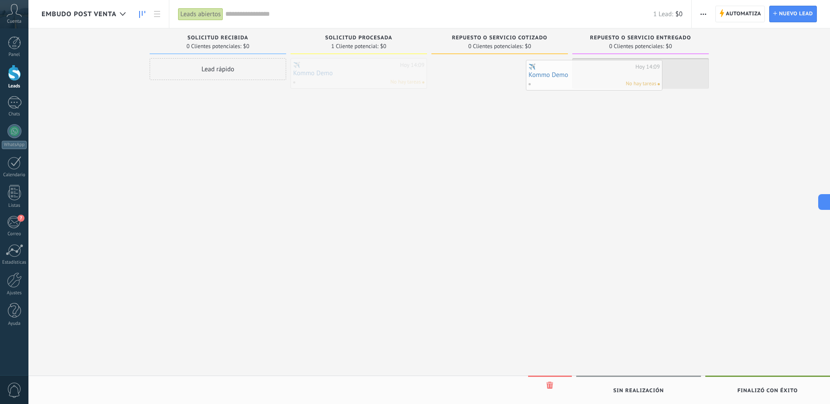
drag, startPoint x: 358, startPoint y: 75, endPoint x: 670, endPoint y: 62, distance: 312.3
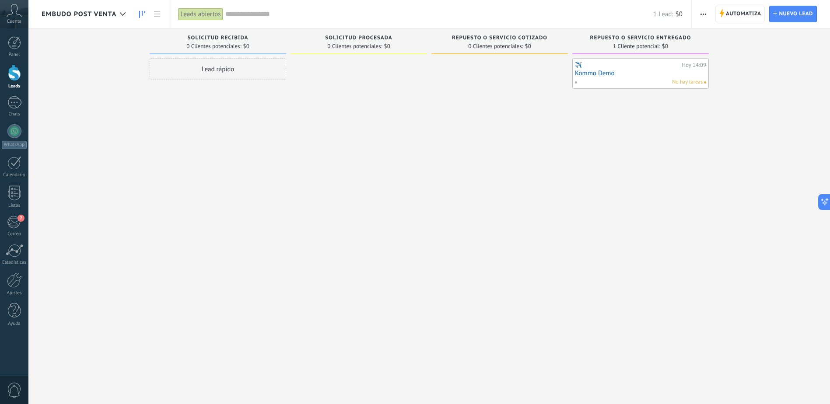
click at [652, 77] on link "Kommo Demo" at bounding box center [640, 73] width 131 height 7
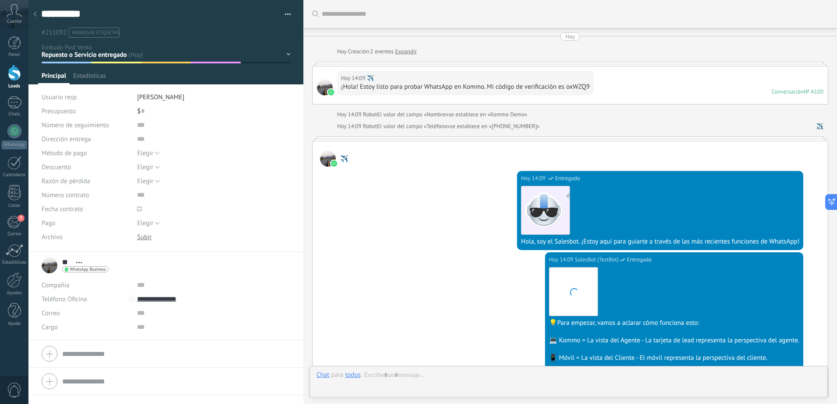
scroll to position [13, 0]
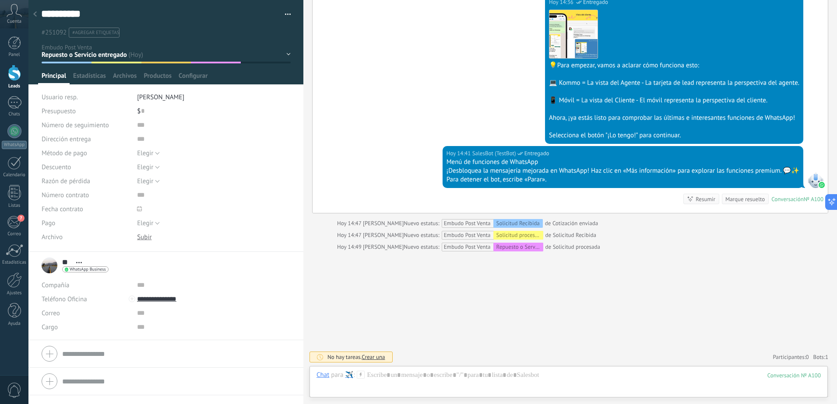
click at [0, 0] on div "Solicitud Recibida Solicitud procesada Repuesto o Servicio Cotizado Repuesto o …" at bounding box center [0, 0] width 0 height 0
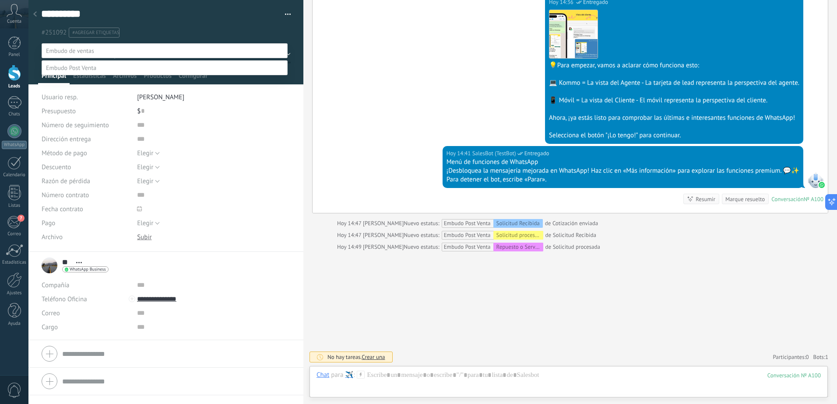
scroll to position [17, 0]
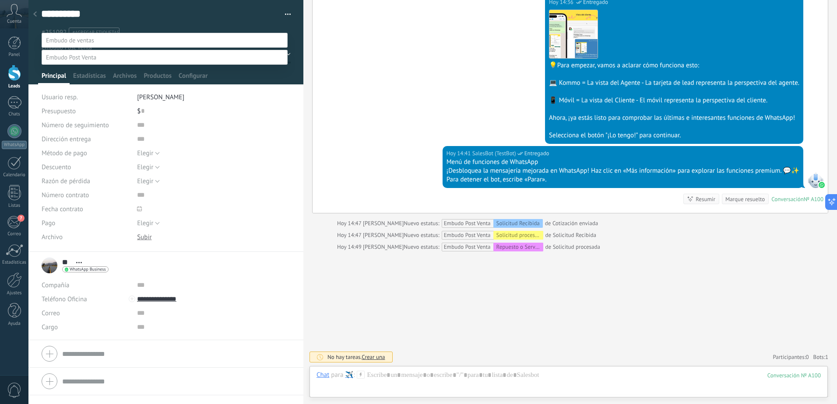
click at [422, 284] on div at bounding box center [432, 191] width 808 height 404
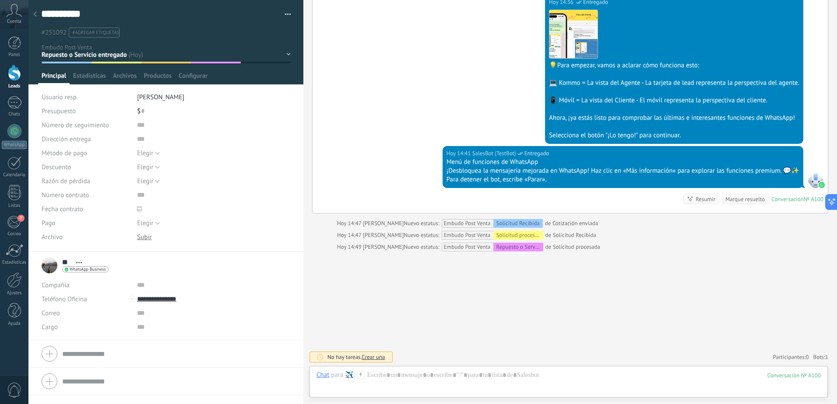
click at [39, 18] on div at bounding box center [35, 14] width 12 height 17
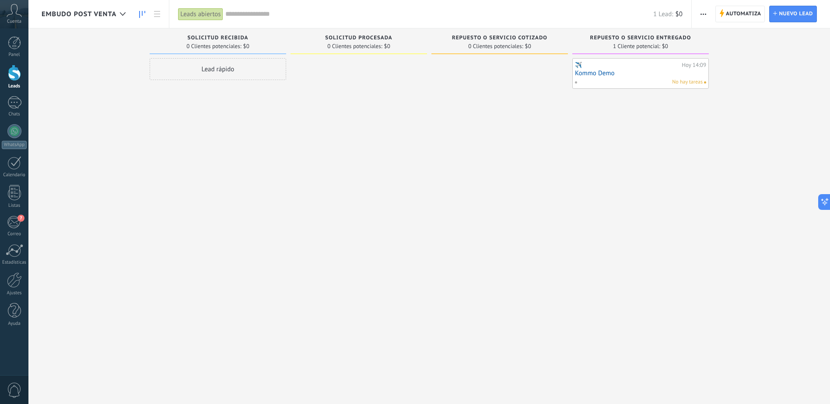
click at [645, 72] on link "Kommo Demo" at bounding box center [640, 73] width 131 height 7
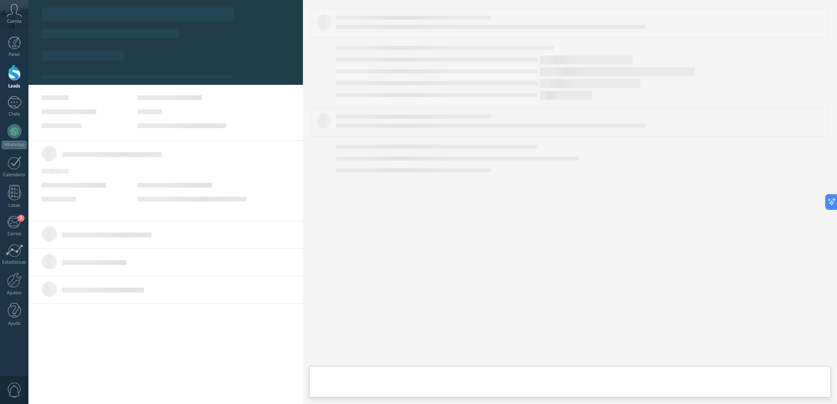
type textarea "**********"
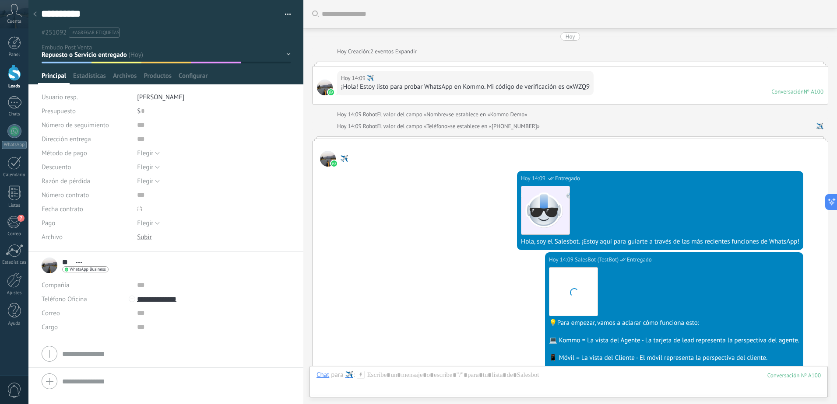
scroll to position [708, 0]
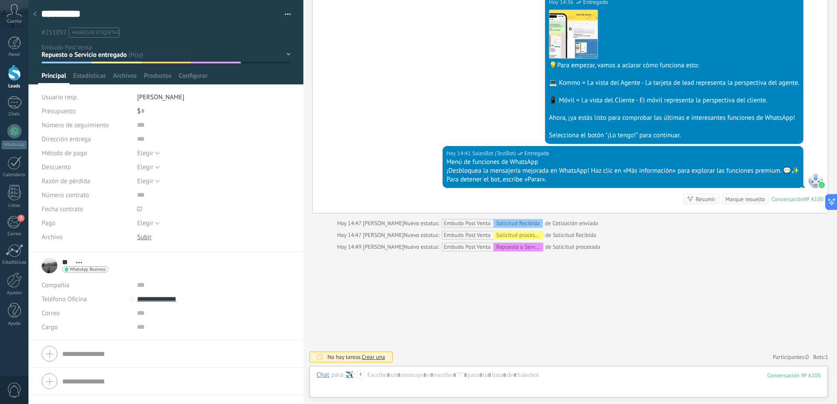
click at [0, 0] on div "Solicitud Recibida Solicitud procesada Repuesto o Servicio Cotizado Repuesto o …" at bounding box center [0, 0] width 0 height 0
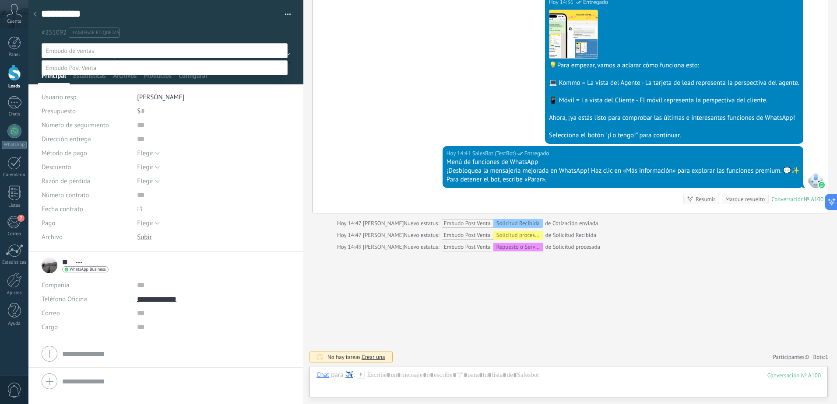
scroll to position [17, 0]
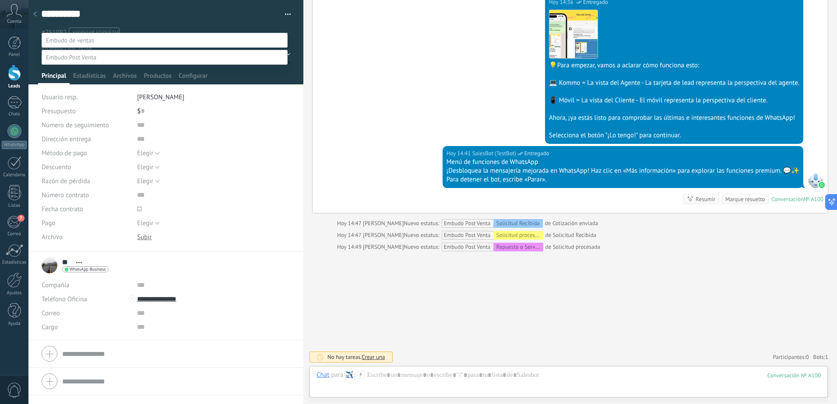
click at [456, 263] on div at bounding box center [432, 191] width 808 height 404
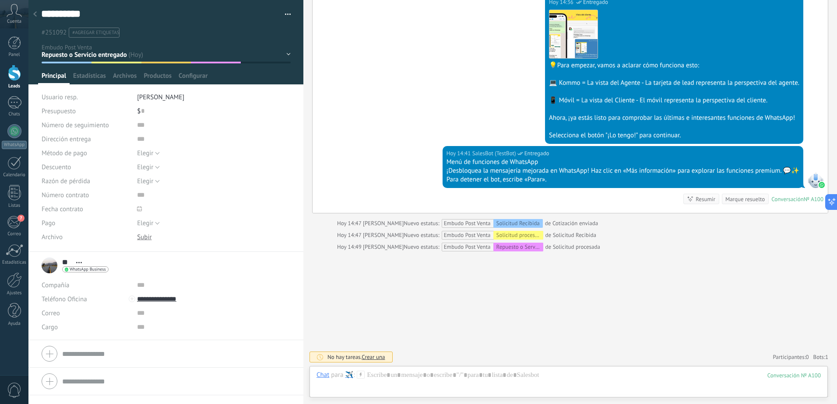
click at [36, 11] on div at bounding box center [35, 14] width 12 height 17
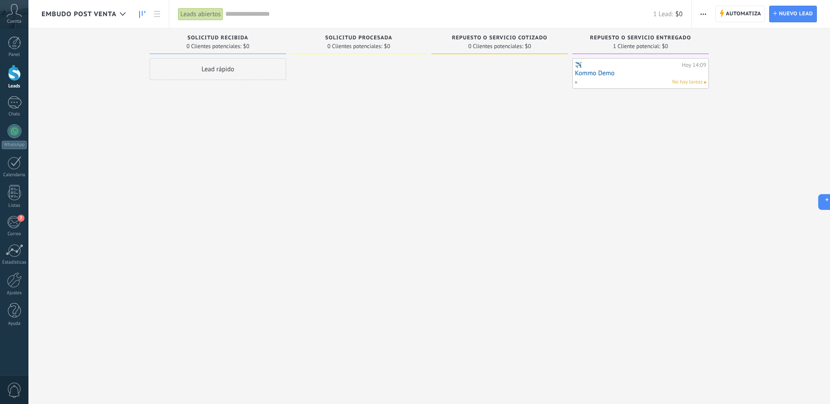
click at [351, 236] on div at bounding box center [359, 203] width 137 height 290
click at [6, 17] on div "Cuenta" at bounding box center [14, 14] width 28 height 28
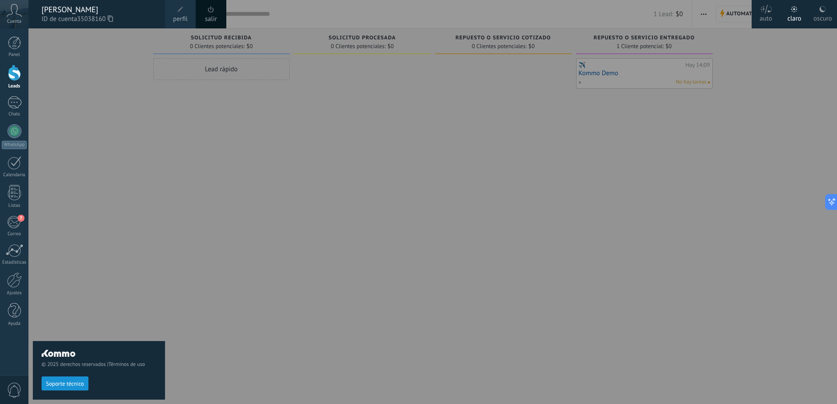
click at [150, 107] on div "© 2025 derechos reservados | Términos de uso Soporte técnico" at bounding box center [99, 216] width 132 height 376
click at [200, 212] on div at bounding box center [446, 202] width 837 height 404
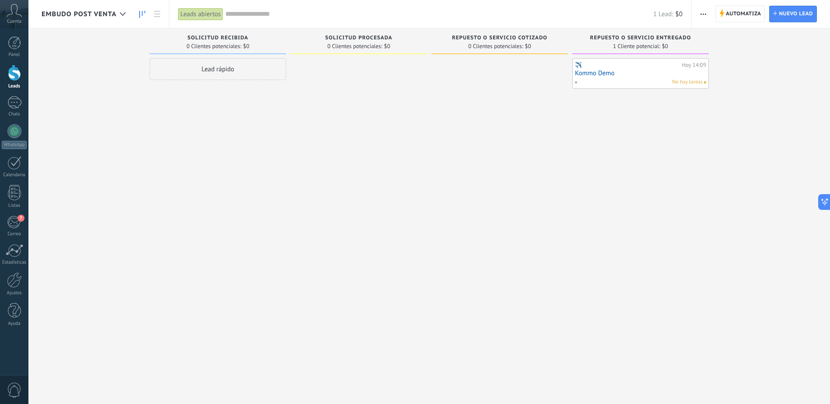
click at [11, 19] on span "Cuenta" at bounding box center [14, 22] width 14 height 6
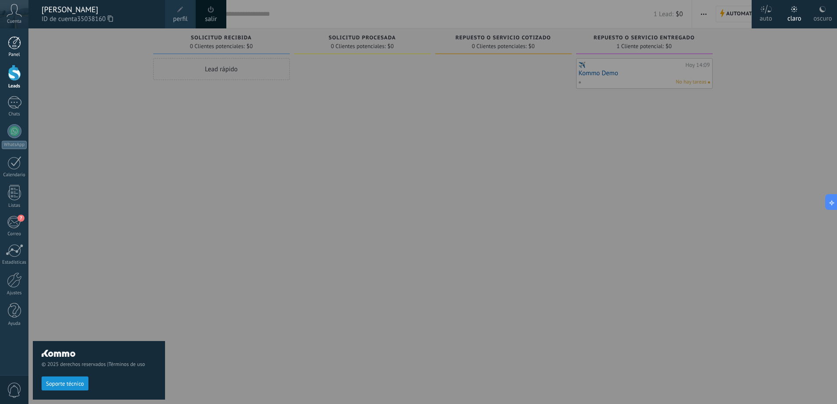
click at [14, 42] on div at bounding box center [14, 42] width 13 height 13
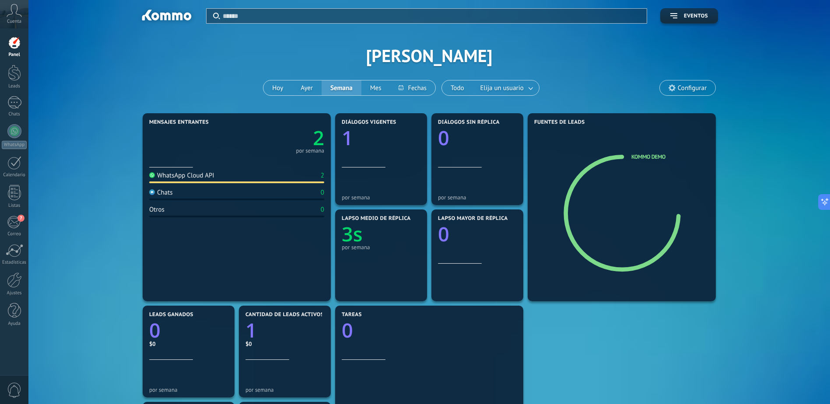
click at [12, 16] on icon at bounding box center [14, 10] width 15 height 13
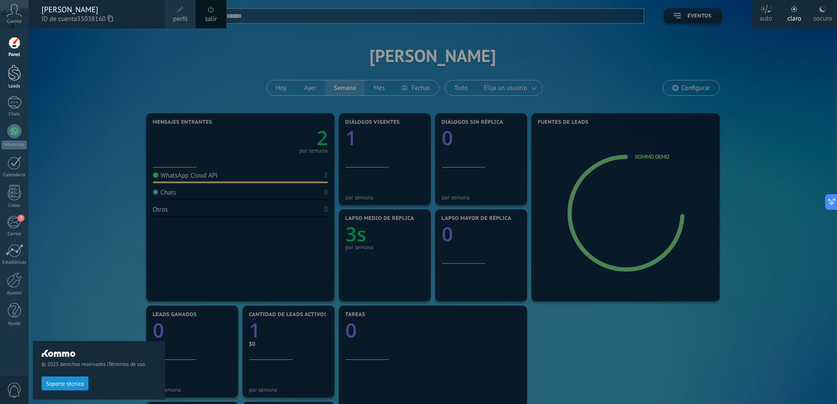
click at [21, 70] on link "Leads" at bounding box center [14, 77] width 28 height 25
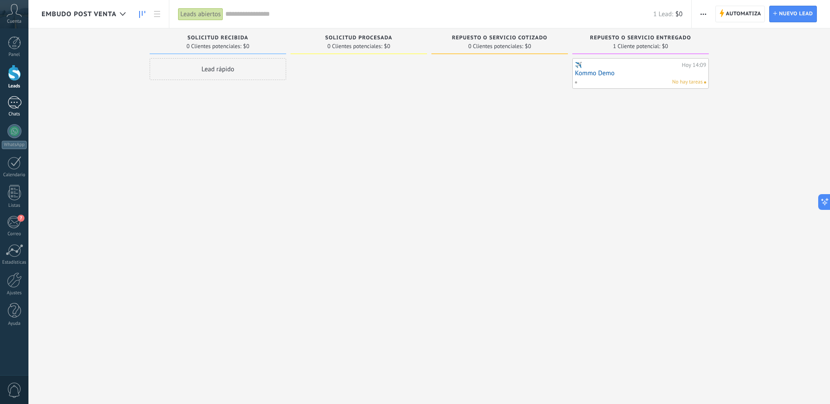
click at [18, 104] on div at bounding box center [14, 102] width 14 height 13
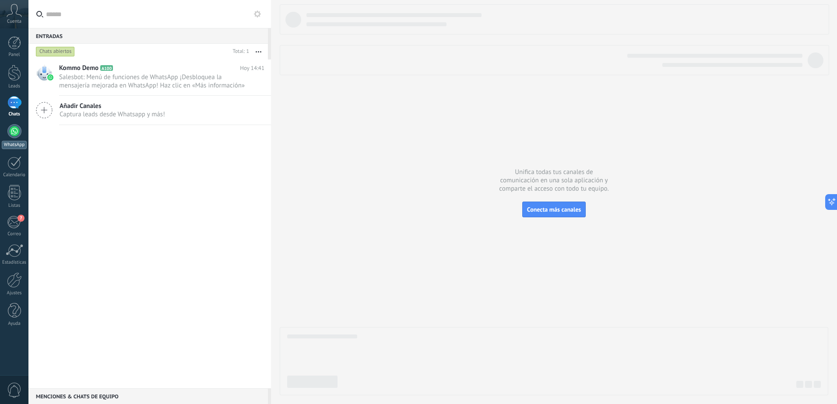
click at [15, 133] on div at bounding box center [14, 131] width 14 height 14
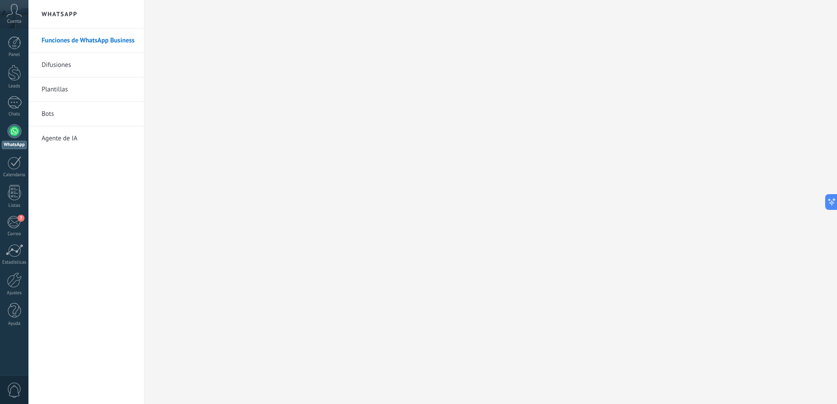
click at [55, 139] on link "Agente de IA" at bounding box center [89, 138] width 94 height 25
